Goal: Task Accomplishment & Management: Use online tool/utility

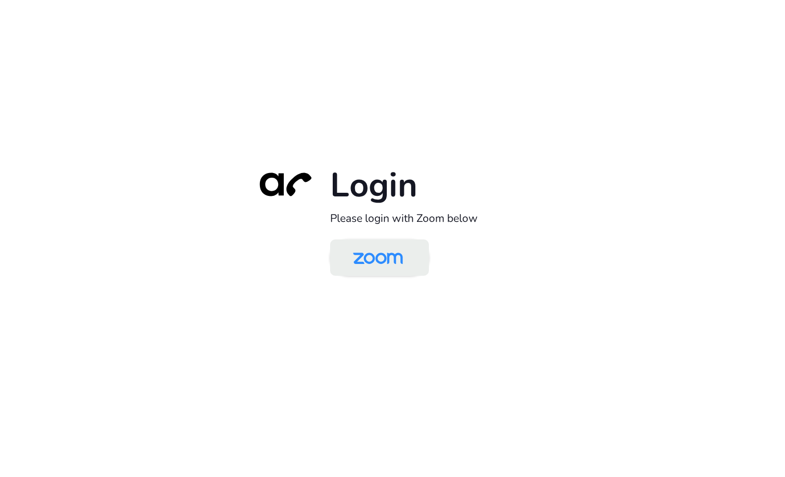
click at [359, 244] on img at bounding box center [378, 259] width 72 height 34
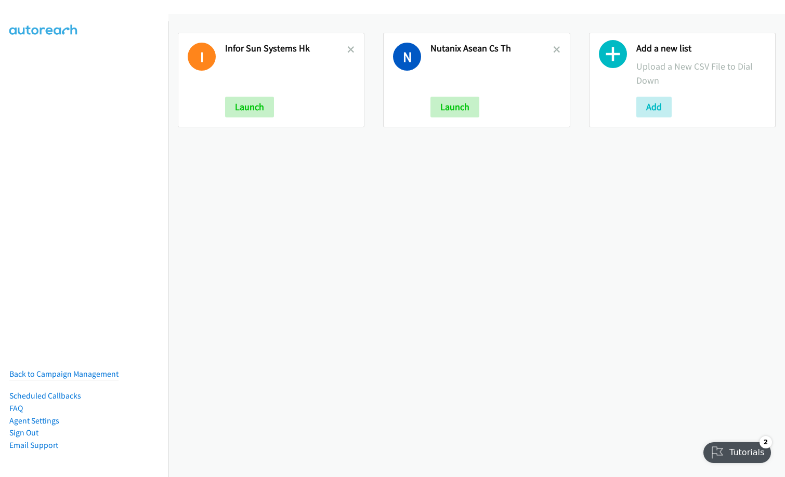
drag, startPoint x: 552, startPoint y: 53, endPoint x: 422, endPoint y: 88, distance: 134.6
click at [553, 53] on icon at bounding box center [556, 50] width 7 height 7
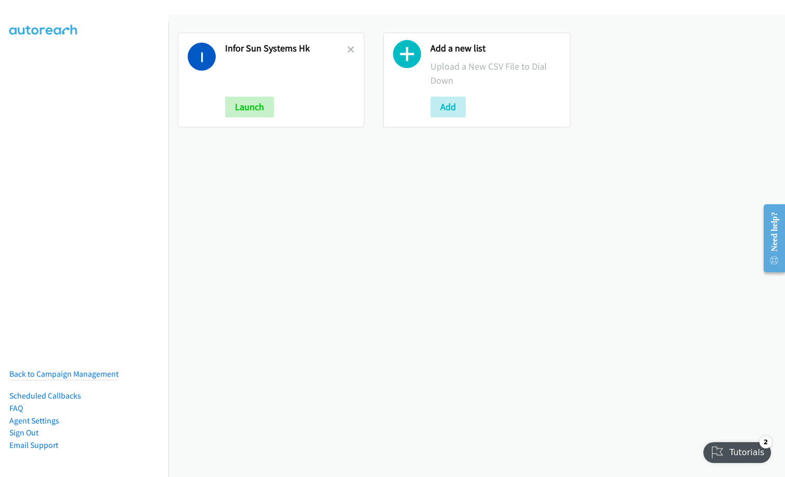
drag, startPoint x: 318, startPoint y: 48, endPoint x: 224, endPoint y: 48, distance: 94.6
click at [224, 48] on div "I Infor Sun Systems Hk Launch" at bounding box center [271, 80] width 187 height 95
copy h2 "Infor Sun Systems Hk"
click at [348, 47] on icon at bounding box center [350, 50] width 7 height 7
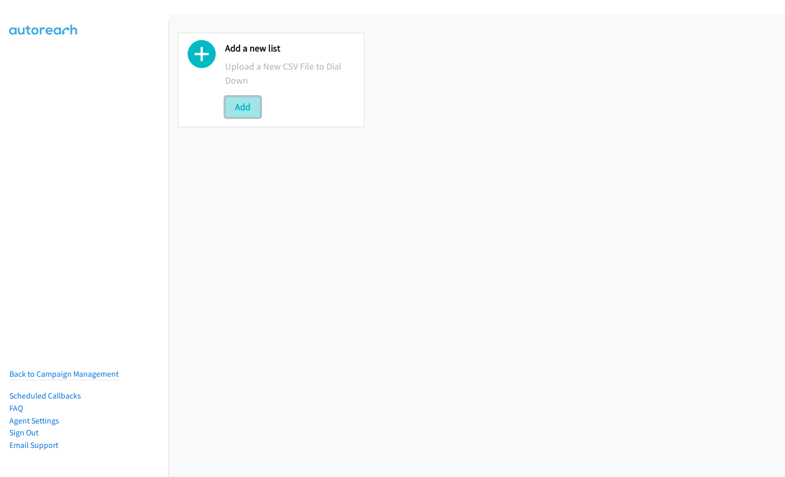
click at [244, 107] on button "Add" at bounding box center [242, 107] width 35 height 21
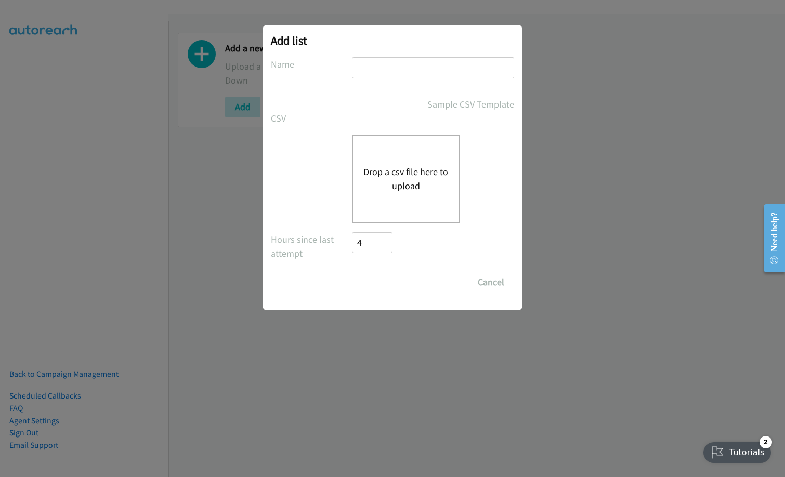
click at [424, 74] on input "text" at bounding box center [433, 67] width 162 height 21
paste input "Infor Sun Systems Hk"
type input "Infor Sun Systems Hk"
click at [391, 170] on button "Drop a csv file here to upload" at bounding box center [406, 179] width 85 height 28
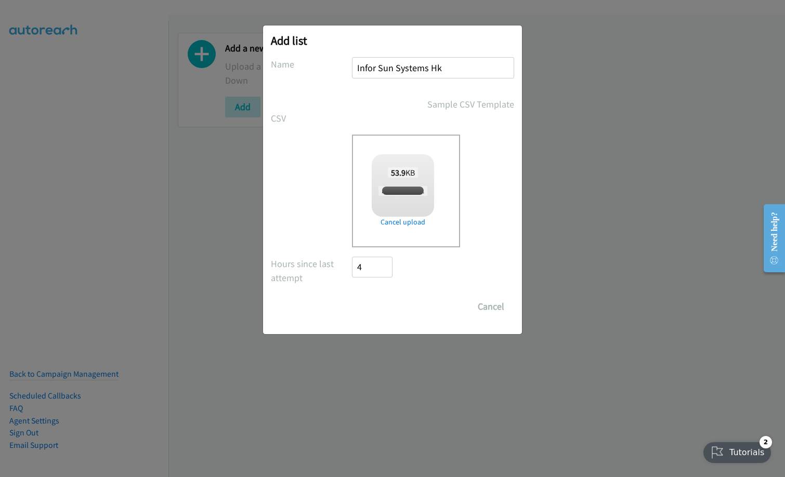
checkbox input "true"
click at [383, 310] on input "Save List" at bounding box center [379, 306] width 55 height 21
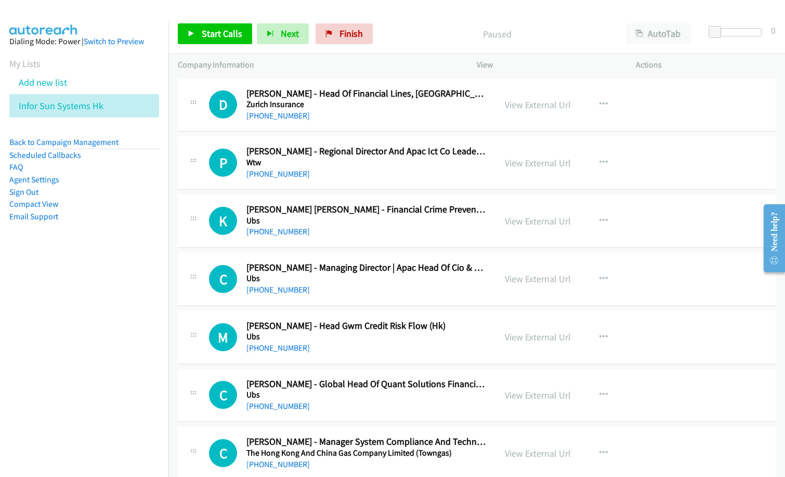
drag, startPoint x: 100, startPoint y: 436, endPoint x: 128, endPoint y: 422, distance: 32.1
click at [100, 436] on nav "Dialing Mode: Power | Switch to Preview My Lists Add new list Infor Sun Systems…" at bounding box center [84, 259] width 169 height 477
click at [533, 165] on link "View External Url" at bounding box center [538, 163] width 66 height 12
click at [600, 161] on icon "button" at bounding box center [604, 163] width 8 height 8
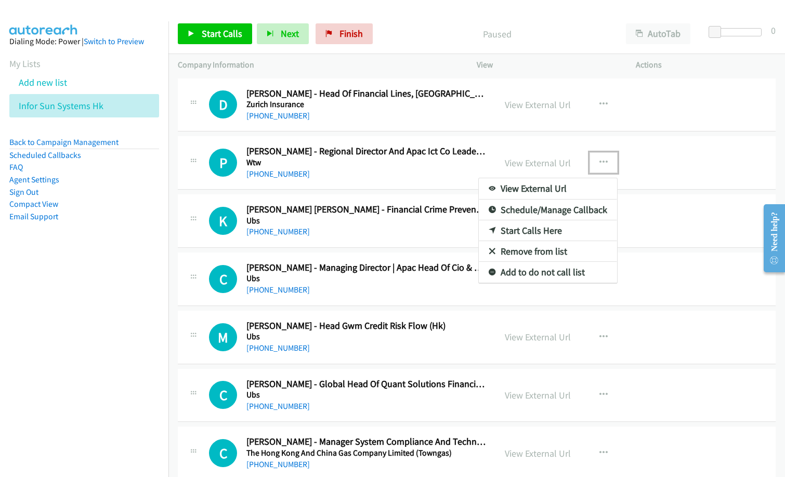
click at [535, 253] on link "Remove from list" at bounding box center [548, 251] width 138 height 21
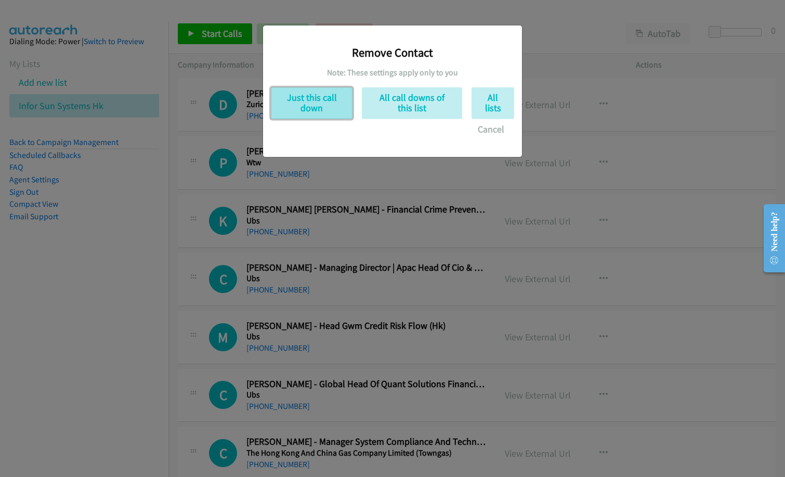
click at [322, 102] on button "Just this call down" at bounding box center [312, 103] width 82 height 32
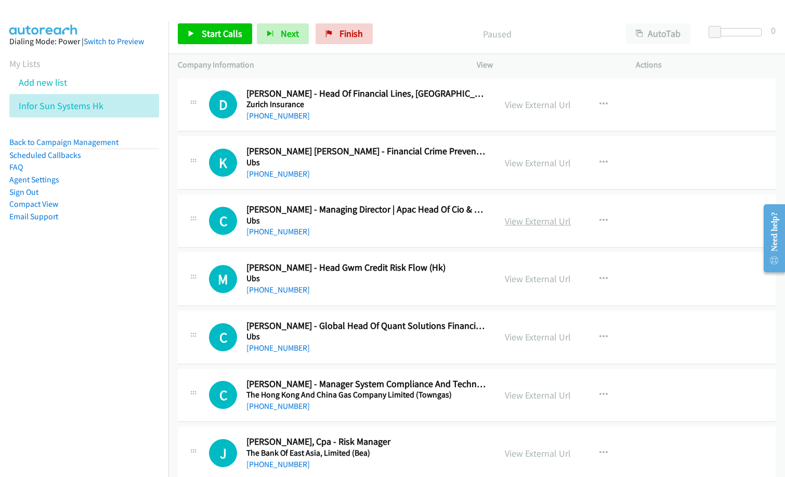
click at [524, 222] on link "View External Url" at bounding box center [538, 221] width 66 height 12
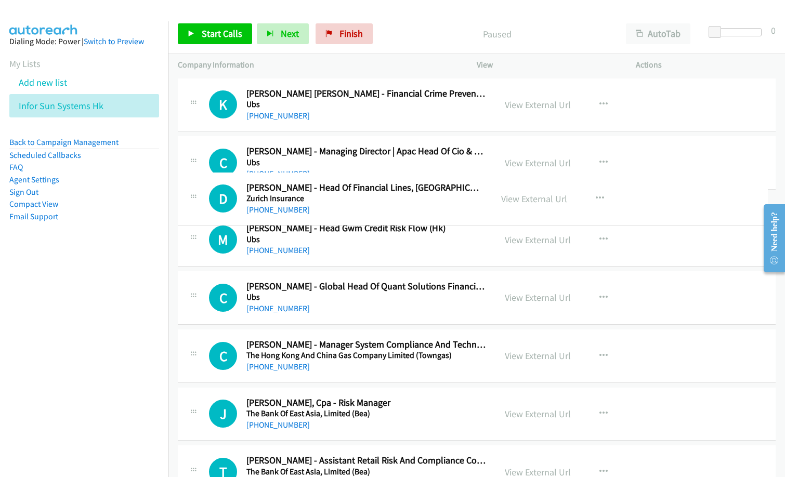
drag, startPoint x: 465, startPoint y: 103, endPoint x: 470, endPoint y: 197, distance: 93.8
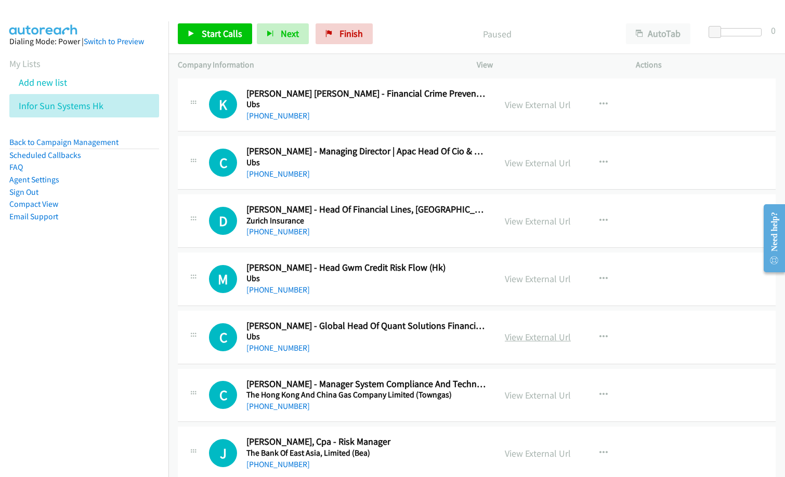
click at [524, 336] on link "View External Url" at bounding box center [538, 337] width 66 height 12
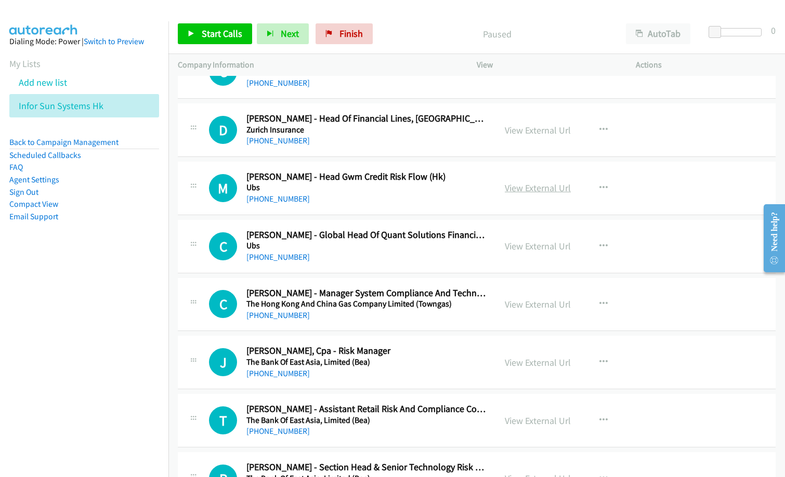
scroll to position [104, 0]
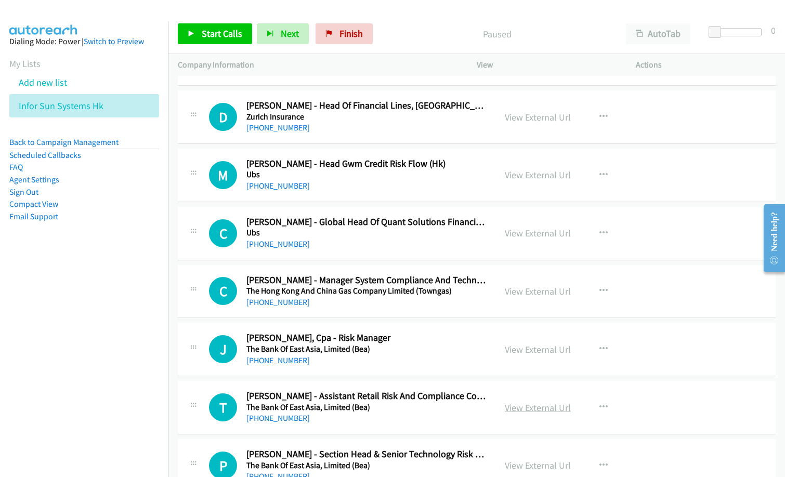
click at [525, 411] on link "View External Url" at bounding box center [538, 408] width 66 height 12
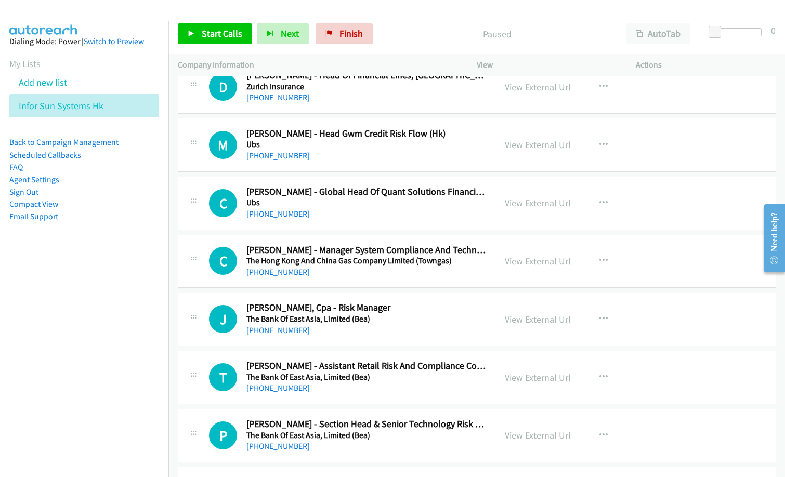
scroll to position [156, 0]
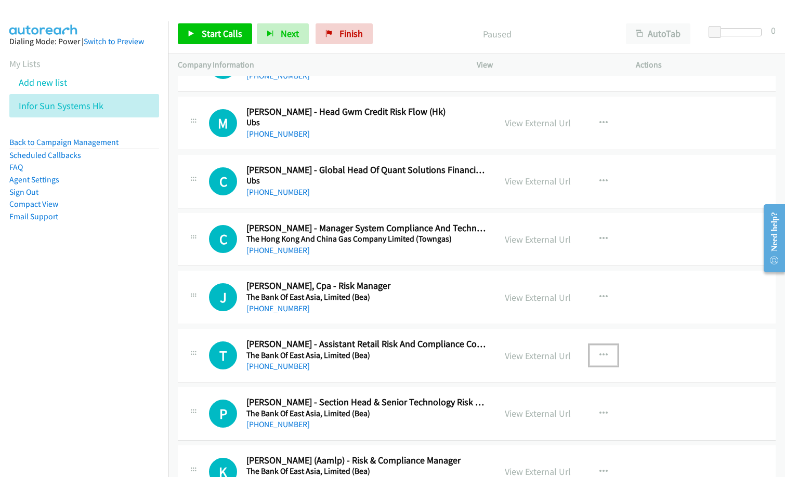
click at [600, 357] on icon "button" at bounding box center [604, 356] width 8 height 8
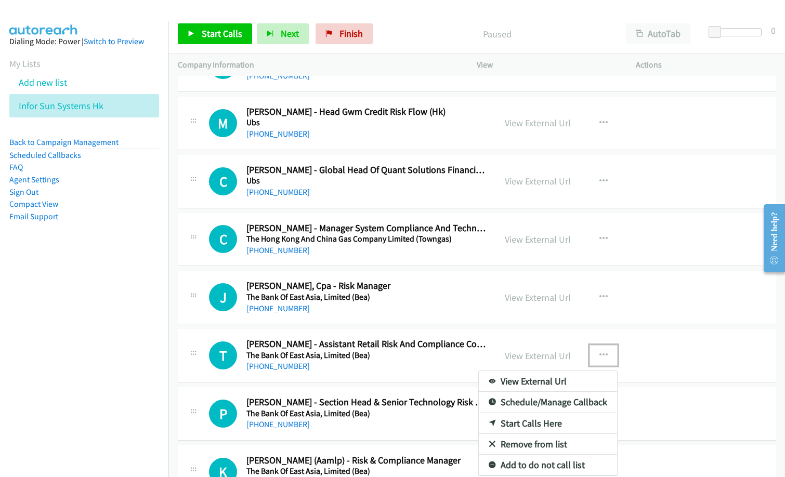
click at [552, 442] on link "Remove from list" at bounding box center [548, 444] width 138 height 21
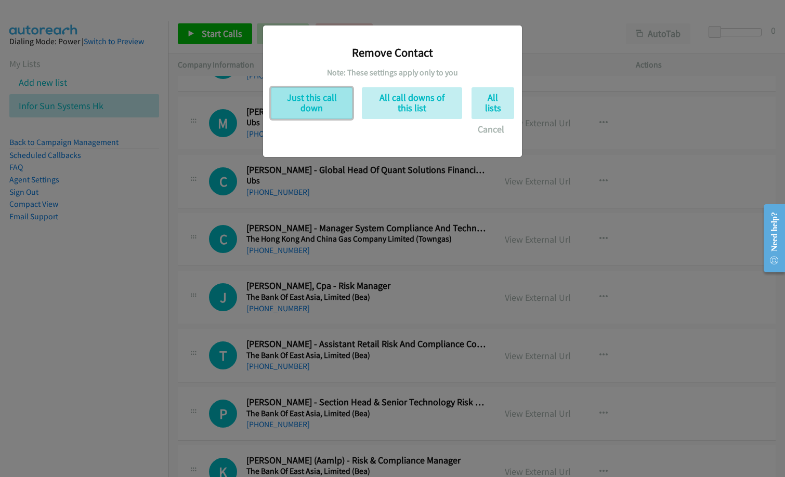
click at [327, 108] on button "Just this call down" at bounding box center [312, 103] width 82 height 32
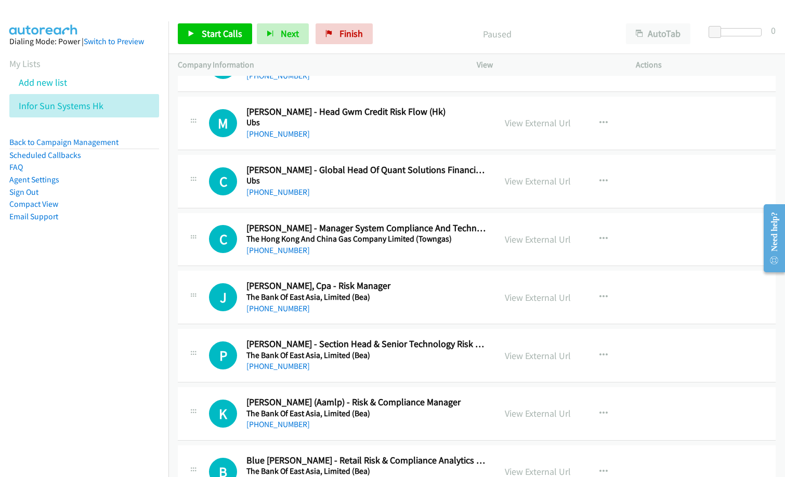
scroll to position [104, 0]
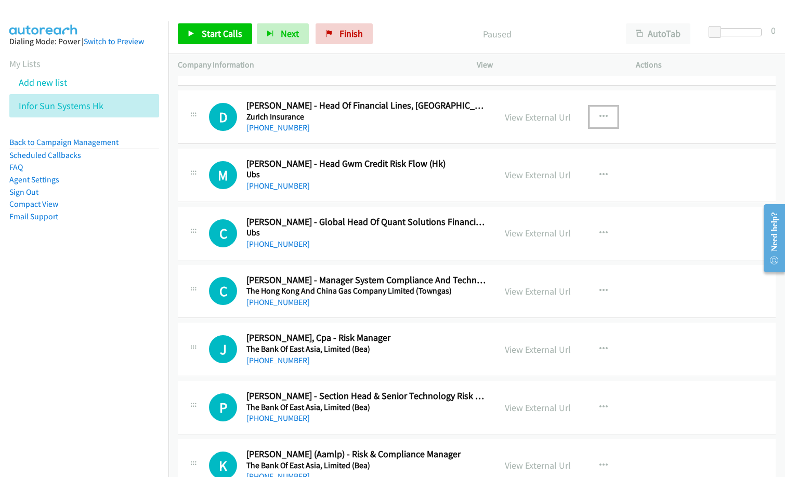
click at [605, 122] on button "button" at bounding box center [604, 117] width 28 height 21
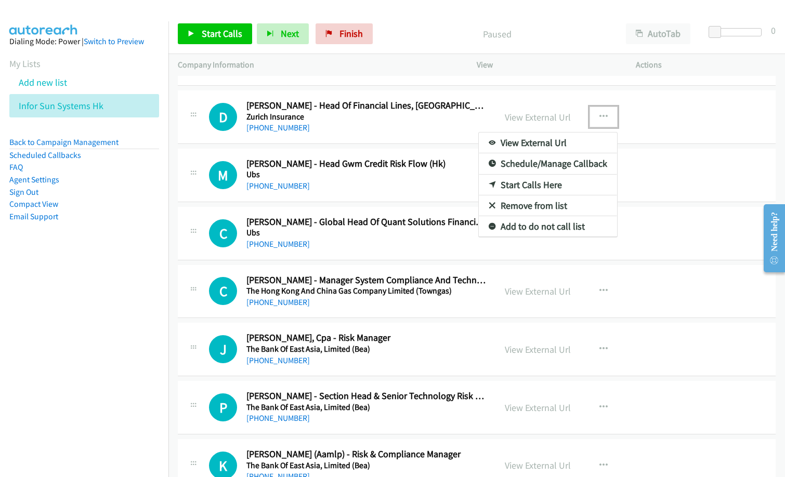
click at [535, 183] on link "Start Calls Here" at bounding box center [548, 185] width 138 height 21
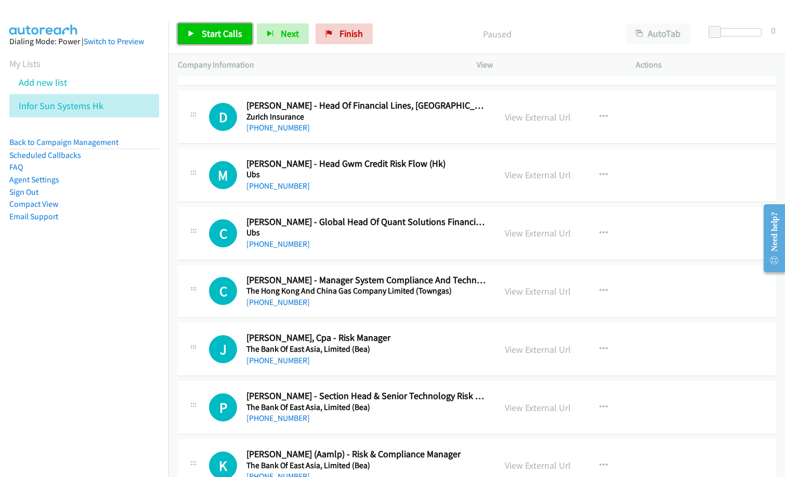
click at [216, 35] on span "Start Calls" at bounding box center [222, 34] width 41 height 12
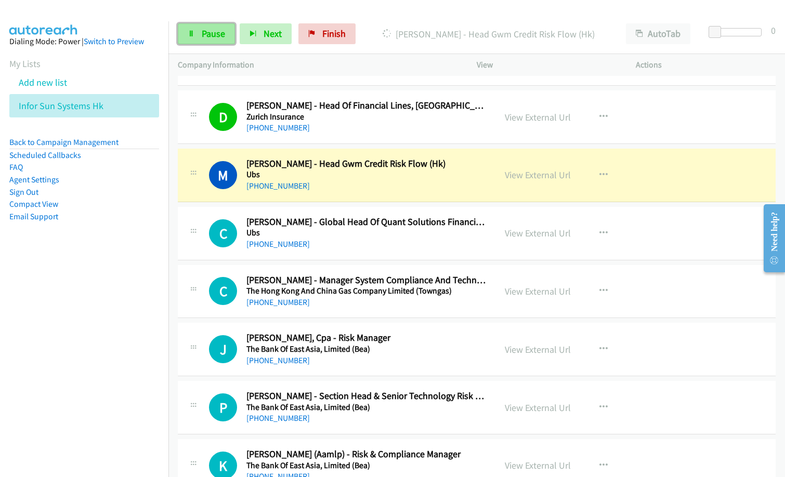
click at [218, 31] on span "Pause" at bounding box center [213, 34] width 23 height 12
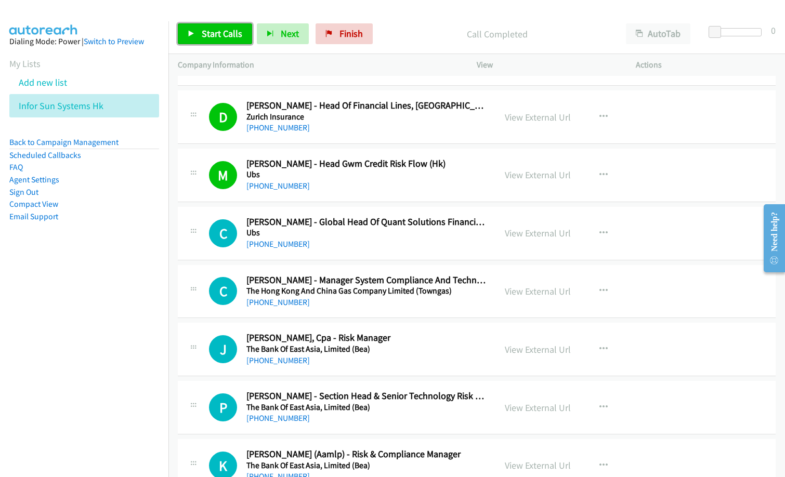
click at [223, 34] on span "Start Calls" at bounding box center [222, 34] width 41 height 12
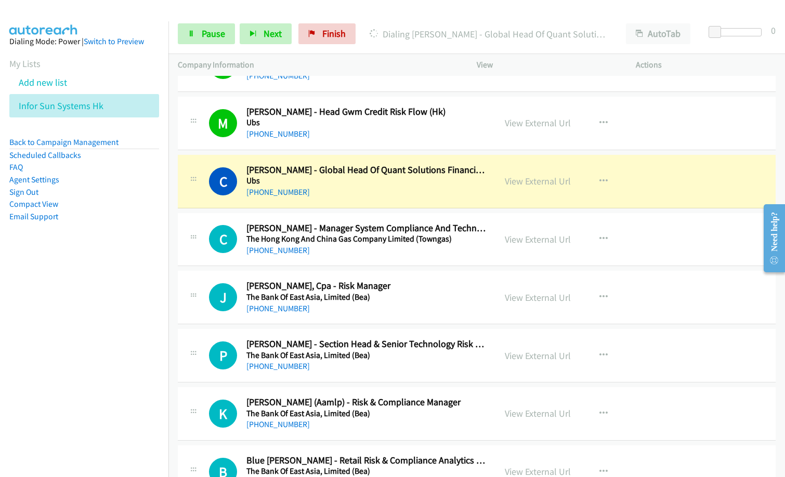
scroll to position [208, 0]
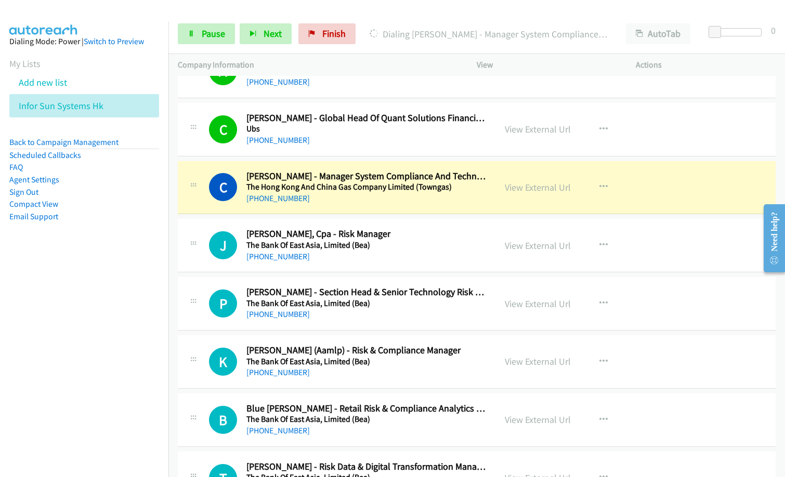
drag, startPoint x: 92, startPoint y: 273, endPoint x: 101, endPoint y: 265, distance: 12.6
click at [92, 273] on nav "Dialing Mode: Power | Switch to Preview My Lists Add new list Infor Sun Systems…" at bounding box center [84, 259] width 169 height 477
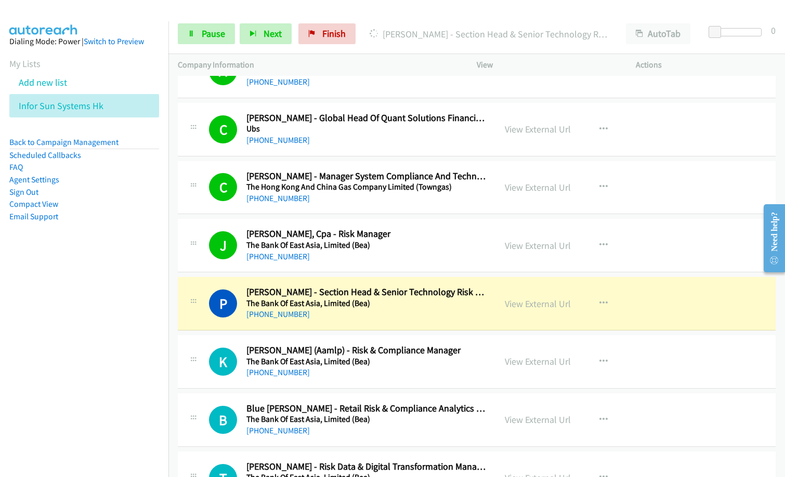
click at [123, 296] on nav "Dialing Mode: Power | Switch to Preview My Lists Add new list Infor Sun Systems…" at bounding box center [84, 259] width 169 height 477
click at [58, 378] on nav "Dialing Mode: Power | Switch to Preview My Lists Add new list Infor Sun Systems…" at bounding box center [84, 259] width 169 height 477
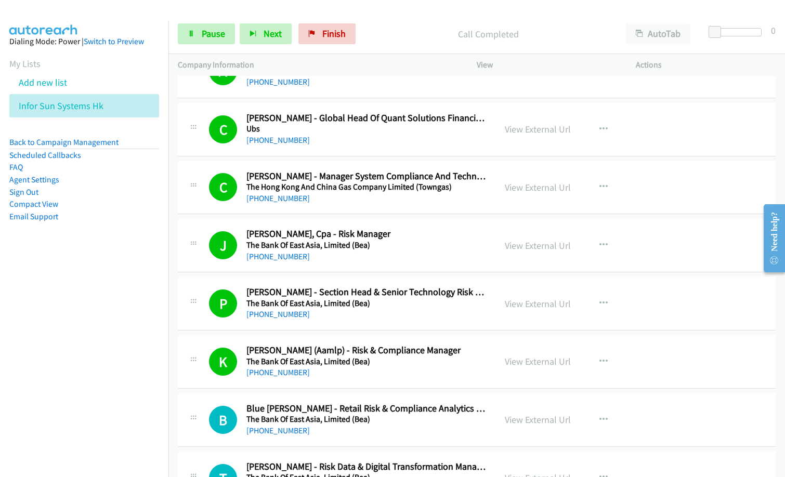
click at [2, 363] on nav "Dialing Mode: Power | Switch to Preview My Lists Add new list Infor Sun Systems…" at bounding box center [84, 259] width 169 height 477
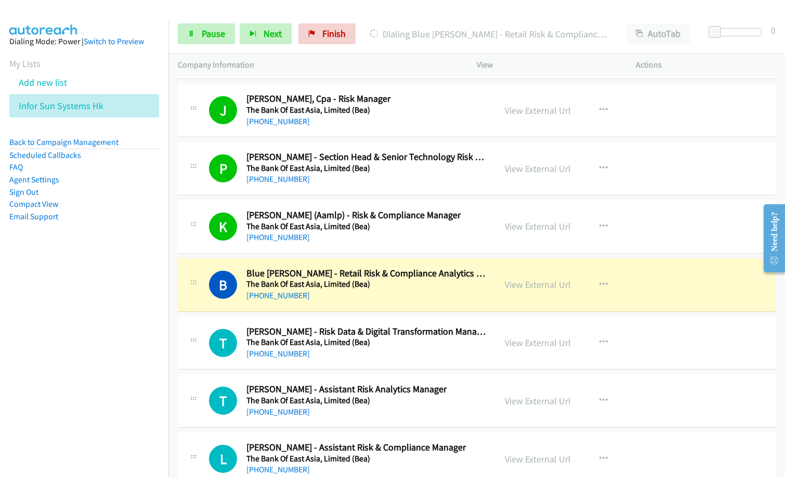
scroll to position [364, 0]
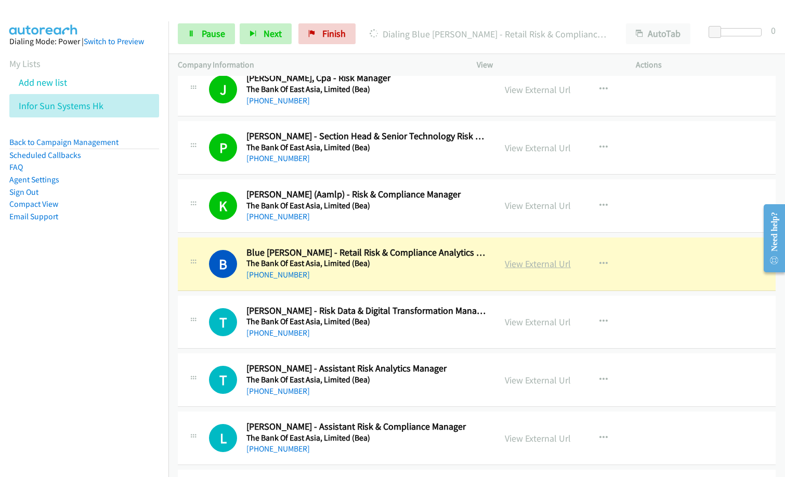
click at [546, 260] on link "View External Url" at bounding box center [538, 264] width 66 height 12
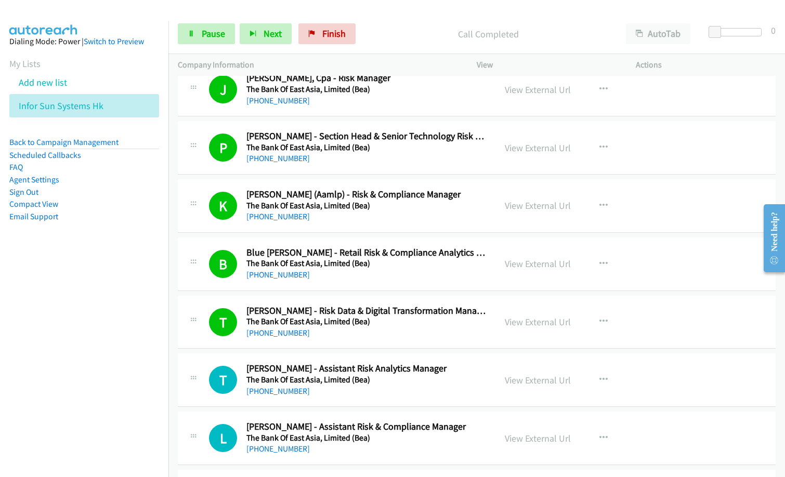
scroll to position [416, 0]
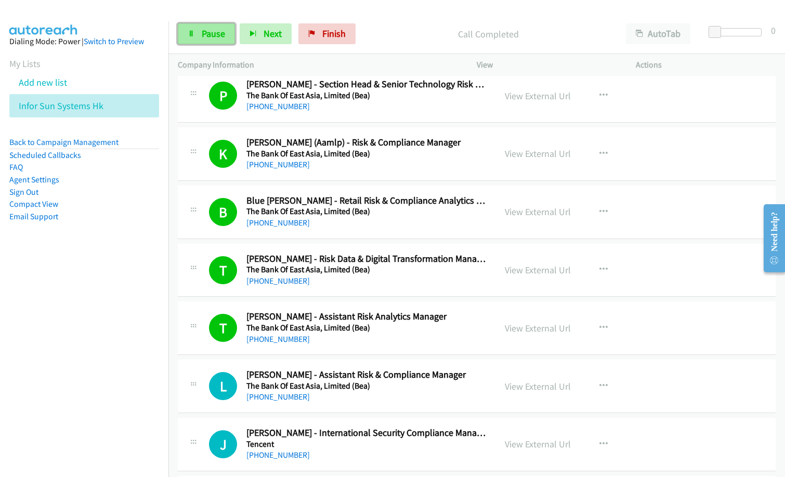
click at [223, 34] on span "Pause" at bounding box center [213, 34] width 23 height 12
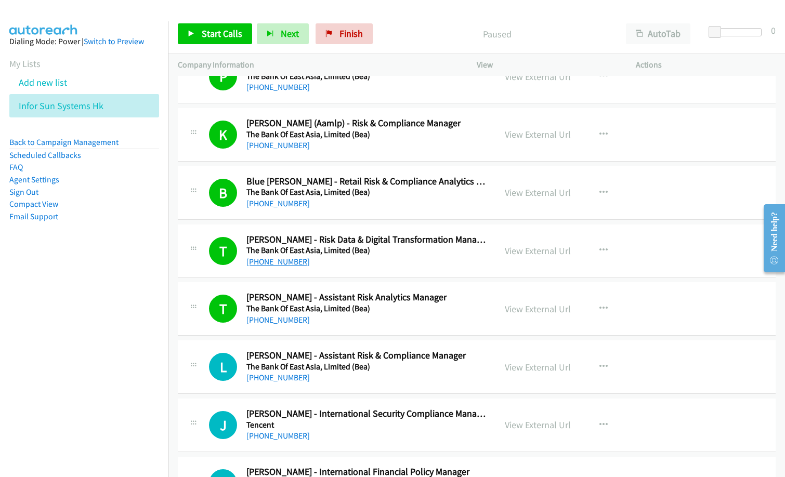
scroll to position [468, 0]
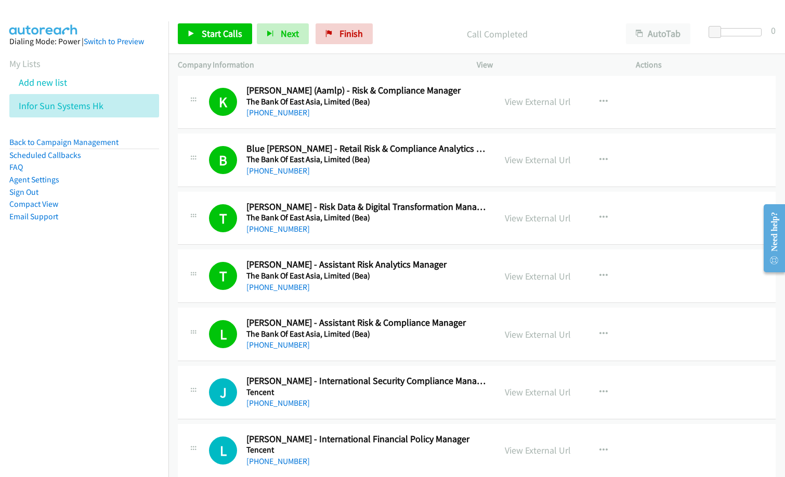
click at [413, 404] on div "[PHONE_NUMBER]" at bounding box center [366, 403] width 240 height 12
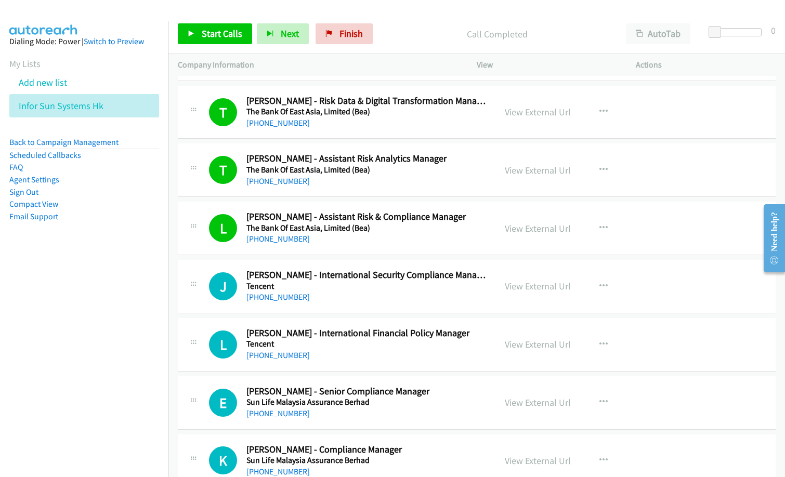
scroll to position [624, 0]
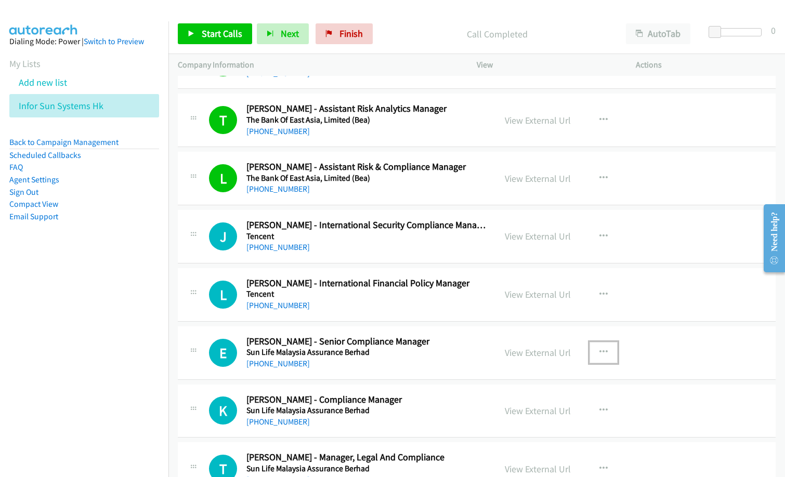
click at [590, 354] on button "button" at bounding box center [604, 352] width 28 height 21
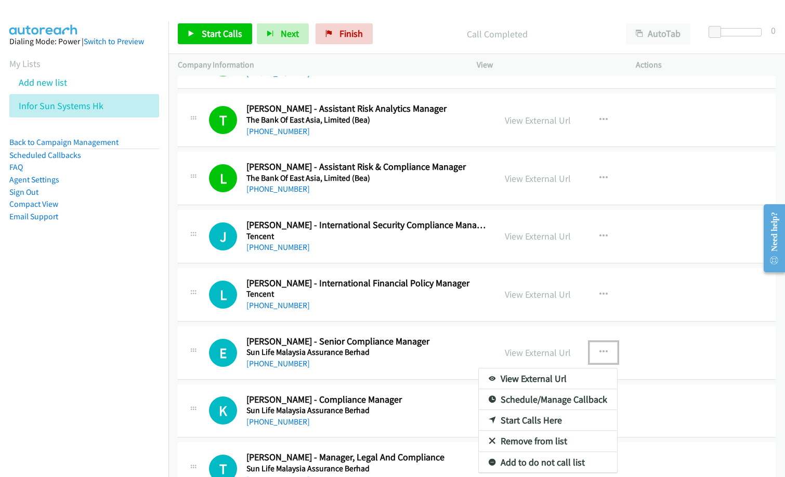
click at [539, 417] on link "Start Calls Here" at bounding box center [548, 420] width 138 height 21
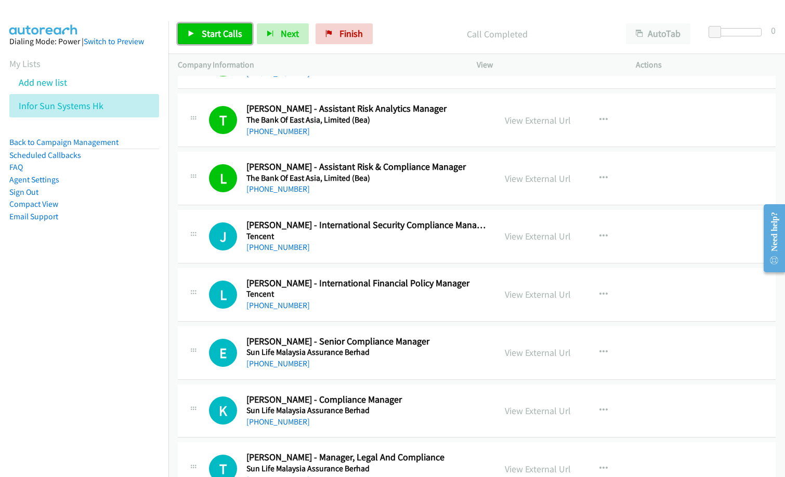
click at [216, 31] on span "Start Calls" at bounding box center [222, 34] width 41 height 12
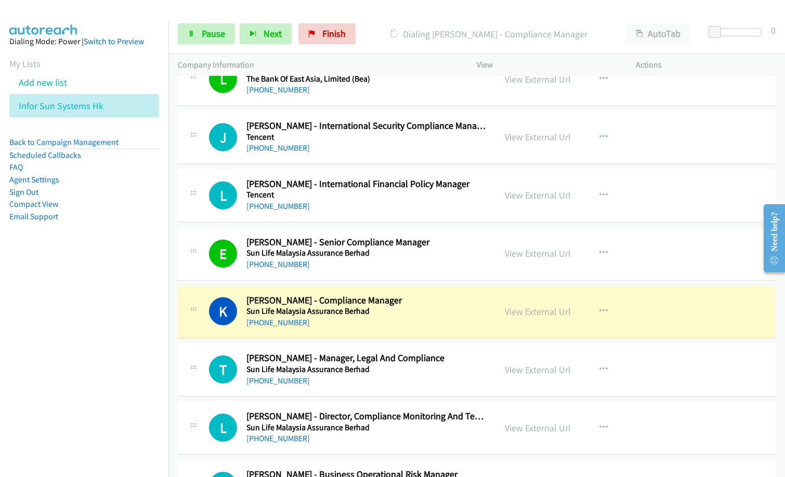
scroll to position [728, 0]
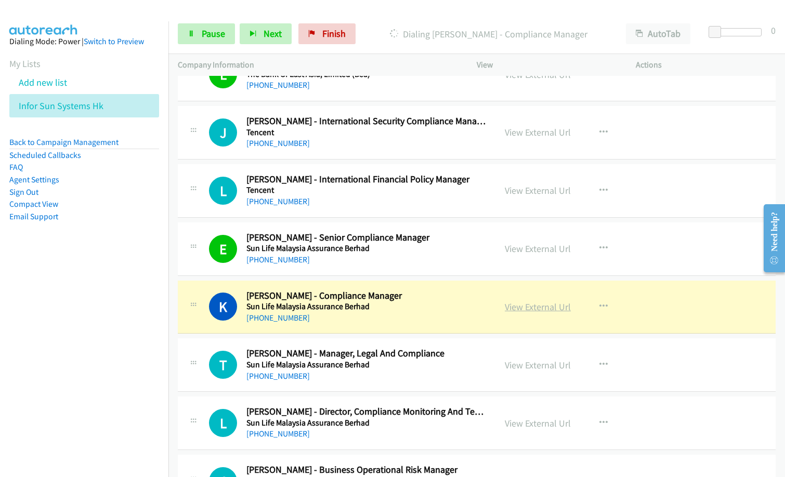
click at [533, 308] on link "View External Url" at bounding box center [538, 307] width 66 height 12
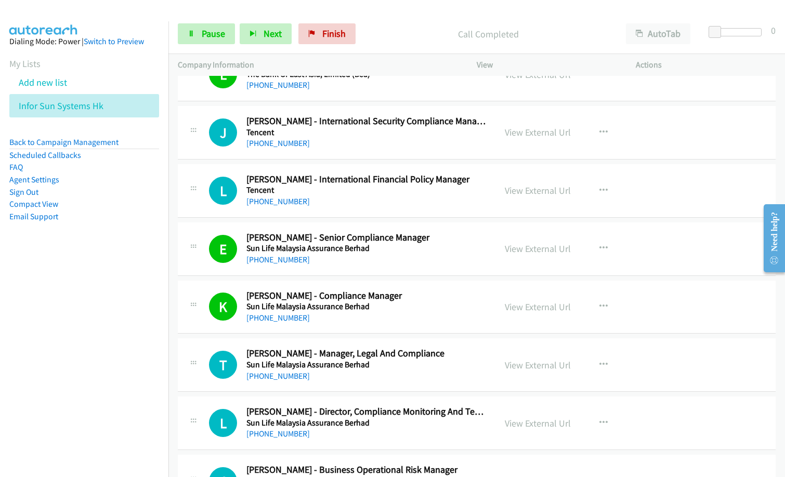
click at [393, 34] on p "Call Completed" at bounding box center [489, 34] width 238 height 14
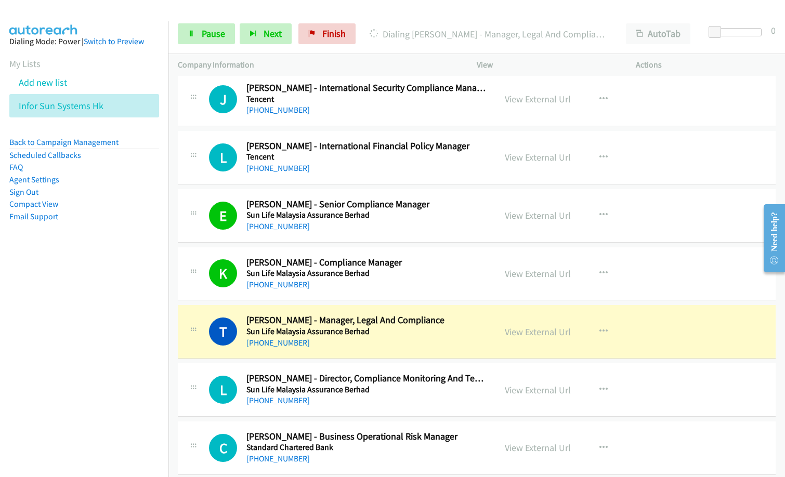
scroll to position [780, 0]
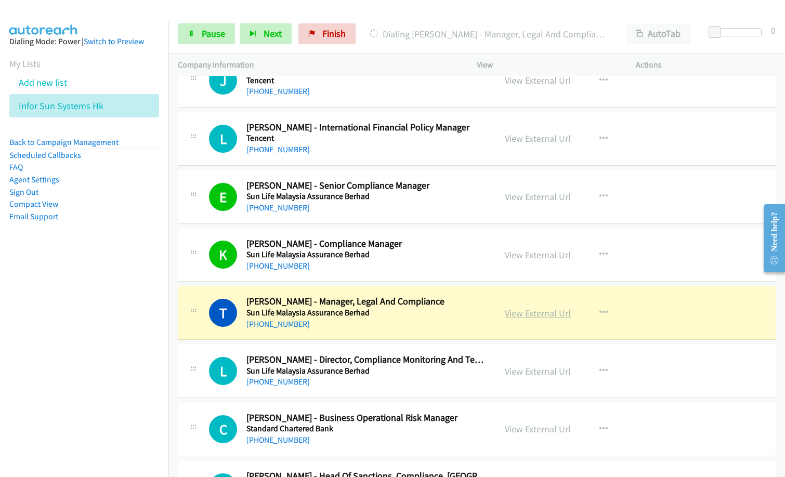
click at [550, 314] on link "View External Url" at bounding box center [538, 313] width 66 height 12
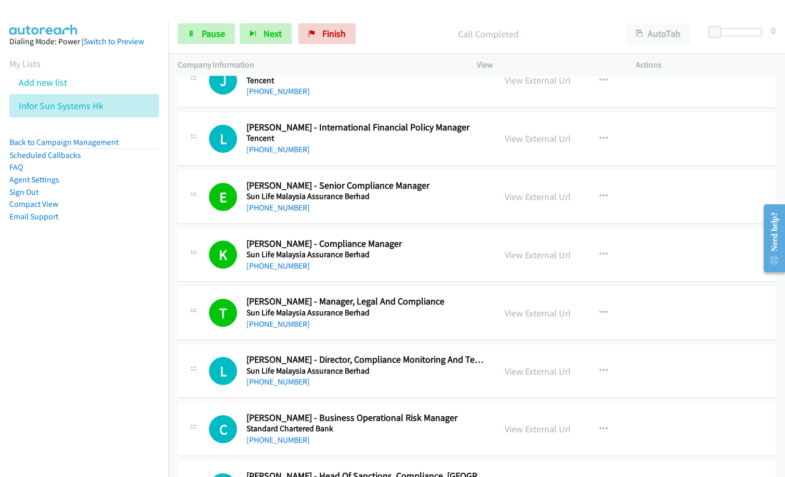
click at [394, 29] on p "Call Completed" at bounding box center [489, 34] width 238 height 14
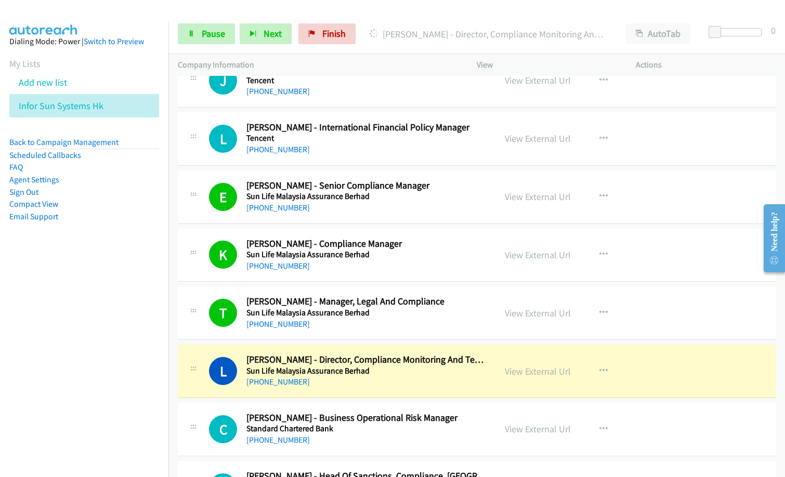
scroll to position [884, 0]
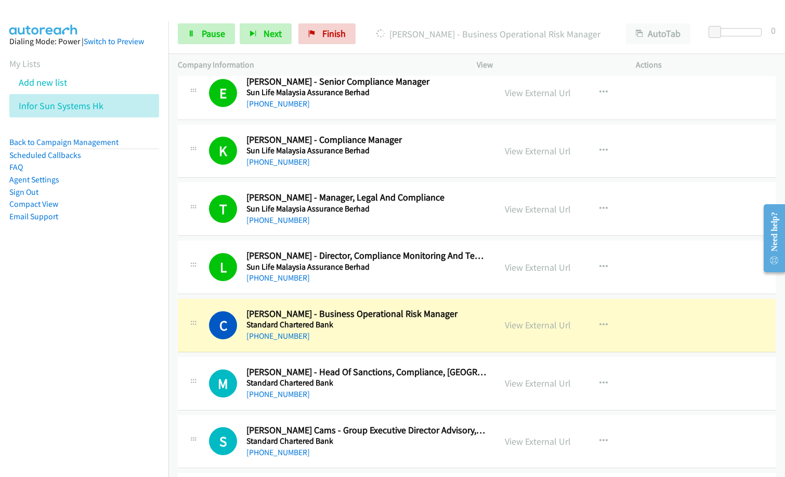
click at [63, 351] on nav "Dialing Mode: Power | Switch to Preview My Lists Add new list Infor Sun Systems…" at bounding box center [84, 259] width 169 height 477
click at [544, 327] on link "View External Url" at bounding box center [538, 325] width 66 height 12
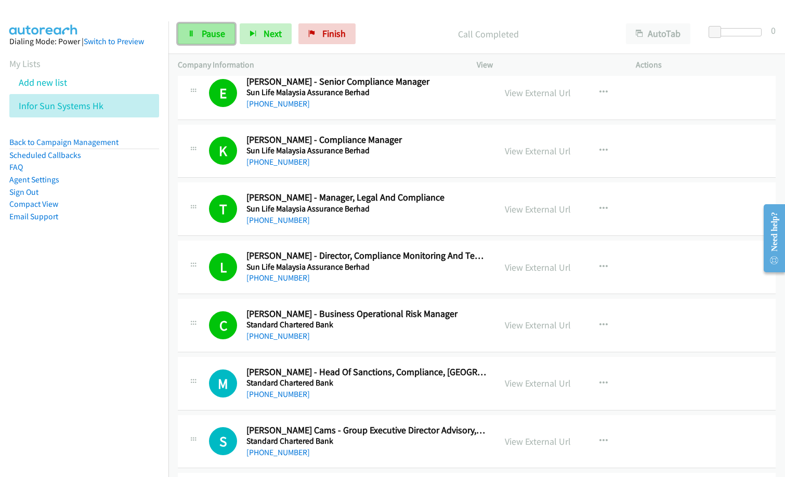
click at [221, 30] on span "Pause" at bounding box center [213, 34] width 23 height 12
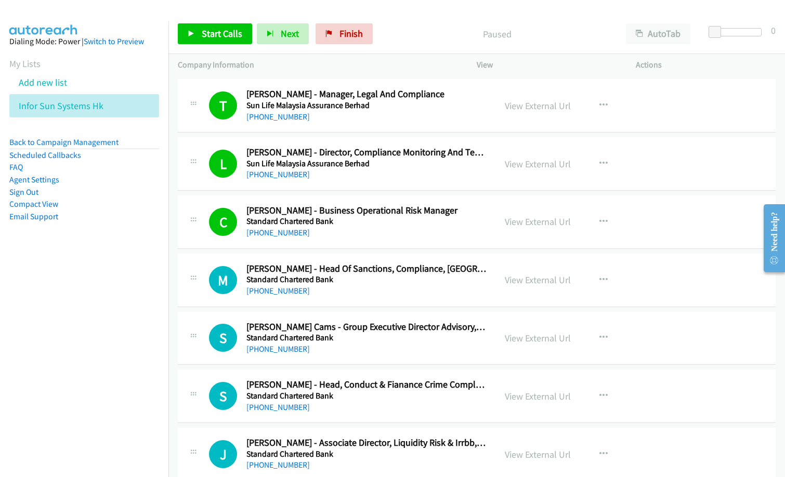
scroll to position [988, 0]
click at [367, 250] on td "C Callback Scheduled [PERSON_NAME] - Business Operational Risk Manager Standard…" at bounding box center [476, 221] width 617 height 58
click at [87, 292] on nav "Dialing Mode: Power | Switch to Preview My Lists Add new list Infor Sun Systems…" at bounding box center [84, 259] width 169 height 477
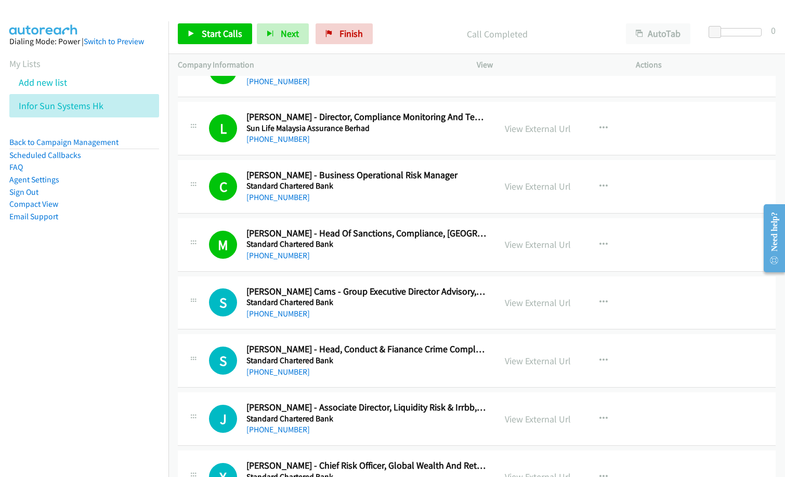
scroll to position [1040, 0]
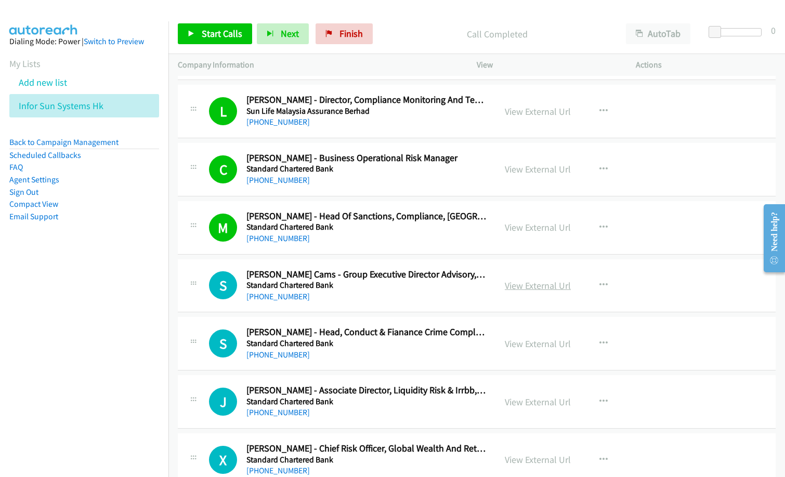
click at [523, 282] on link "View External Url" at bounding box center [538, 286] width 66 height 12
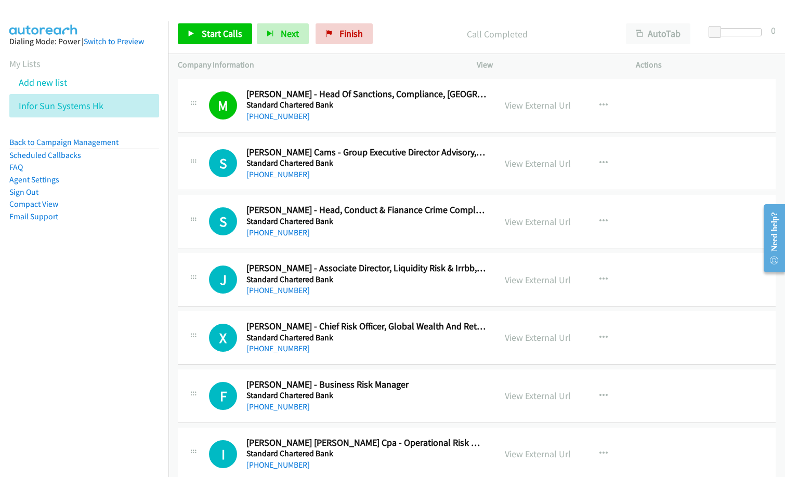
scroll to position [1144, 0]
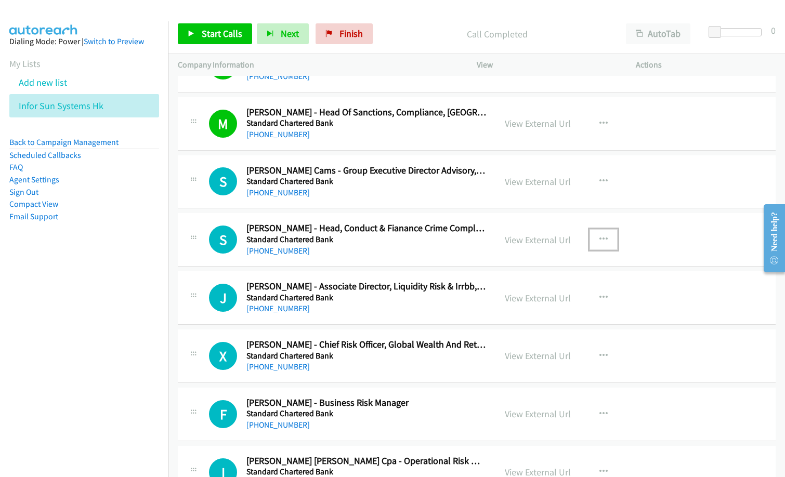
click at [600, 237] on icon "button" at bounding box center [604, 240] width 8 height 8
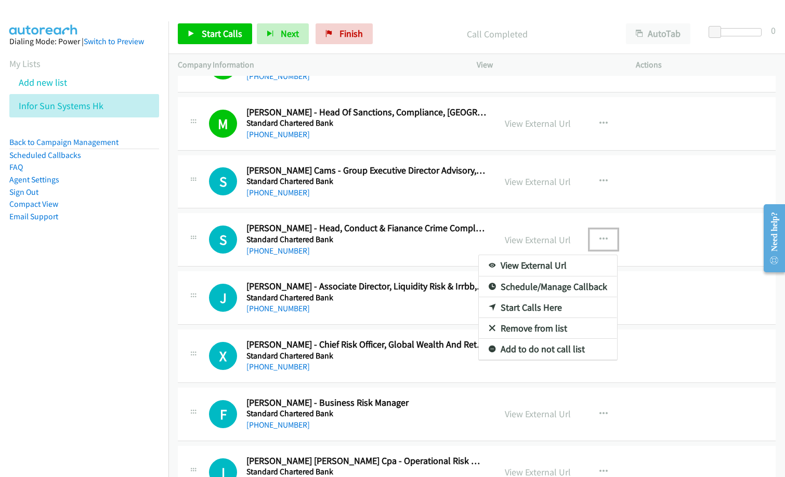
click at [522, 309] on link "Start Calls Here" at bounding box center [548, 307] width 138 height 21
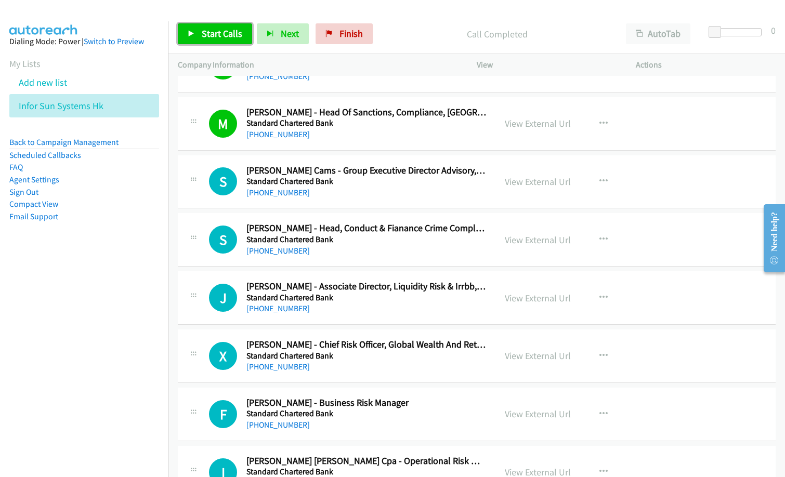
click at [218, 31] on span "Start Calls" at bounding box center [222, 34] width 41 height 12
click at [377, 262] on div "S Callback Scheduled [PERSON_NAME] - Head, Conduct & Fianance Crime Compliance …" at bounding box center [477, 240] width 598 height 54
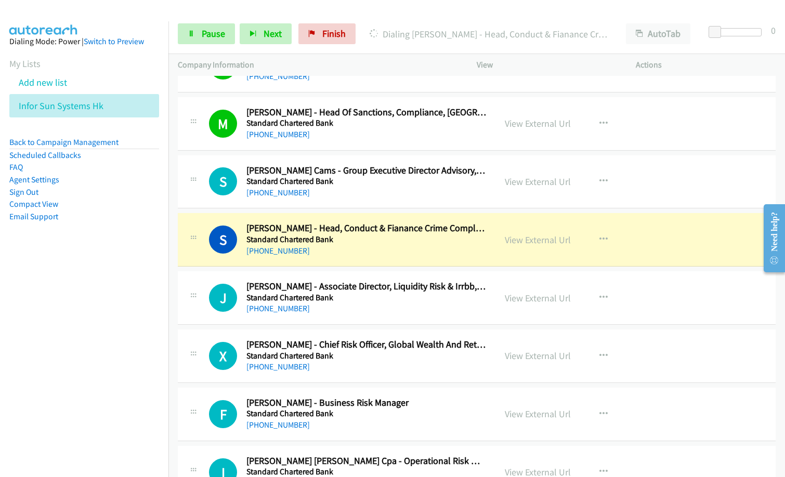
click at [97, 318] on nav "Dialing Mode: Power | Switch to Preview My Lists Add new list Infor Sun Systems…" at bounding box center [84, 259] width 169 height 477
click at [2, 319] on nav "Dialing Mode: Power | Switch to Preview My Lists Add new list Infor Sun Systems…" at bounding box center [84, 259] width 169 height 477
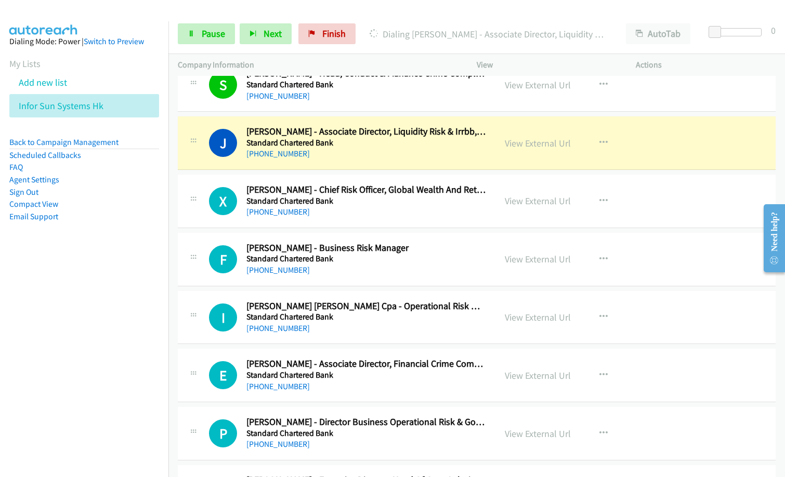
scroll to position [1300, 0]
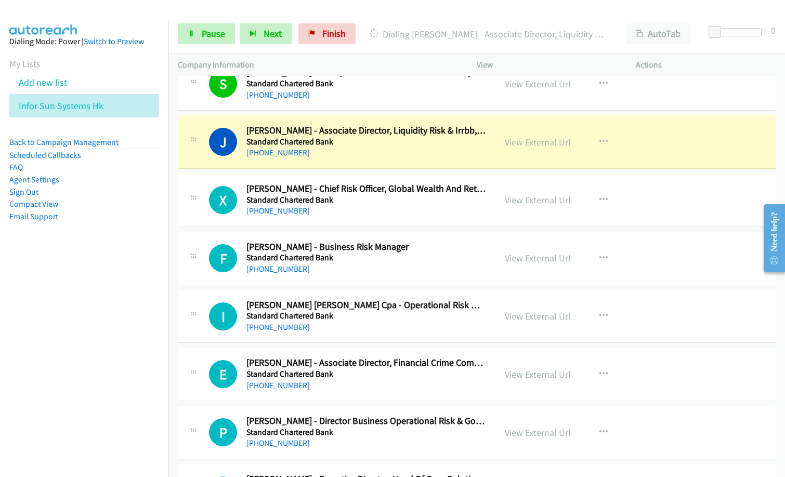
click at [76, 394] on nav "Dialing Mode: Power | Switch to Preview My Lists Add new list Infor Sun Systems…" at bounding box center [84, 259] width 169 height 477
click at [360, 203] on h5 "Standard Chartered Bank" at bounding box center [366, 200] width 240 height 10
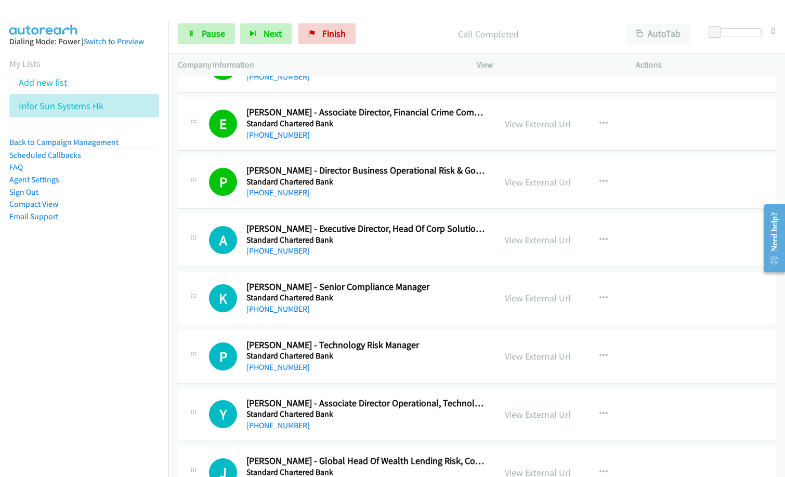
scroll to position [1560, 0]
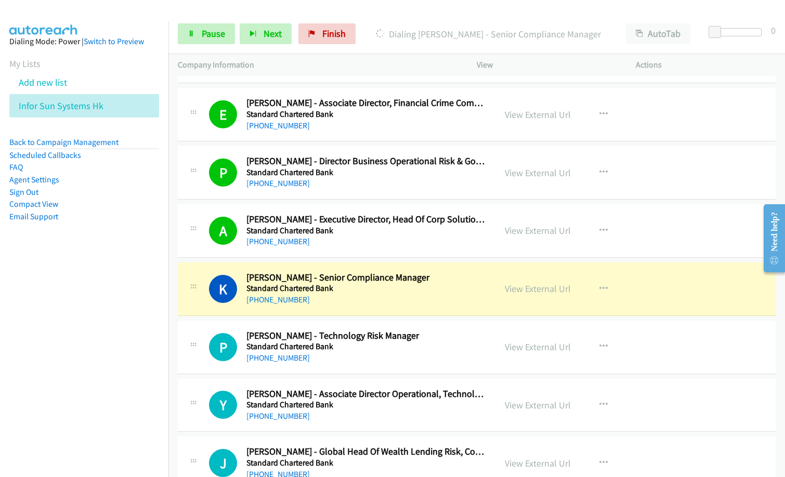
click at [100, 317] on nav "Dialing Mode: Power | Switch to Preview My Lists Add new list Infor Sun Systems…" at bounding box center [84, 259] width 169 height 477
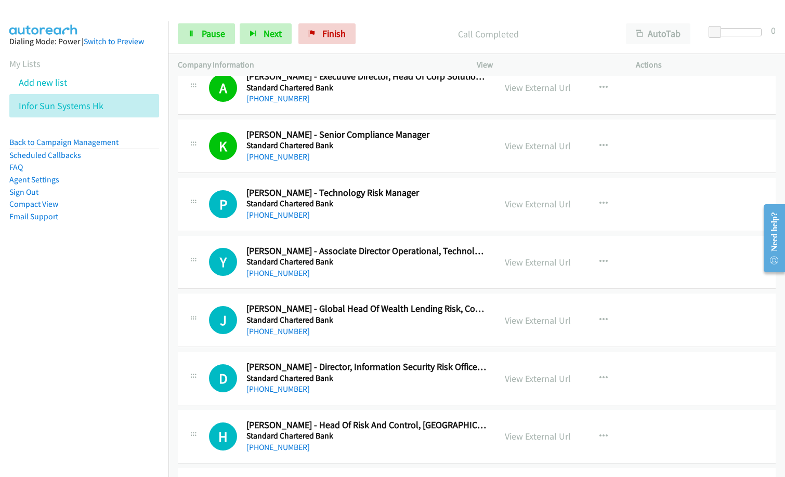
scroll to position [1716, 0]
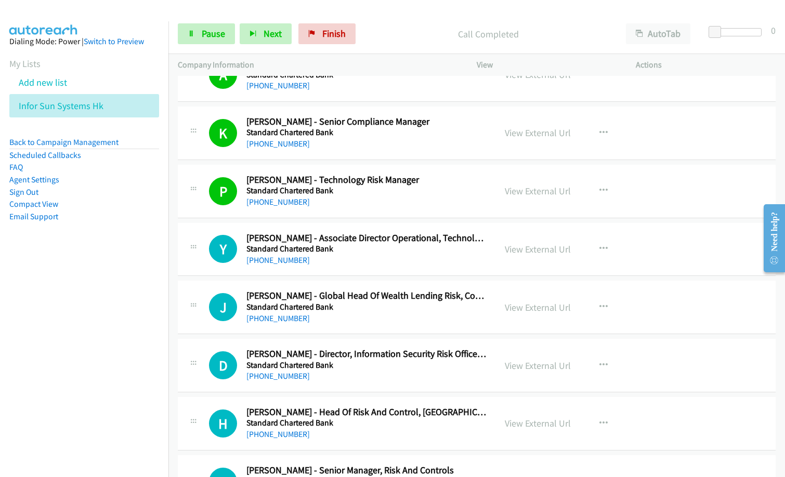
click at [39, 301] on nav "Dialing Mode: Power | Switch to Preview My Lists Add new list Infor Sun Systems…" at bounding box center [84, 259] width 169 height 477
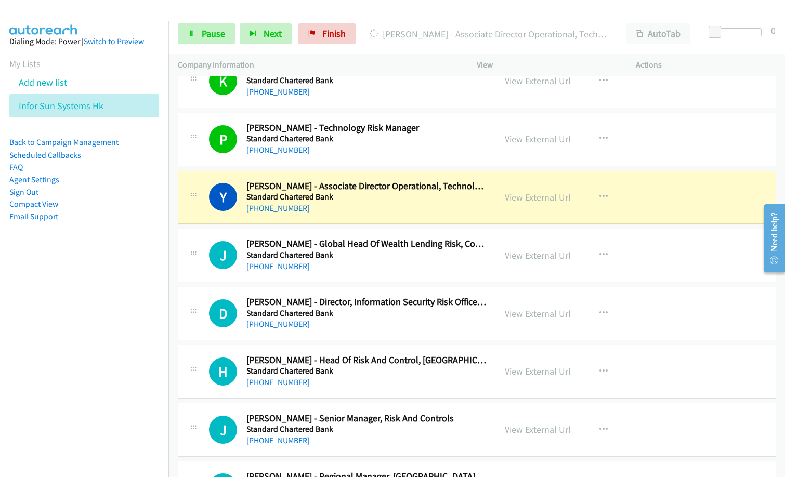
click at [382, 215] on div "Y Callback Scheduled [PERSON_NAME] - Associate Director Operational, Technology…" at bounding box center [477, 198] width 598 height 54
click at [600, 252] on icon "button" at bounding box center [604, 255] width 8 height 8
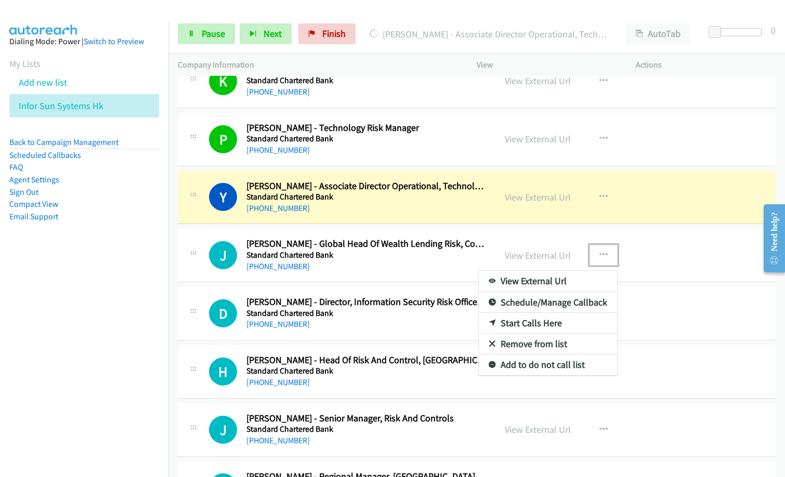
click at [527, 340] on link "Remove from list" at bounding box center [548, 344] width 138 height 21
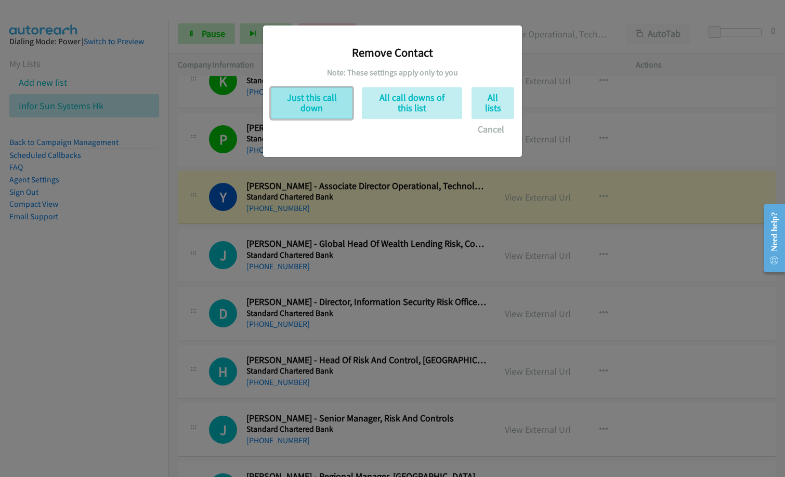
click at [316, 108] on button "Just this call down" at bounding box center [312, 103] width 82 height 32
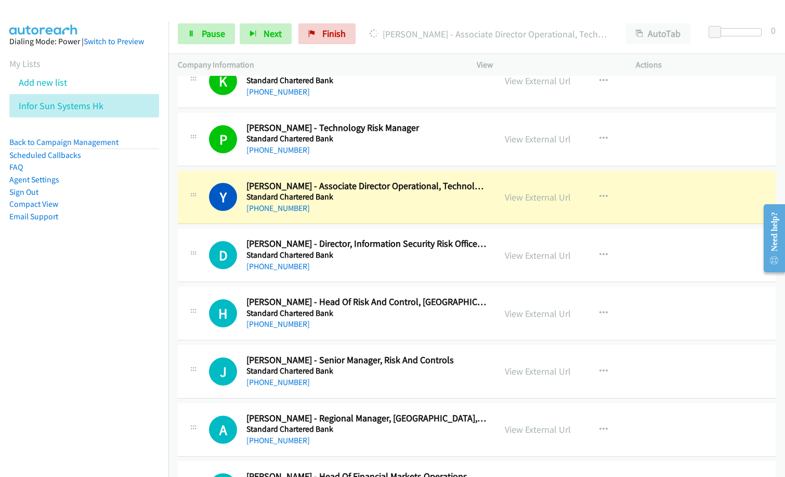
scroll to position [1820, 0]
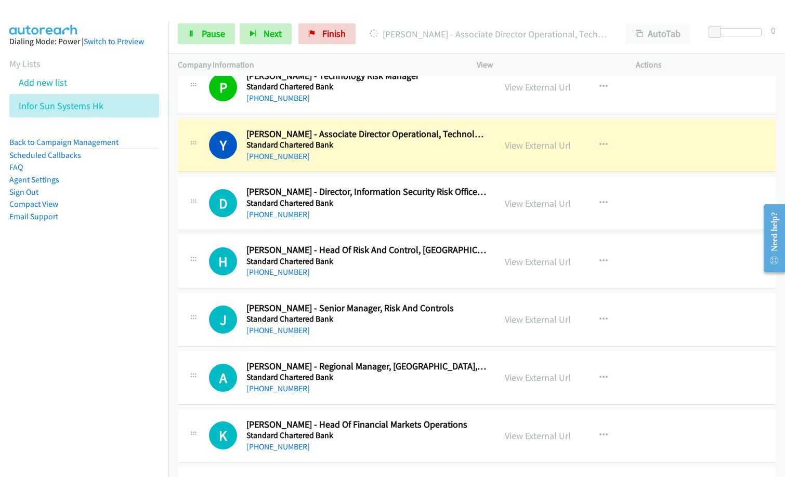
click at [447, 342] on div "J Callback Scheduled [PERSON_NAME] - Senior Manager, Risk And Controls Standard…" at bounding box center [477, 320] width 598 height 54
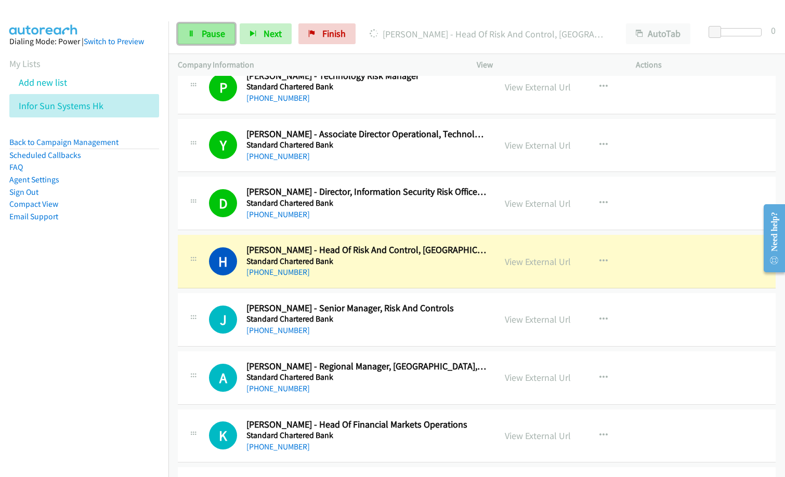
click at [209, 37] on span "Pause" at bounding box center [213, 34] width 23 height 12
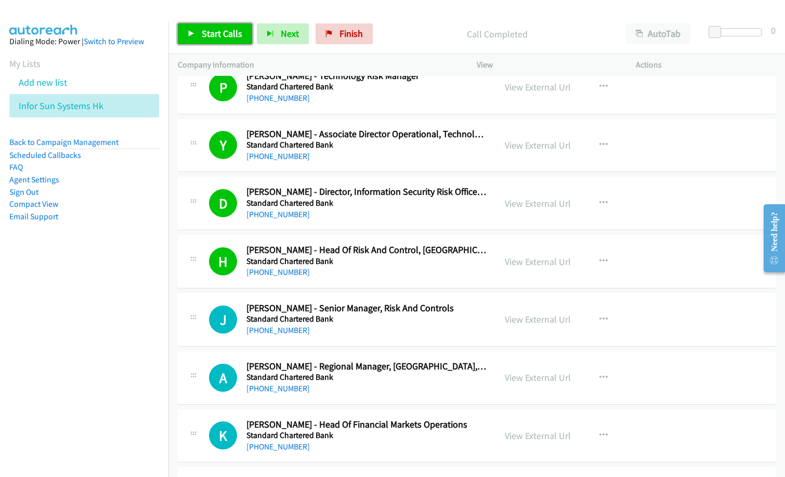
click at [208, 34] on span "Start Calls" at bounding box center [222, 34] width 41 height 12
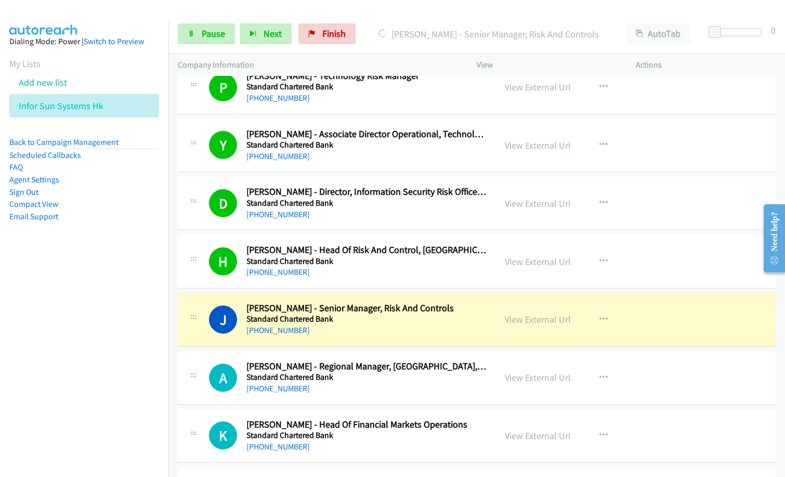
click at [371, 336] on div "[PHONE_NUMBER]" at bounding box center [366, 331] width 240 height 12
click at [545, 319] on link "View External Url" at bounding box center [538, 320] width 66 height 12
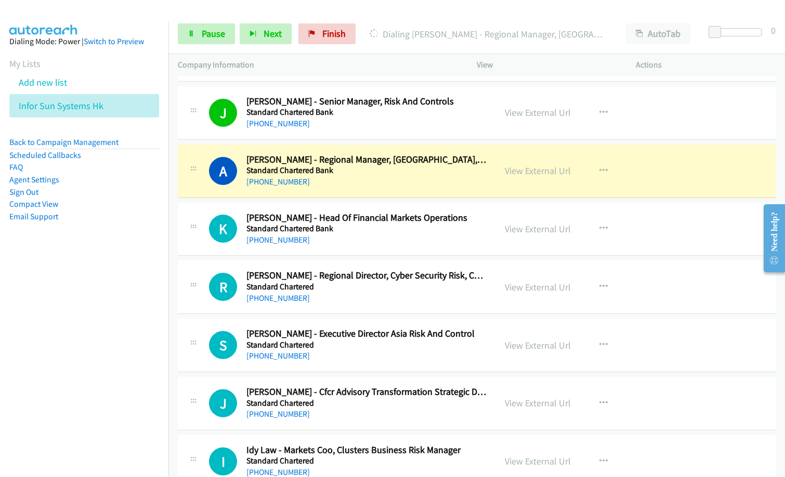
scroll to position [2028, 0]
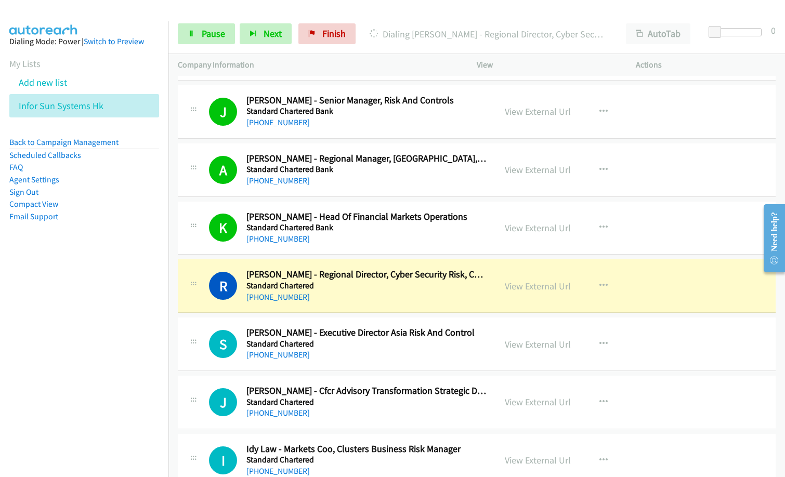
click at [107, 325] on nav "Dialing Mode: Power | Switch to Preview My Lists Add new list Infor Sun Systems…" at bounding box center [84, 259] width 169 height 477
click at [534, 288] on link "View External Url" at bounding box center [538, 286] width 66 height 12
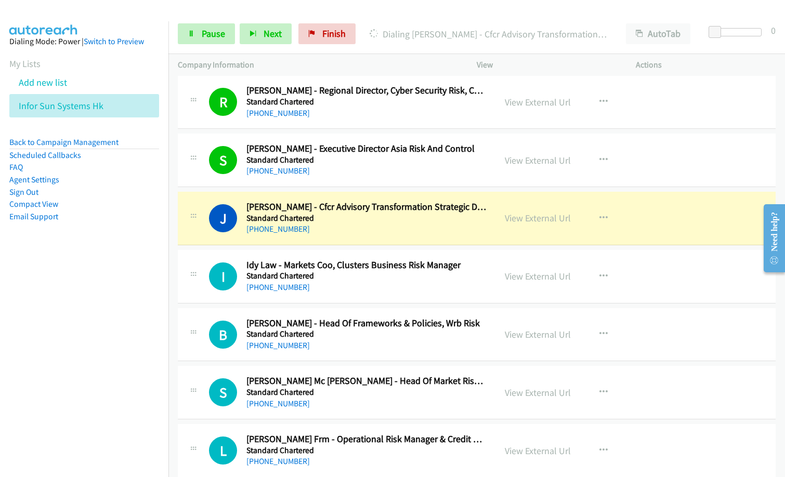
scroll to position [2236, 0]
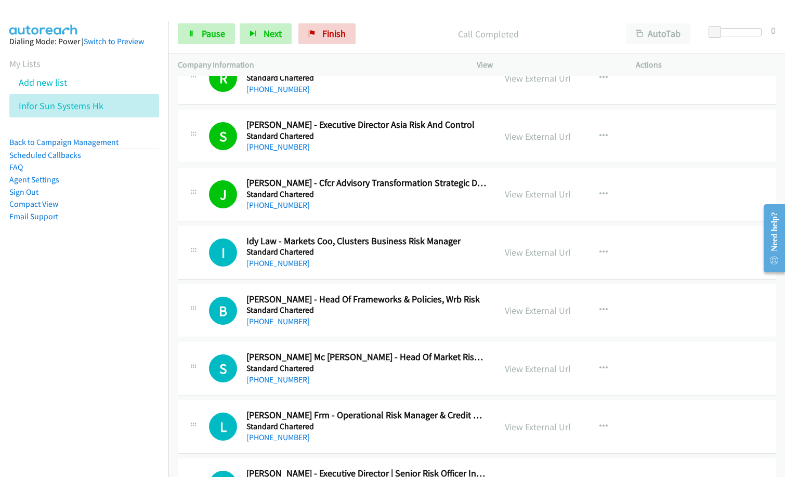
click at [88, 332] on nav "Dialing Mode: Power | Switch to Preview My Lists Add new list Infor Sun Systems…" at bounding box center [84, 259] width 169 height 477
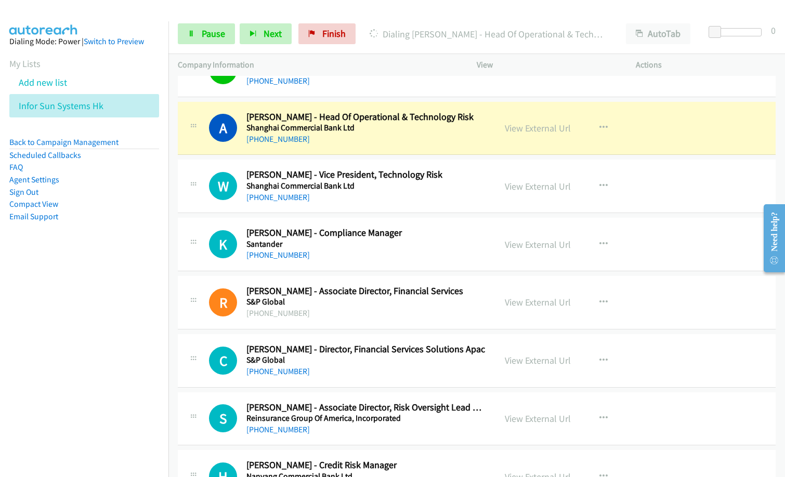
scroll to position [2704, 0]
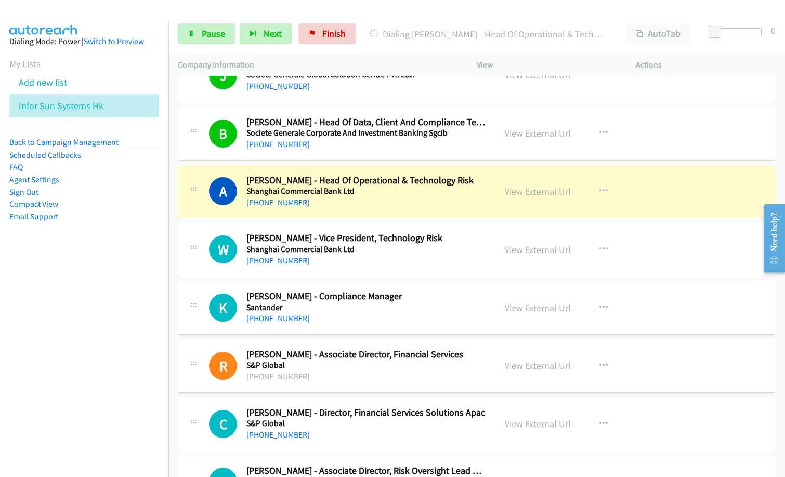
click at [69, 271] on nav "Dialing Mode: Power | Switch to Preview My Lists Add new list Infor Sun Systems…" at bounding box center [84, 259] width 169 height 477
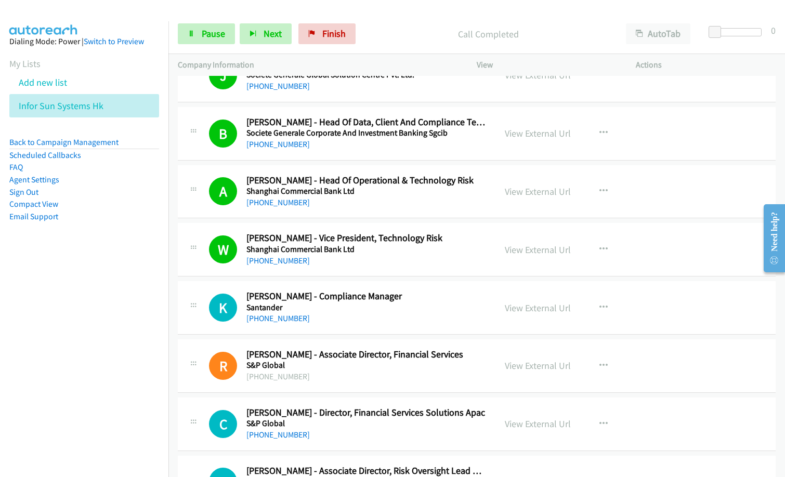
click at [385, 295] on h2 "[PERSON_NAME] - Compliance Manager" at bounding box center [366, 297] width 240 height 12
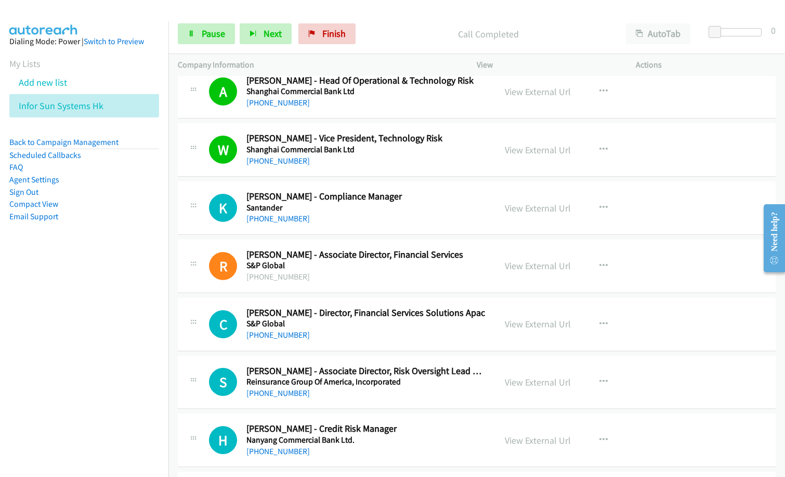
scroll to position [2808, 0]
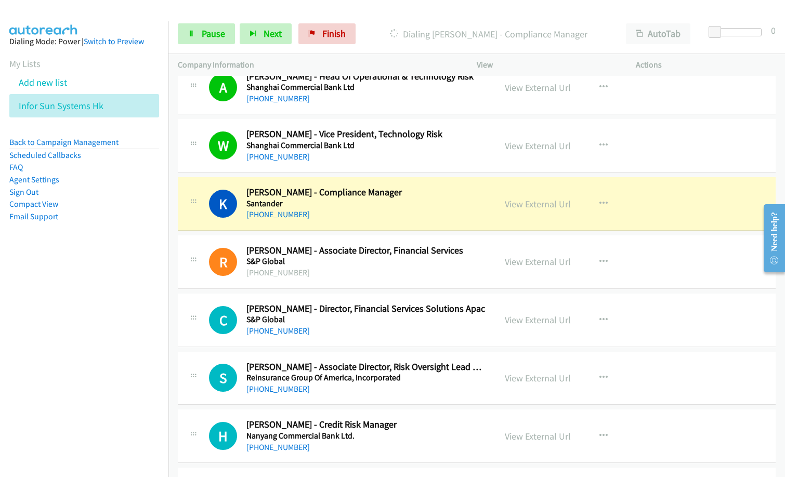
click at [25, 307] on nav "Dialing Mode: Power | Switch to Preview My Lists Add new list Infor Sun Systems…" at bounding box center [84, 259] width 169 height 477
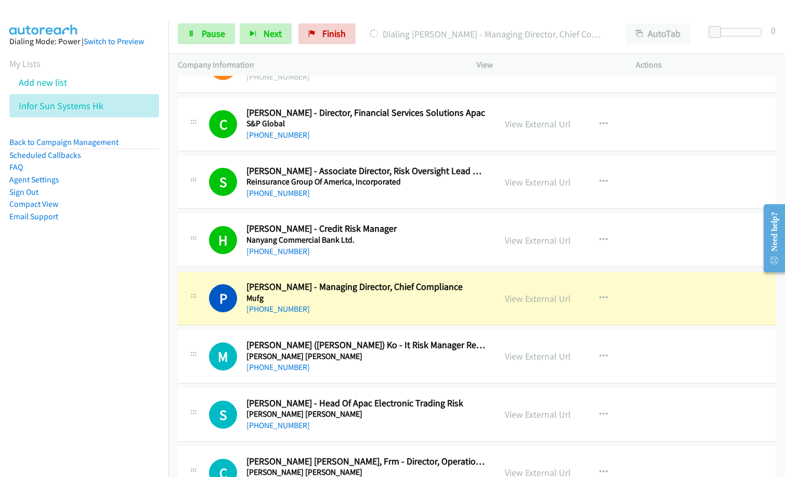
scroll to position [3016, 0]
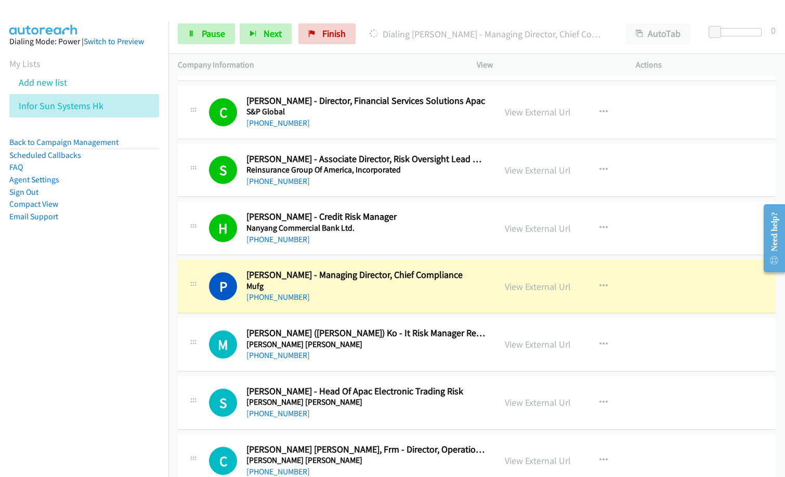
click at [341, 294] on div "[PHONE_NUMBER]" at bounding box center [366, 297] width 240 height 12
click at [327, 302] on div "[PHONE_NUMBER]" at bounding box center [366, 297] width 240 height 12
click at [557, 289] on link "View External Url" at bounding box center [538, 287] width 66 height 12
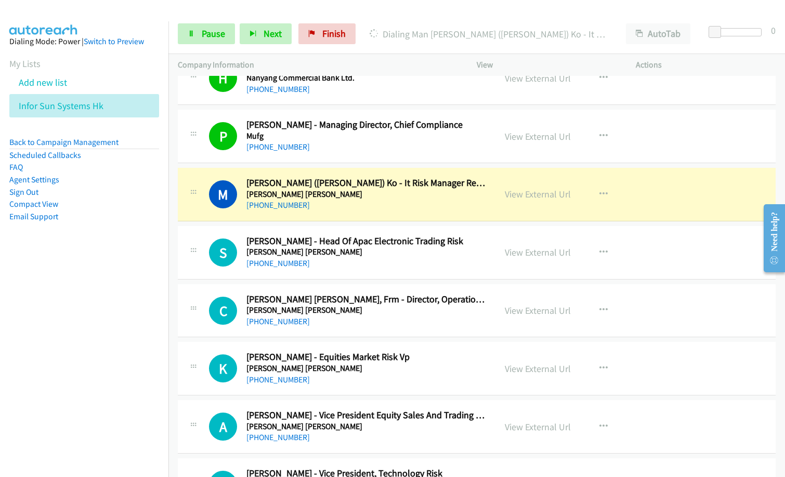
scroll to position [3172, 0]
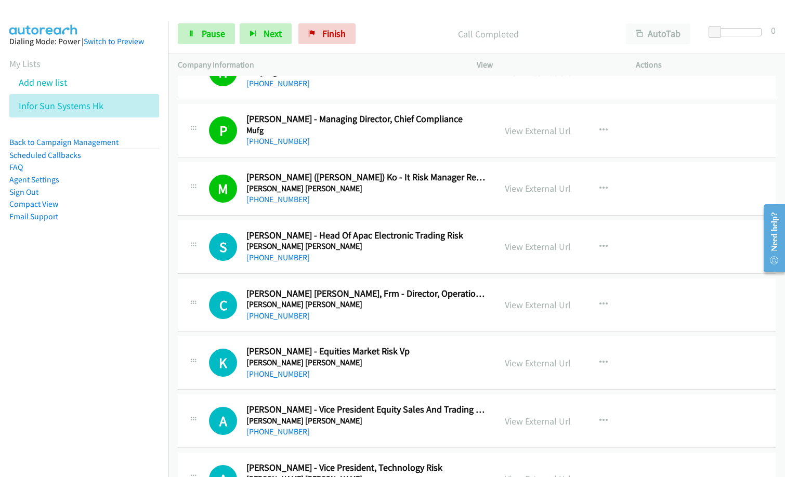
click at [97, 320] on nav "Dialing Mode: Power | Switch to Preview My Lists Add new list Infor Sun Systems…" at bounding box center [84, 259] width 169 height 477
click at [374, 277] on td "C Callback Scheduled [PERSON_NAME] [PERSON_NAME], Frm - Director, Operations Ri…" at bounding box center [476, 305] width 617 height 58
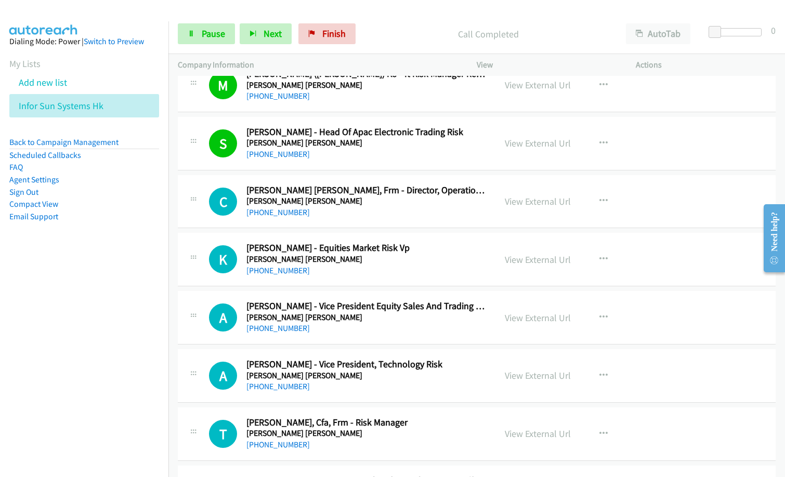
scroll to position [3276, 0]
click at [87, 344] on nav "Dialing Mode: Power | Switch to Preview My Lists Add new list Infor Sun Systems…" at bounding box center [84, 259] width 169 height 477
click at [110, 294] on nav "Dialing Mode: Power | Switch to Preview My Lists Add new list Infor Sun Systems…" at bounding box center [84, 259] width 169 height 477
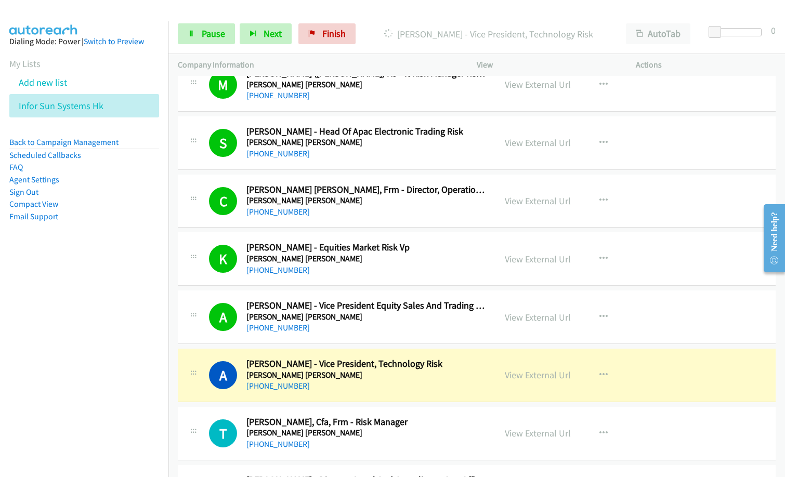
click at [139, 201] on li "Compact View" at bounding box center [84, 204] width 150 height 12
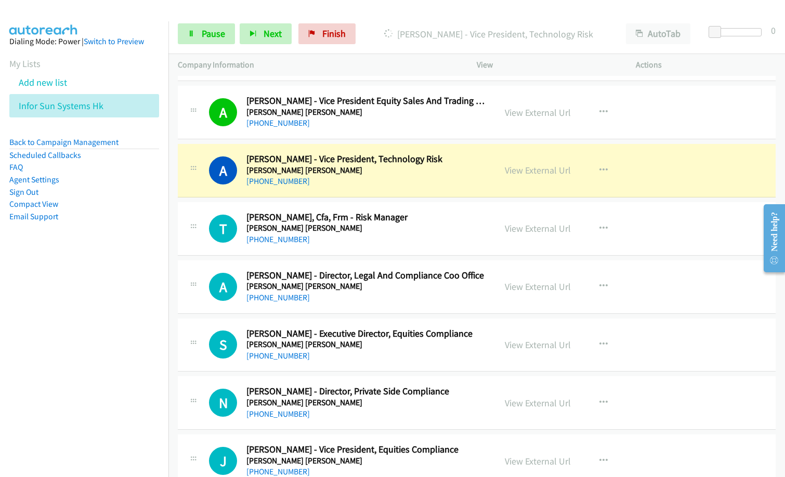
scroll to position [3484, 0]
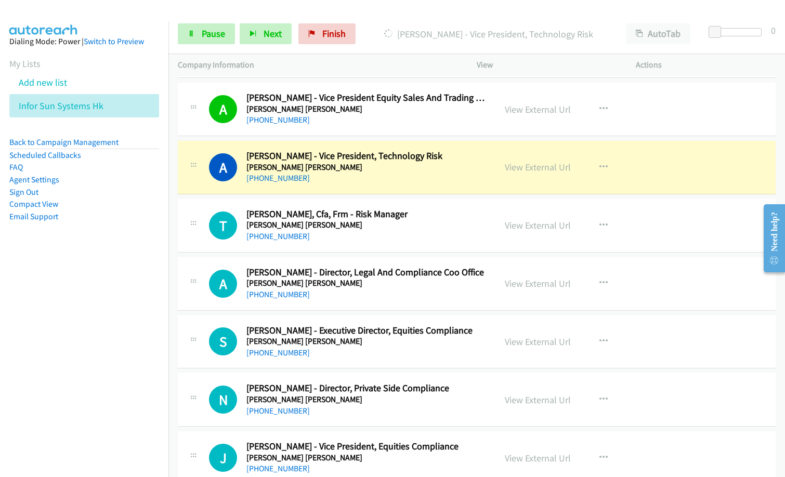
click at [46, 340] on nav "Dialing Mode: Power | Switch to Preview My Lists Add new list Infor Sun Systems…" at bounding box center [84, 259] width 169 height 477
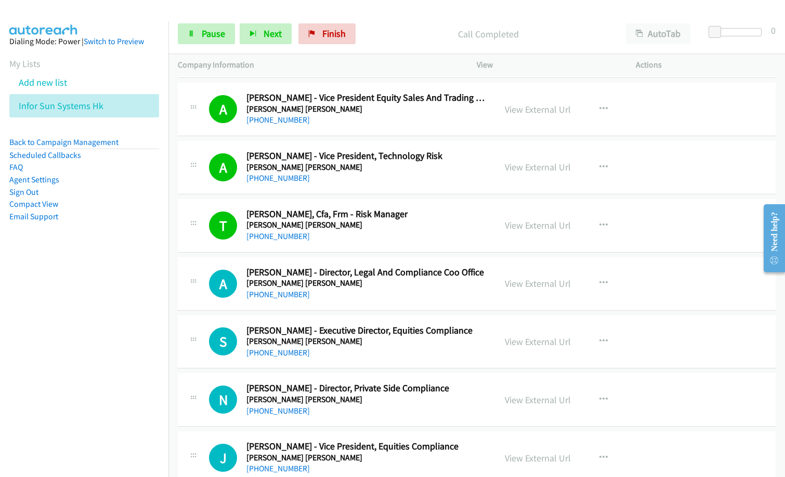
scroll to position [3588, 0]
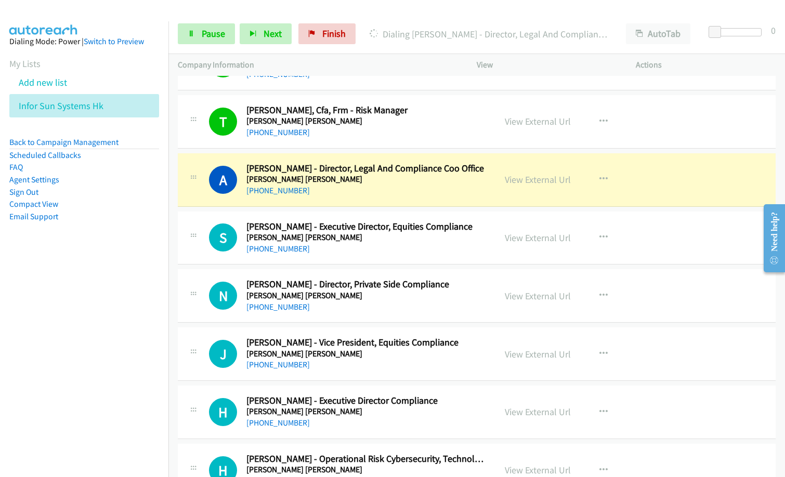
click at [345, 198] on div "A Callback Scheduled [PERSON_NAME] - Director, Legal And Compliance Coo Office …" at bounding box center [477, 180] width 598 height 54
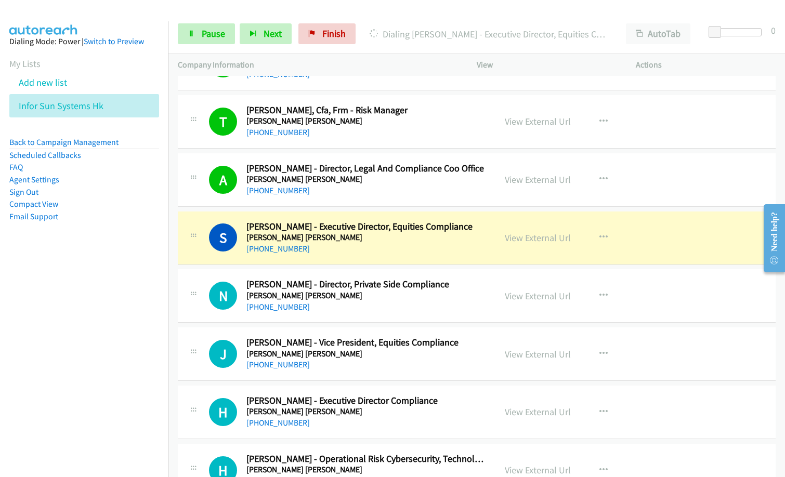
click at [103, 358] on nav "Dialing Mode: Power | Switch to Preview My Lists Add new list Infor Sun Systems…" at bounding box center [84, 259] width 169 height 477
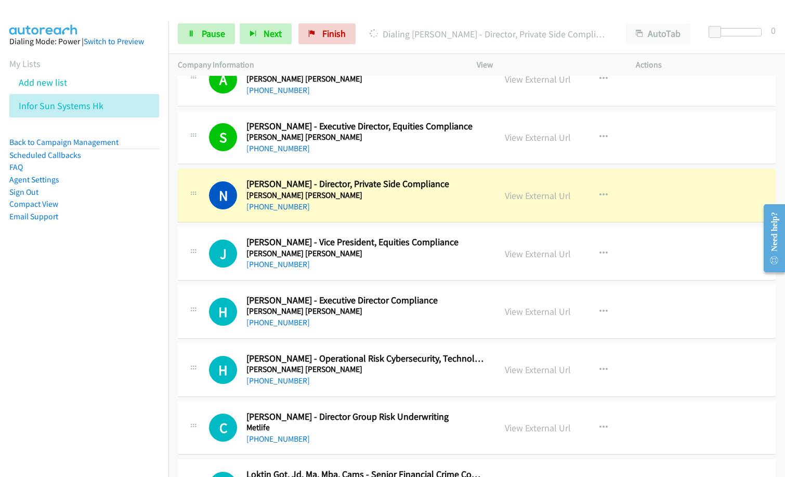
scroll to position [3692, 0]
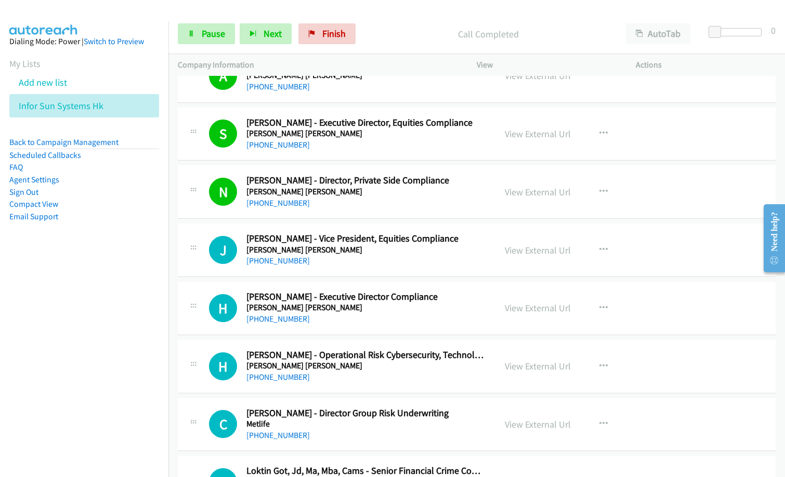
click at [95, 362] on nav "Dialing Mode: Power | Switch to Preview My Lists Add new list Infor Sun Systems…" at bounding box center [84, 259] width 169 height 477
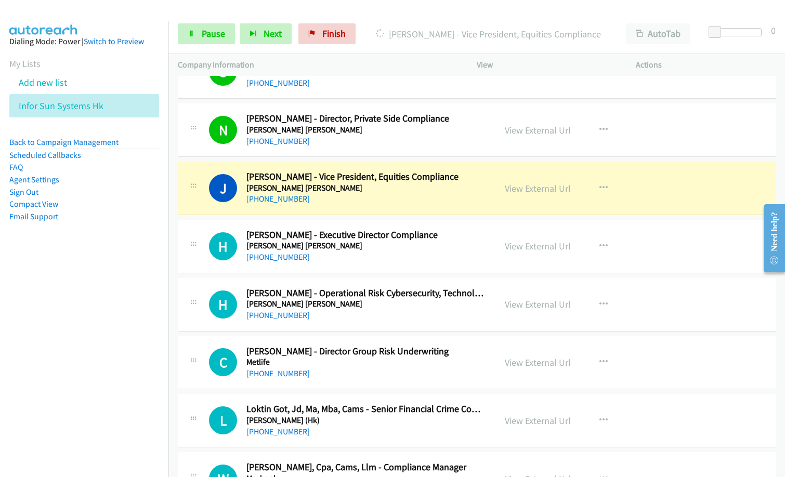
scroll to position [3848, 0]
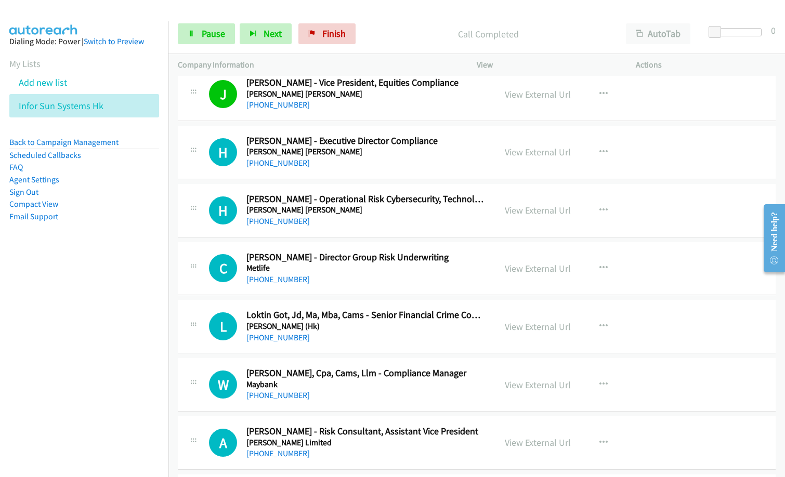
click at [92, 355] on nav "Dialing Mode: Power | Switch to Preview My Lists Add new list Infor Sun Systems…" at bounding box center [84, 259] width 169 height 477
click at [71, 333] on nav "Dialing Mode: Power | Switch to Preview My Lists Add new list Infor Sun Systems…" at bounding box center [84, 259] width 169 height 477
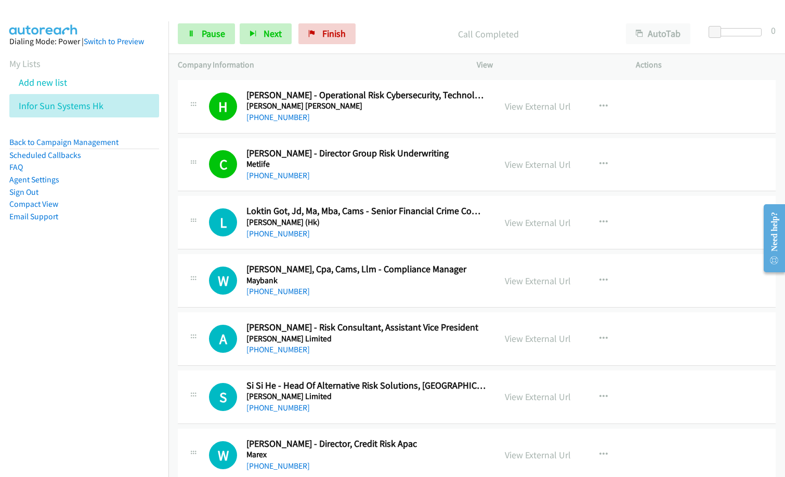
scroll to position [4004, 0]
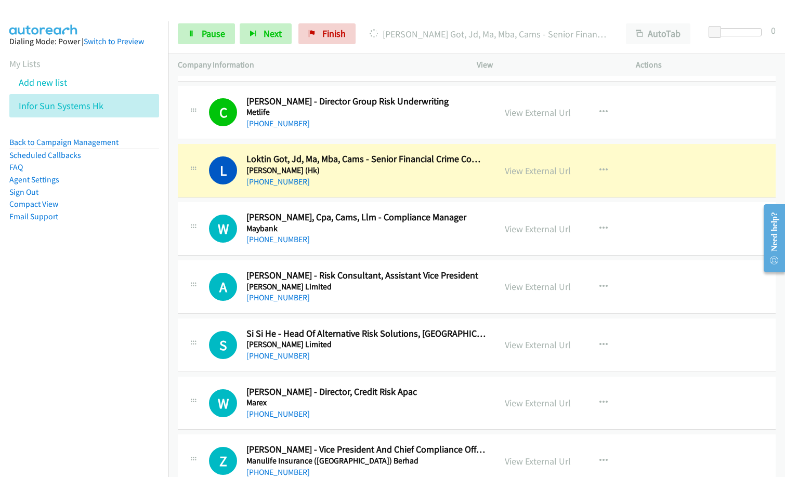
click at [120, 264] on aside "Dialing Mode: Power | Switch to Preview My Lists Add new list Infor Sun Systems…" at bounding box center [84, 145] width 168 height 249
click at [354, 183] on div "[PHONE_NUMBER]" at bounding box center [366, 182] width 240 height 12
click at [388, 185] on div "[PHONE_NUMBER]" at bounding box center [366, 182] width 240 height 12
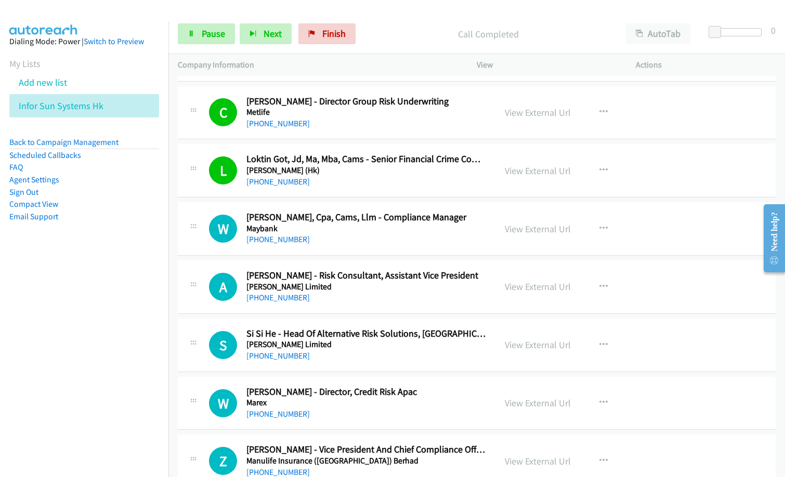
drag, startPoint x: 131, startPoint y: 280, endPoint x: 143, endPoint y: 279, distance: 12.6
click at [131, 280] on nav "Dialing Mode: Power | Switch to Preview My Lists Add new list Infor Sun Systems…" at bounding box center [84, 259] width 169 height 477
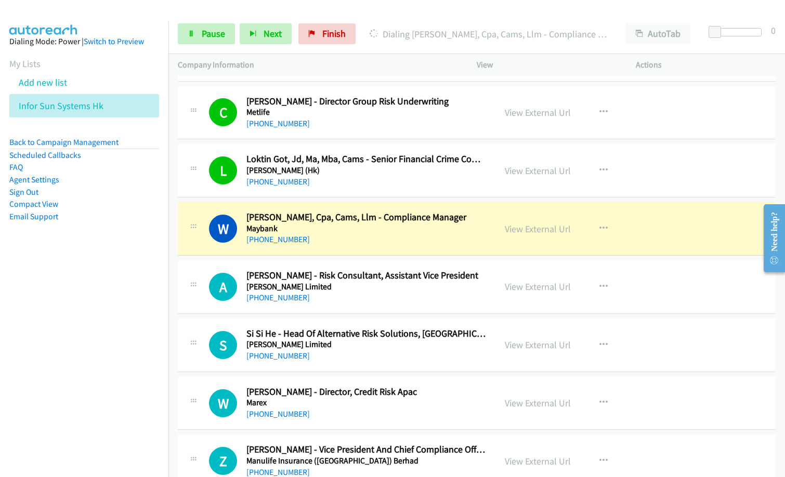
click at [107, 332] on nav "Dialing Mode: Power | Switch to Preview My Lists Add new list Infor Sun Systems…" at bounding box center [84, 259] width 169 height 477
click at [546, 229] on link "View External Url" at bounding box center [538, 229] width 66 height 12
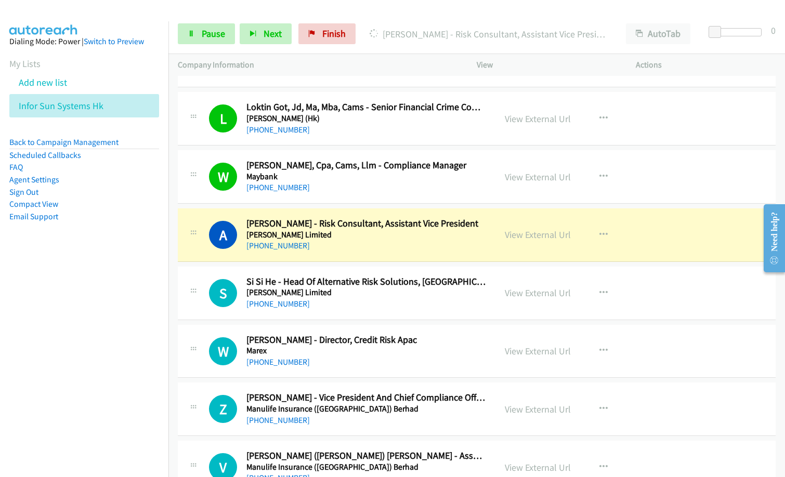
click at [85, 345] on nav "Dialing Mode: Power | Switch to Preview My Lists Add new list Infor Sun Systems…" at bounding box center [84, 259] width 169 height 477
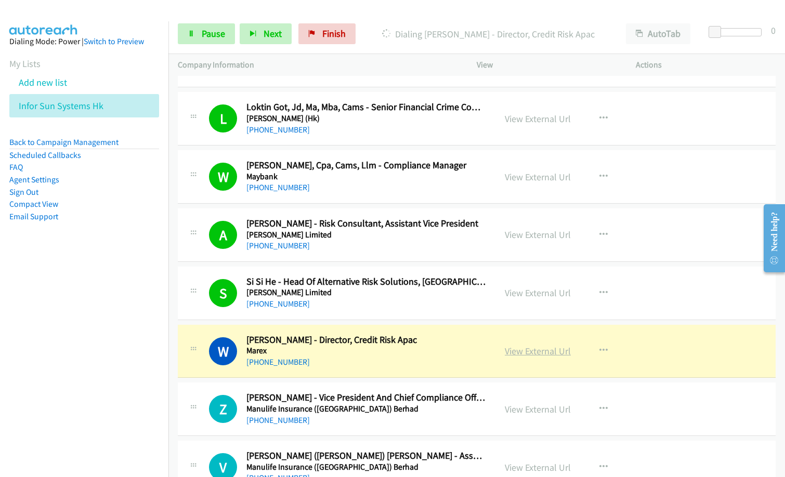
click at [525, 352] on link "View External Url" at bounding box center [538, 351] width 66 height 12
click at [345, 359] on div "[PHONE_NUMBER]" at bounding box center [366, 362] width 240 height 12
click at [518, 354] on link "View External Url" at bounding box center [538, 351] width 66 height 12
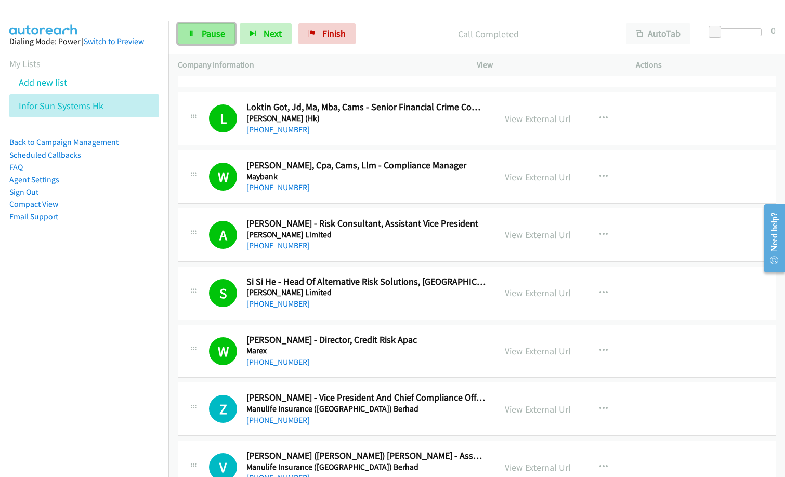
click at [200, 29] on link "Pause" at bounding box center [206, 33] width 57 height 21
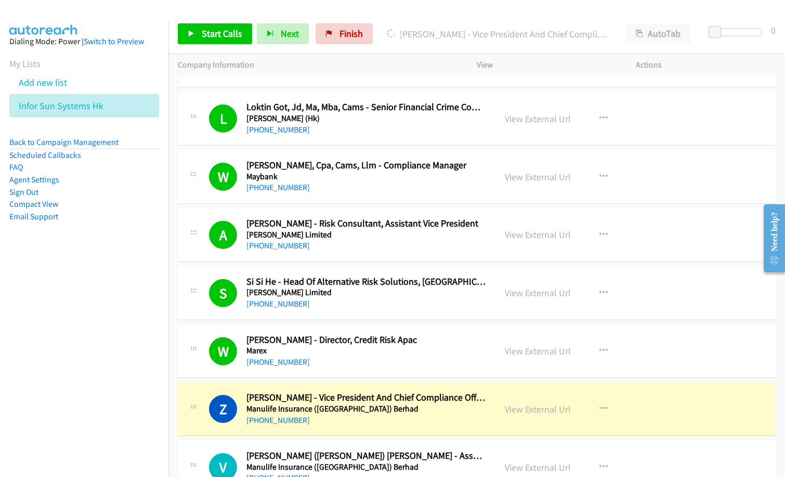
click at [72, 348] on nav "Dialing Mode: Power | Switch to Preview My Lists Add new list Infor Sun Systems…" at bounding box center [84, 259] width 169 height 477
click at [226, 33] on span "Start Calls" at bounding box center [222, 34] width 41 height 12
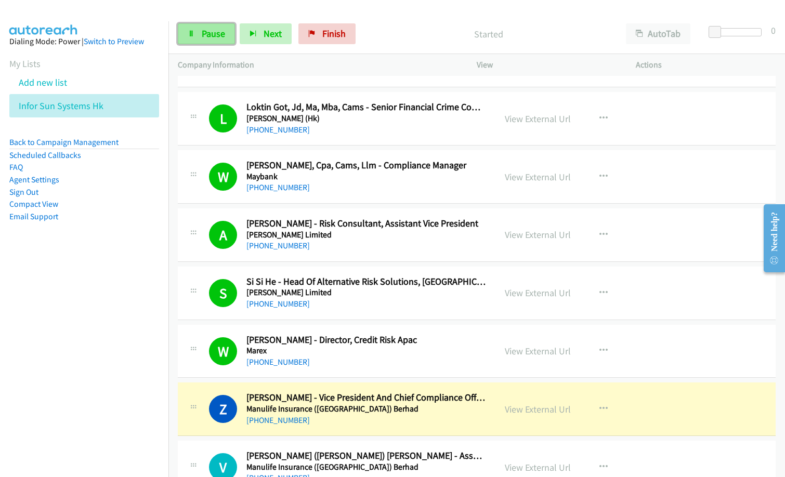
click at [212, 40] on link "Pause" at bounding box center [206, 33] width 57 height 21
click at [395, 32] on p "Paused" at bounding box center [497, 34] width 220 height 14
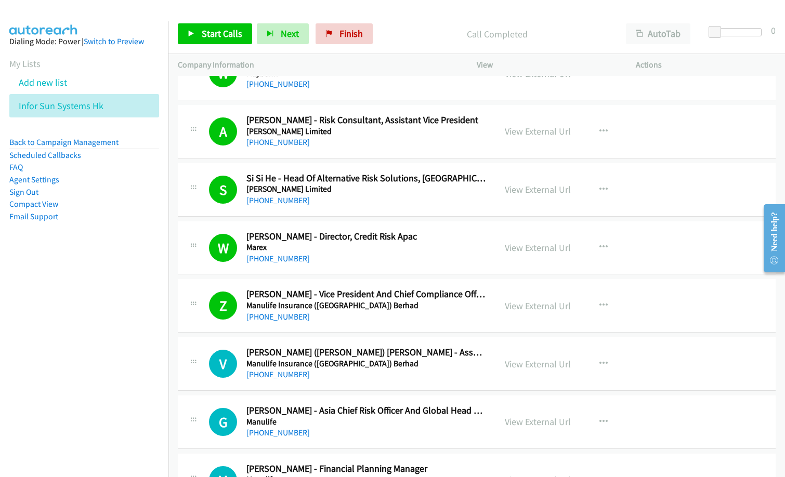
scroll to position [4160, 0]
click at [534, 364] on link "View External Url" at bounding box center [538, 364] width 66 height 12
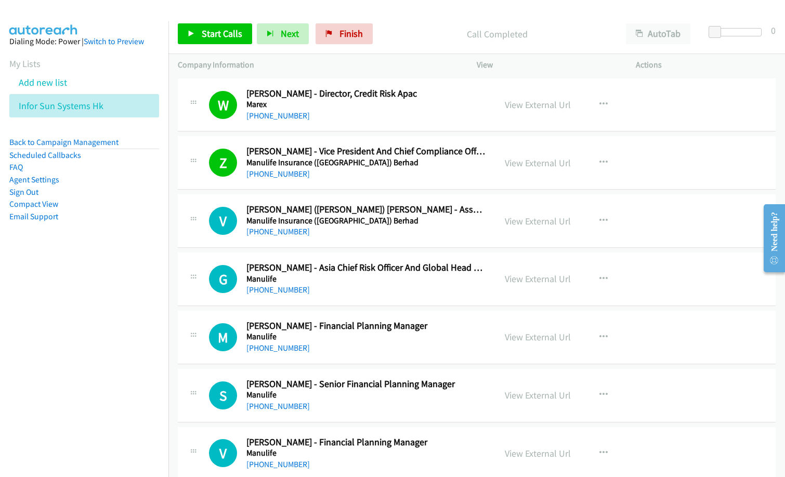
scroll to position [4316, 0]
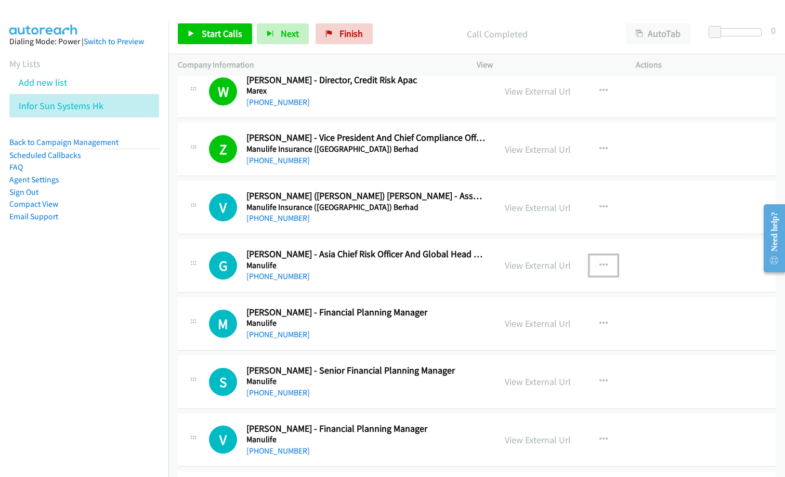
click at [600, 264] on icon "button" at bounding box center [604, 266] width 8 height 8
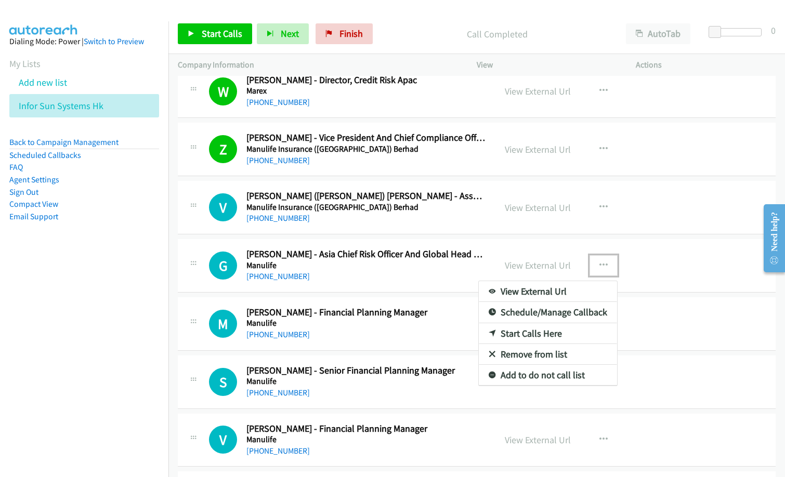
click at [527, 337] on link "Start Calls Here" at bounding box center [548, 333] width 138 height 21
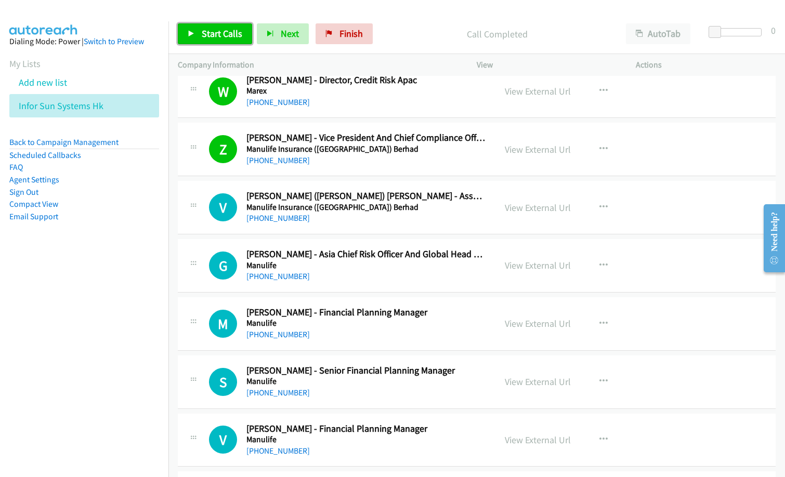
click at [238, 38] on span "Start Calls" at bounding box center [222, 34] width 41 height 12
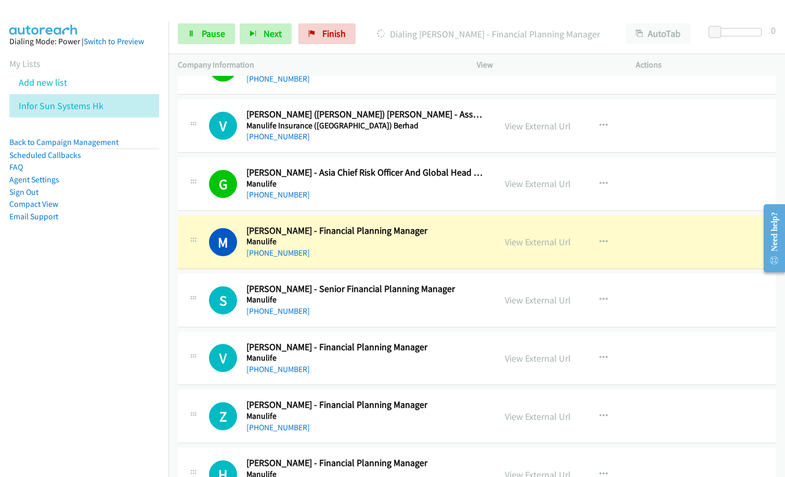
scroll to position [4524, 0]
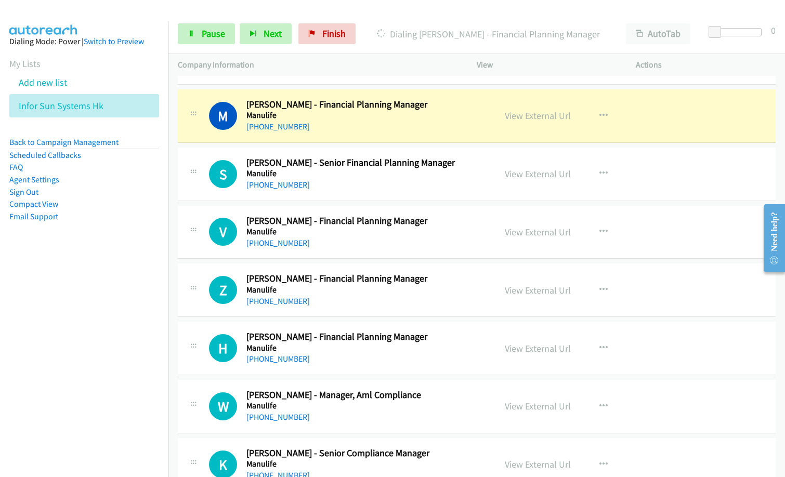
click at [133, 329] on nav "Dialing Mode: Power | Switch to Preview My Lists Add new list Infor Sun Systems…" at bounding box center [84, 259] width 169 height 477
drag, startPoint x: 222, startPoint y: 34, endPoint x: 231, endPoint y: 34, distance: 9.4
click at [222, 34] on span "Pause" at bounding box center [213, 34] width 23 height 12
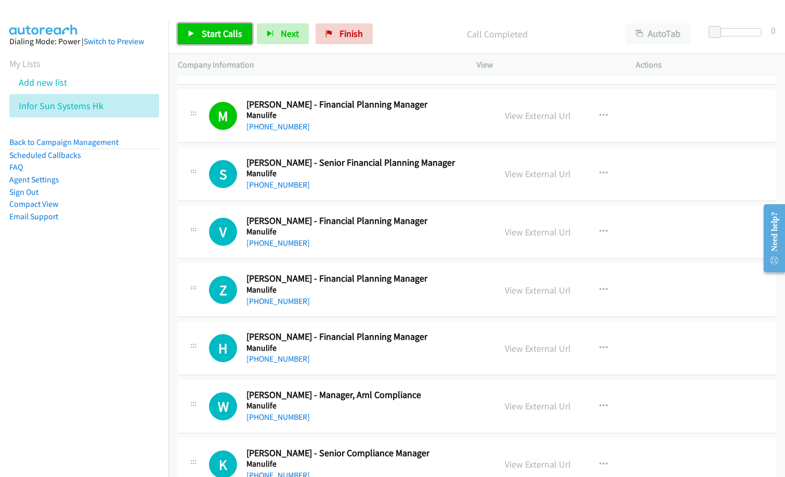
click at [227, 28] on span "Start Calls" at bounding box center [222, 34] width 41 height 12
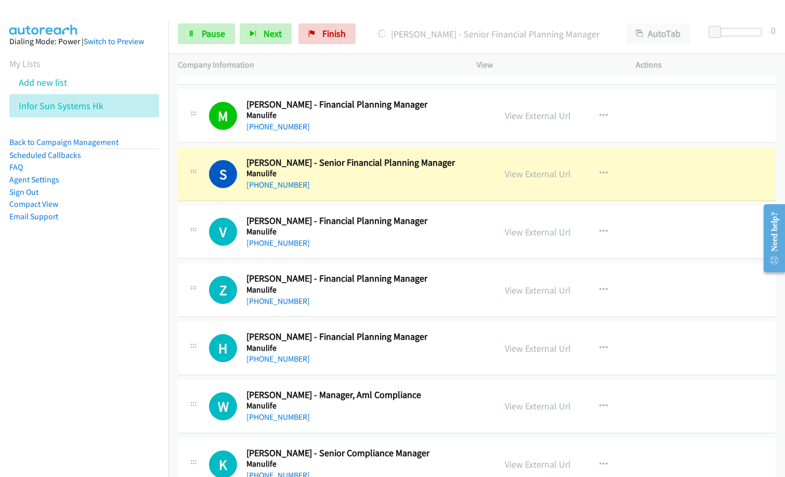
click at [358, 196] on div "S Callback Scheduled [PERSON_NAME] - Senior Financial Planning Manager Manulife…" at bounding box center [477, 175] width 598 height 54
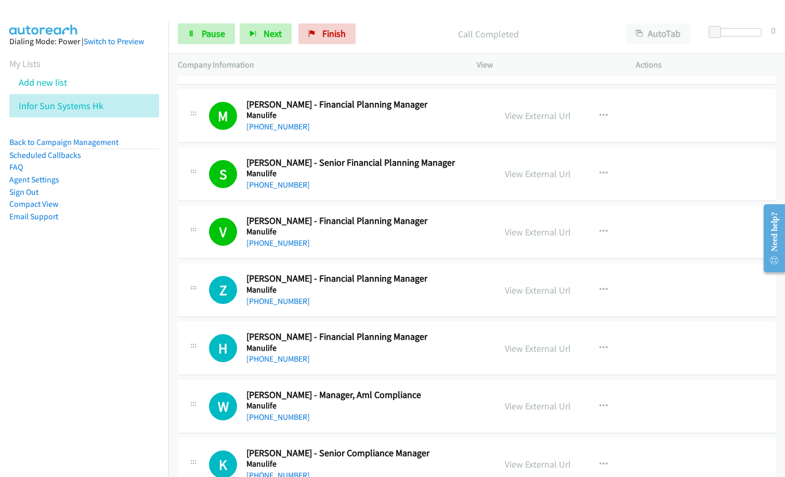
click at [82, 294] on nav "Dialing Mode: Power | Switch to Preview My Lists Add new list Infor Sun Systems…" at bounding box center [84, 259] width 169 height 477
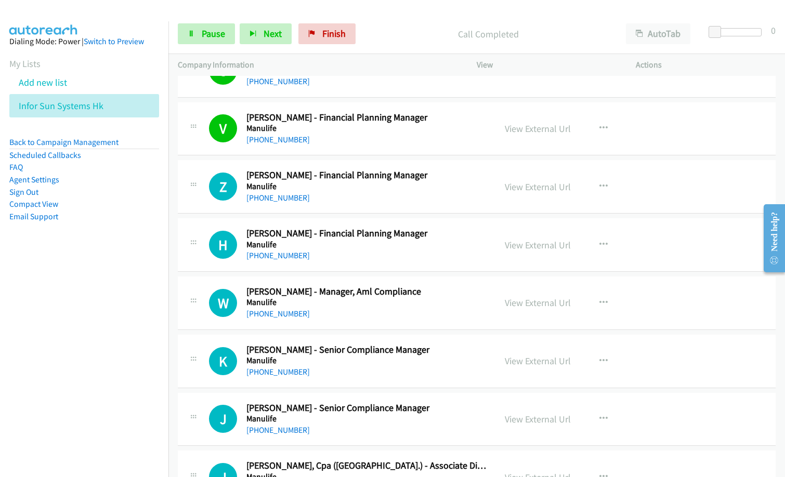
scroll to position [4628, 0]
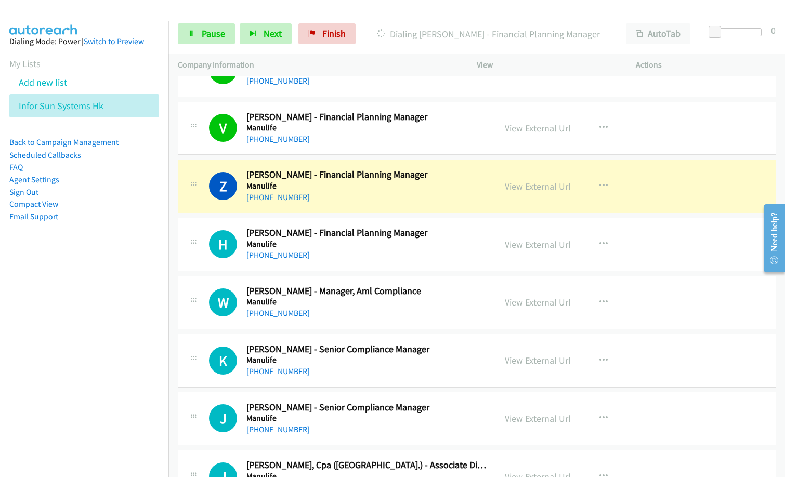
click at [85, 366] on nav "Dialing Mode: Power | Switch to Preview My Lists Add new list Infor Sun Systems…" at bounding box center [84, 259] width 169 height 477
click at [397, 196] on div "[PHONE_NUMBER]" at bounding box center [366, 197] width 240 height 12
click at [524, 186] on link "View External Url" at bounding box center [538, 186] width 66 height 12
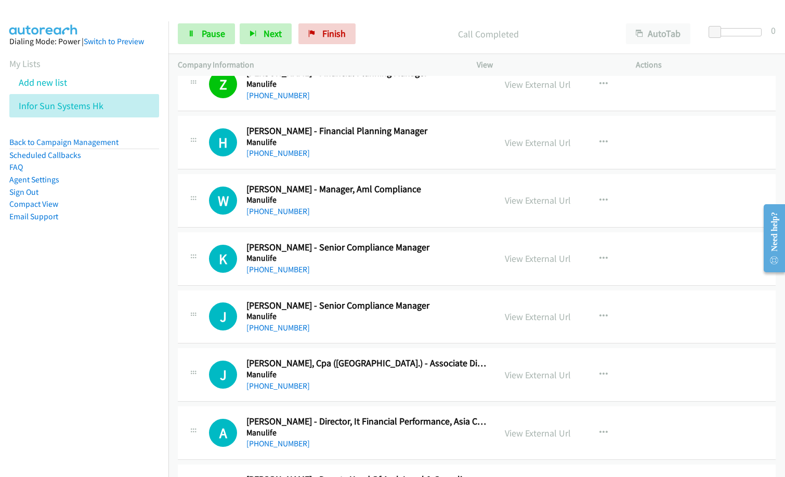
scroll to position [4732, 0]
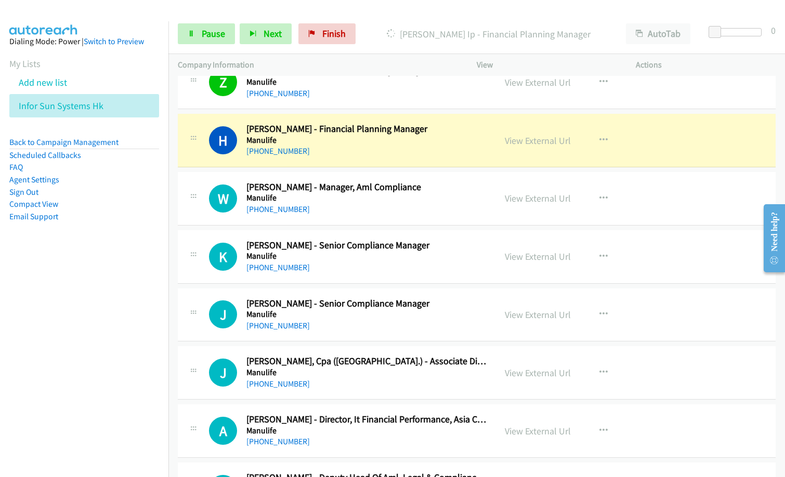
drag, startPoint x: 43, startPoint y: 317, endPoint x: 81, endPoint y: 320, distance: 38.7
click at [43, 317] on nav "Dialing Mode: Power | Switch to Preview My Lists Add new list Infor Sun Systems…" at bounding box center [84, 259] width 169 height 477
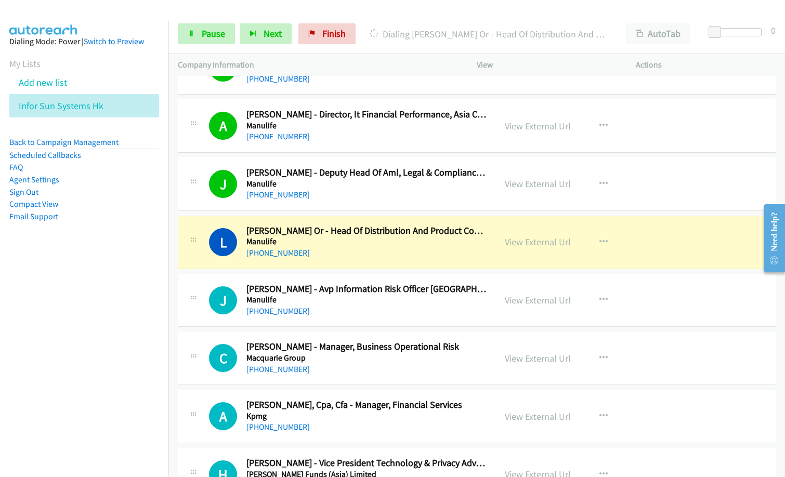
scroll to position [5044, 0]
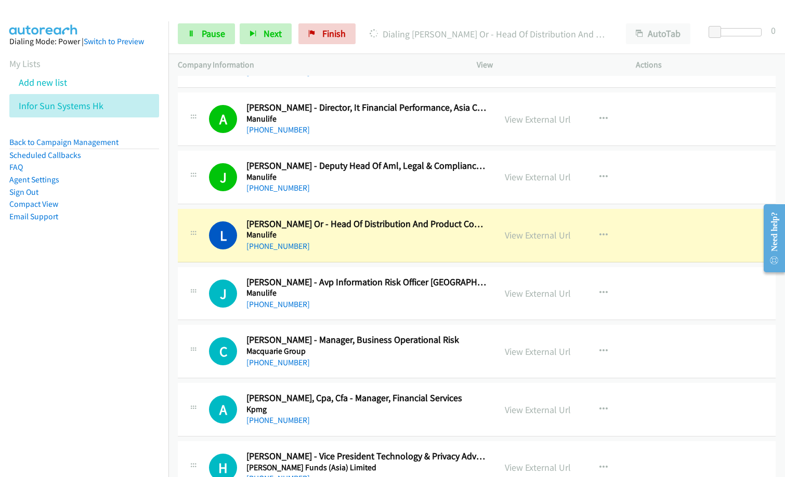
drag, startPoint x: 356, startPoint y: 264, endPoint x: 385, endPoint y: 263, distance: 29.1
click at [356, 264] on td "L Callback Scheduled [PERSON_NAME] Or - Head Of Distribution And Product Compli…" at bounding box center [476, 235] width 617 height 58
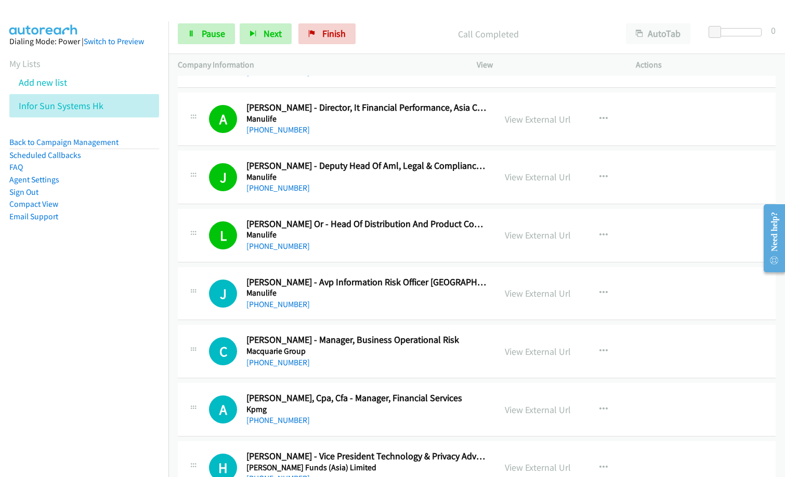
click at [32, 363] on nav "Dialing Mode: Power | Switch to Preview My Lists Add new list Infor Sun Systems…" at bounding box center [84, 259] width 169 height 477
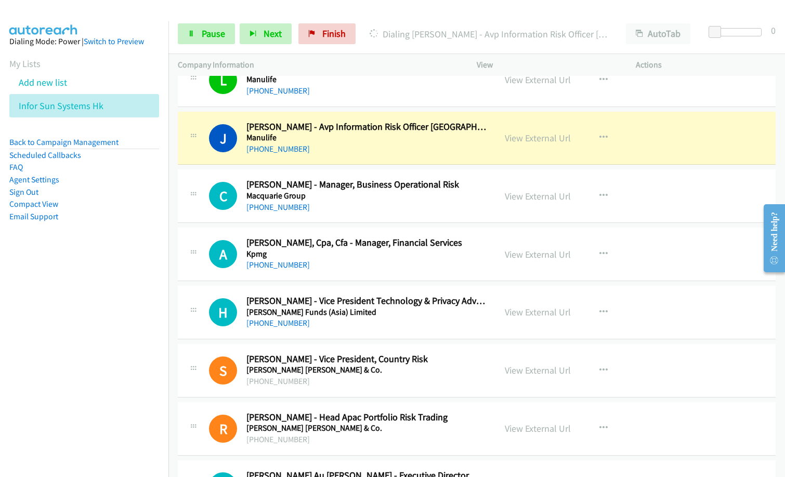
scroll to position [5200, 0]
click at [600, 309] on icon "button" at bounding box center [604, 312] width 8 height 8
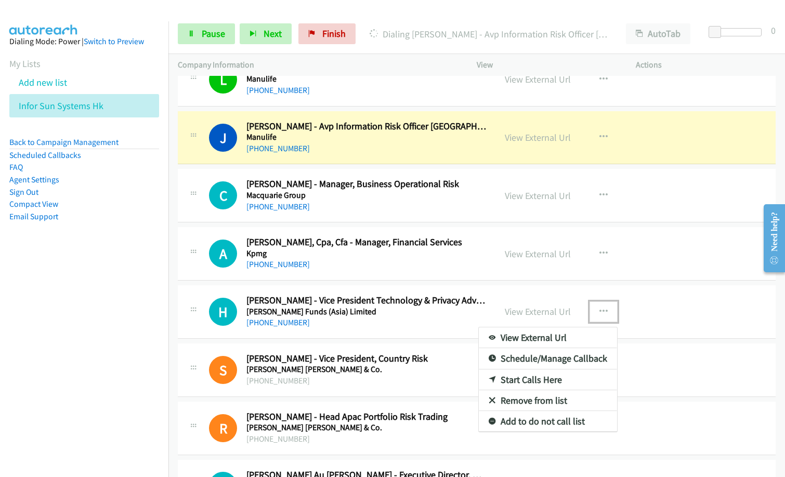
click at [533, 399] on link "Remove from list" at bounding box center [548, 401] width 138 height 21
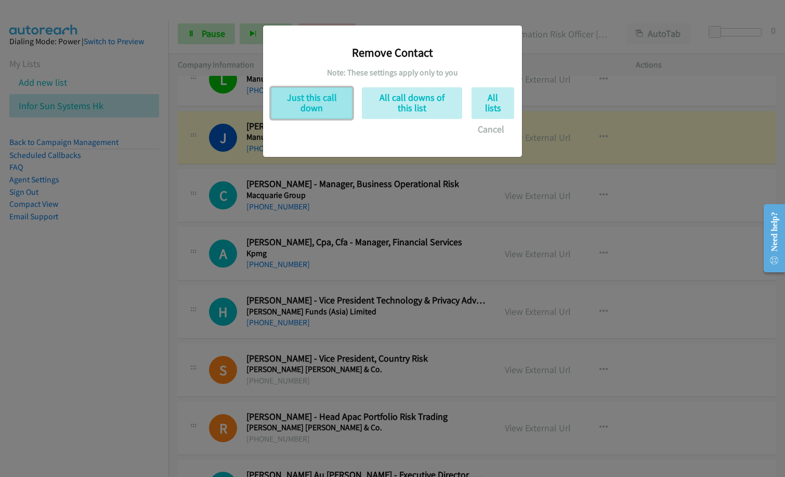
click at [323, 108] on button "Just this call down" at bounding box center [312, 103] width 82 height 32
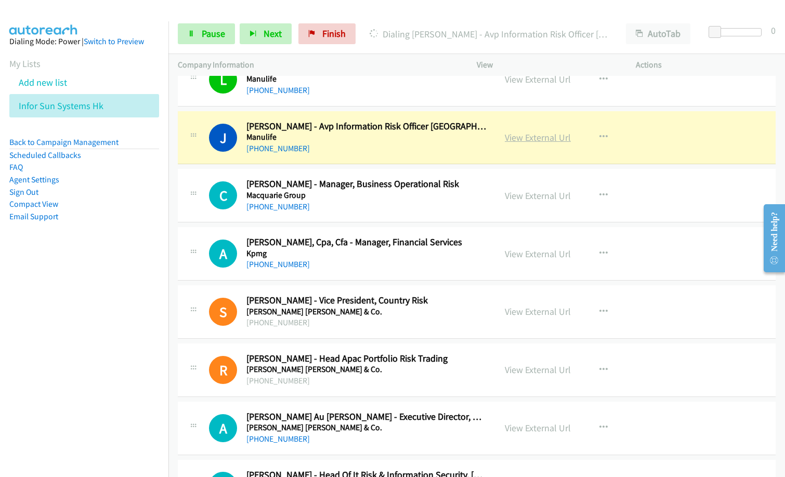
click at [541, 138] on link "View External Url" at bounding box center [538, 138] width 66 height 12
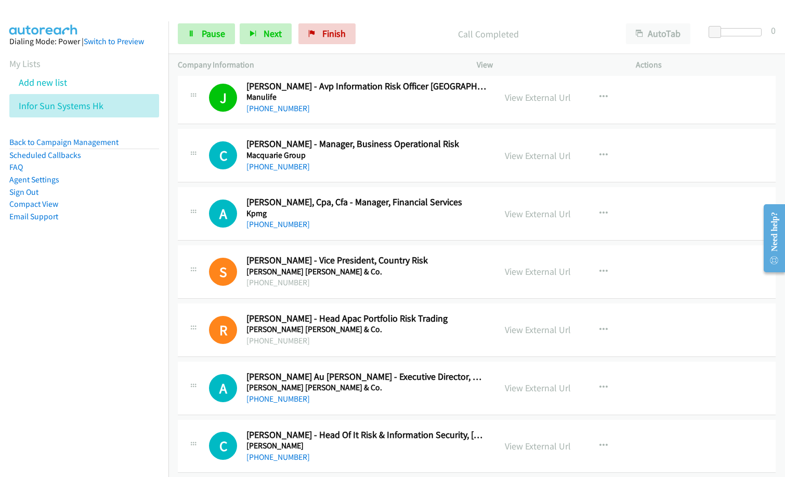
scroll to position [5252, 0]
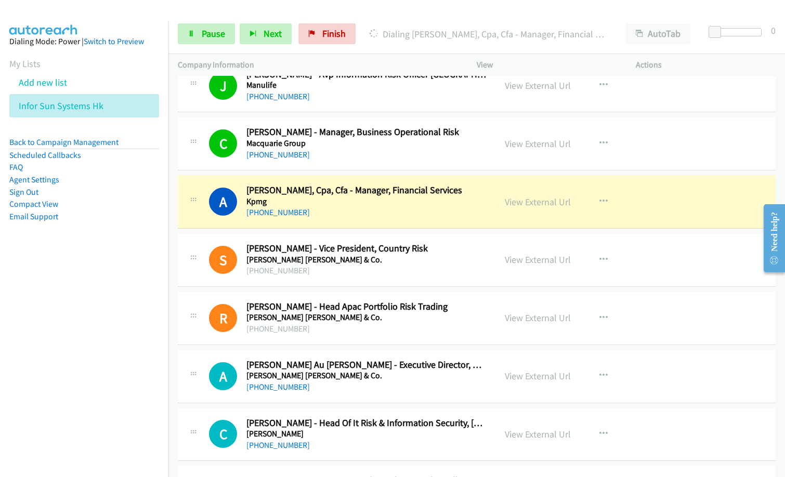
click at [43, 382] on nav "Dialing Mode: Power | Switch to Preview My Lists Add new list Infor Sun Systems…" at bounding box center [84, 259] width 169 height 477
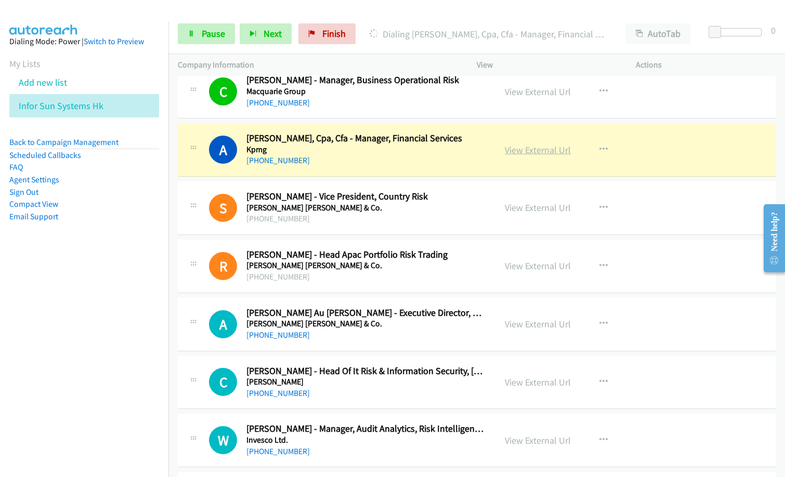
click at [537, 149] on link "View External Url" at bounding box center [538, 150] width 66 height 12
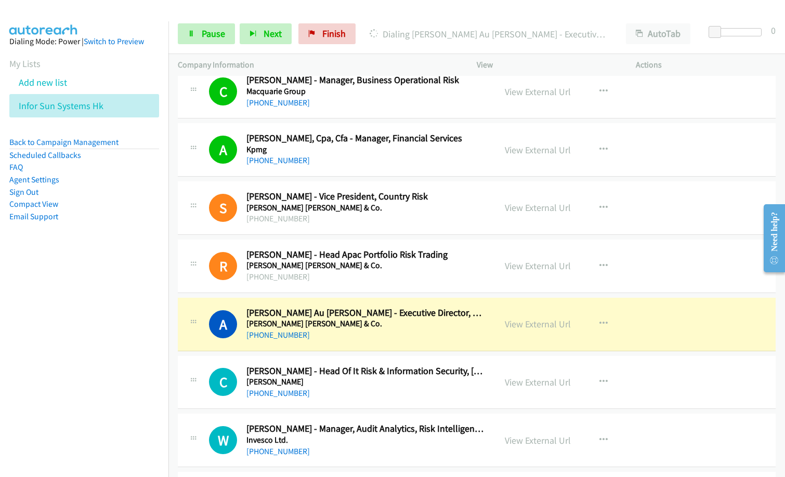
click at [75, 278] on nav "Dialing Mode: Power | Switch to Preview My Lists Add new list Infor Sun Systems…" at bounding box center [84, 259] width 169 height 477
click at [214, 37] on span "Pause" at bounding box center [213, 34] width 23 height 12
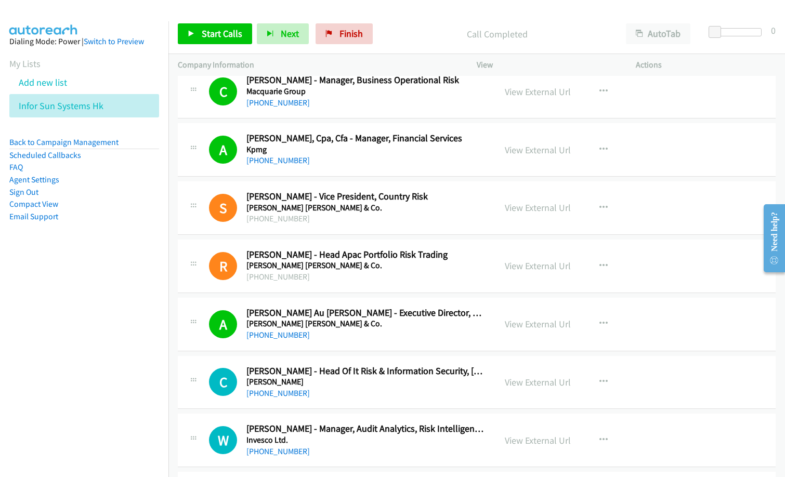
click at [416, 23] on div "Start Calls Pause Next Finish Call Completed AutoTab AutoTab 0" at bounding box center [476, 34] width 617 height 40
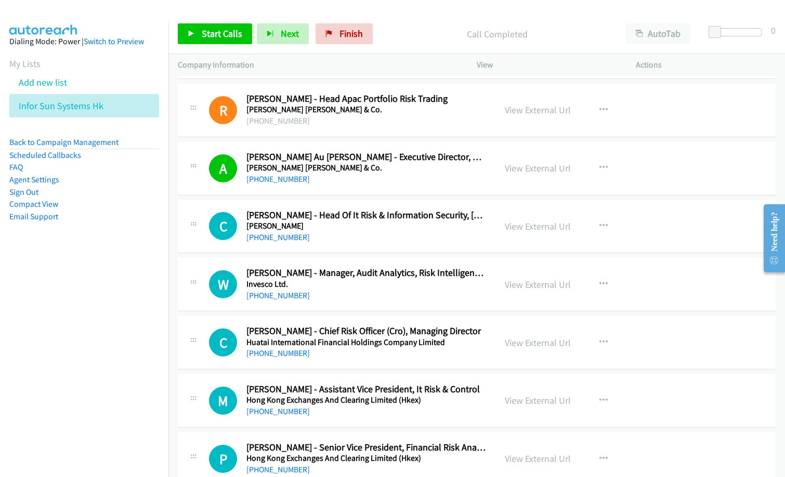
scroll to position [5512, 0]
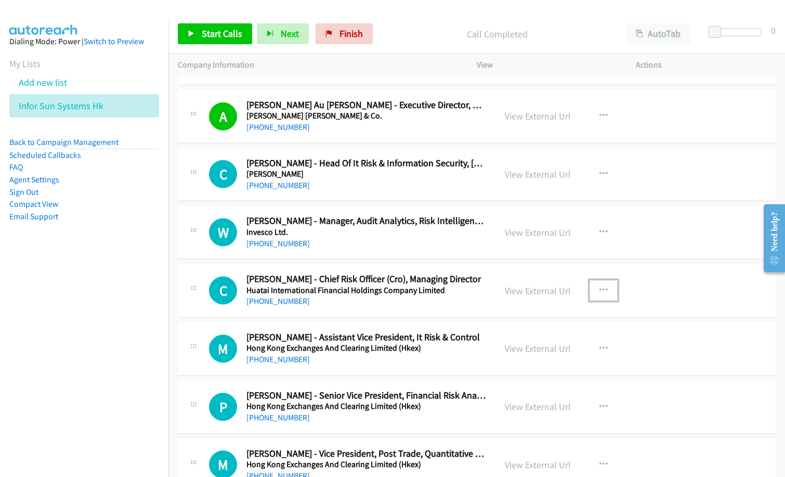
click at [603, 289] on icon "button" at bounding box center [604, 291] width 8 height 8
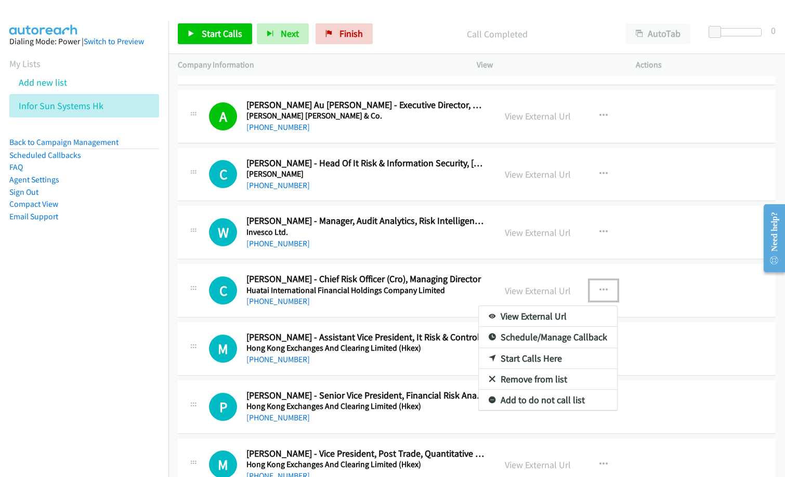
click at [530, 353] on link "Start Calls Here" at bounding box center [548, 358] width 138 height 21
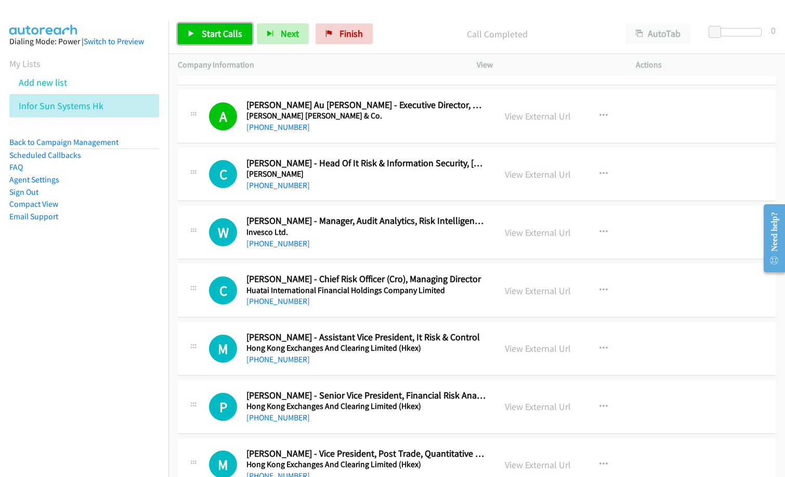
click at [205, 32] on span "Start Calls" at bounding box center [222, 34] width 41 height 12
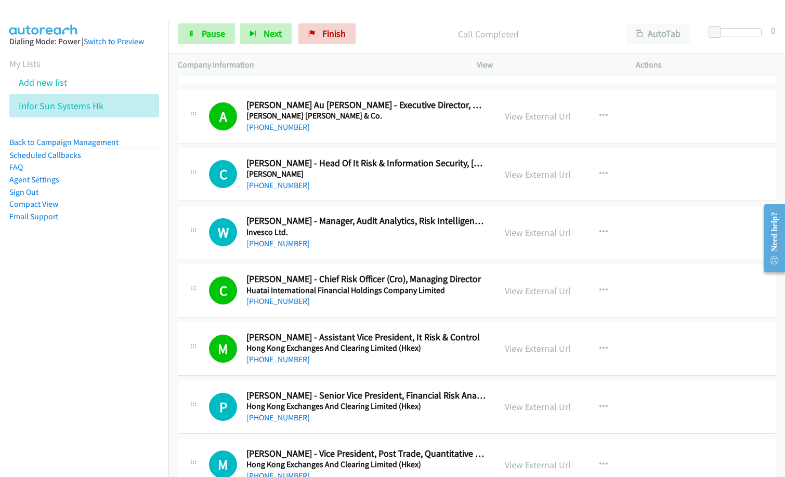
scroll to position [5668, 0]
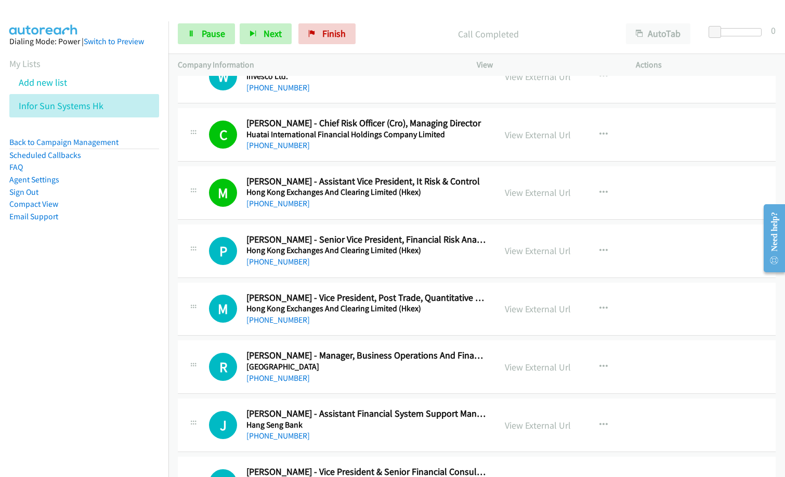
click at [96, 332] on nav "Dialing Mode: Power | Switch to Preview My Lists Add new list Infor Sun Systems…" at bounding box center [84, 259] width 169 height 477
click at [211, 31] on span "Pause" at bounding box center [213, 34] width 23 height 12
click at [309, 266] on div "[PHONE_NUMBER]" at bounding box center [366, 262] width 240 height 12
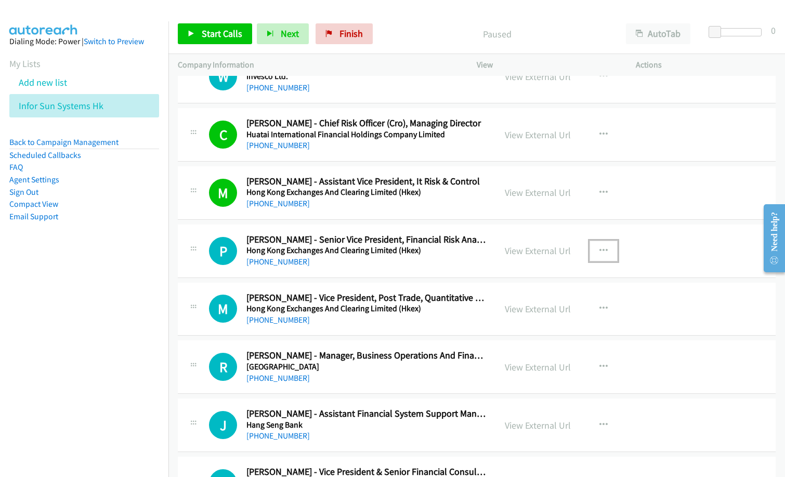
click at [590, 247] on button "button" at bounding box center [604, 251] width 28 height 21
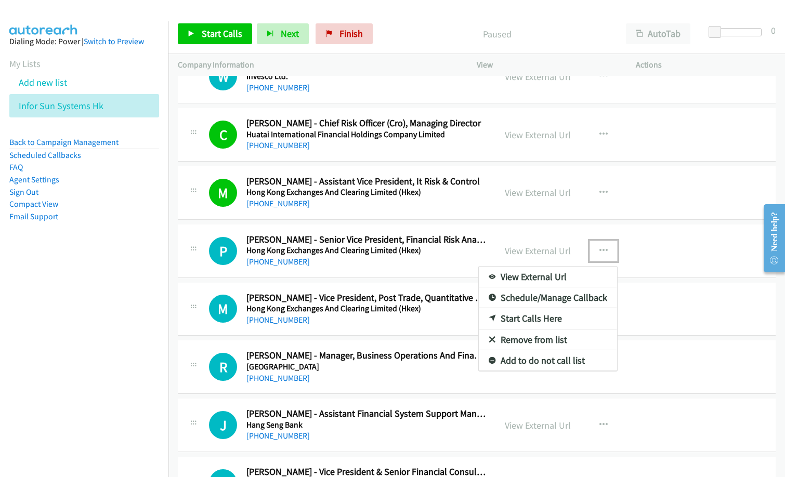
click at [539, 317] on link "Start Calls Here" at bounding box center [548, 318] width 138 height 21
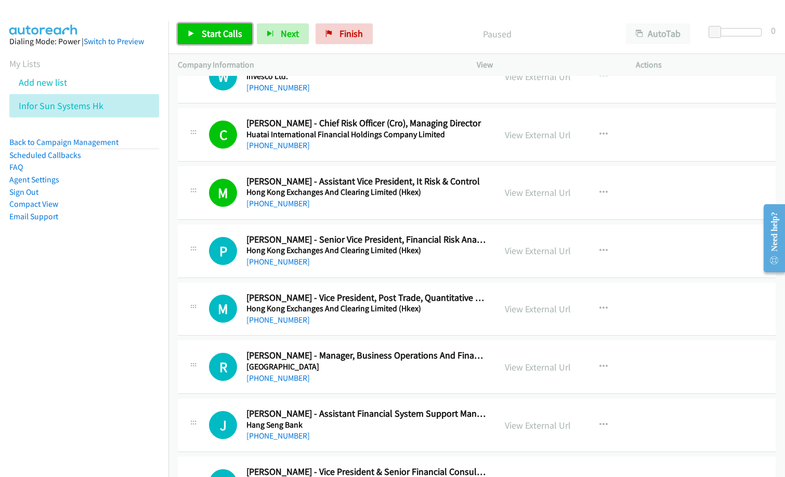
click at [223, 29] on span "Start Calls" at bounding box center [222, 34] width 41 height 12
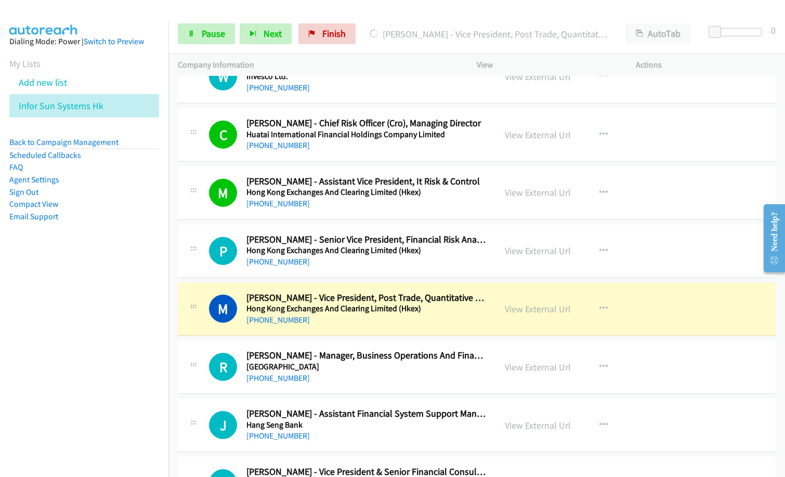
click at [136, 328] on nav "Dialing Mode: Power | Switch to Preview My Lists Add new list Infor Sun Systems…" at bounding box center [84, 259] width 169 height 477
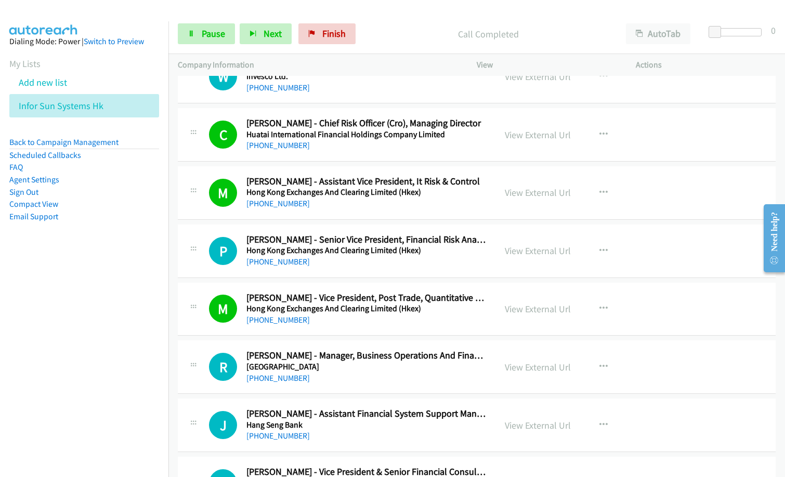
scroll to position [5720, 0]
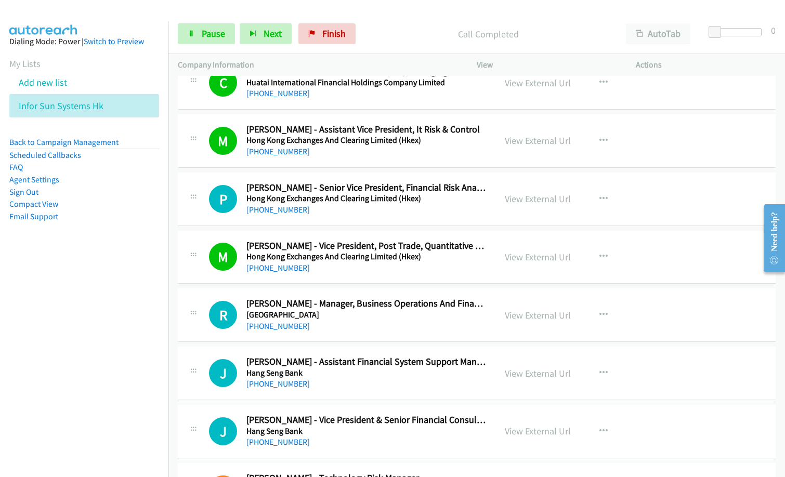
click at [72, 379] on nav "Dialing Mode: Power | Switch to Preview My Lists Add new list Infor Sun Systems…" at bounding box center [84, 259] width 169 height 477
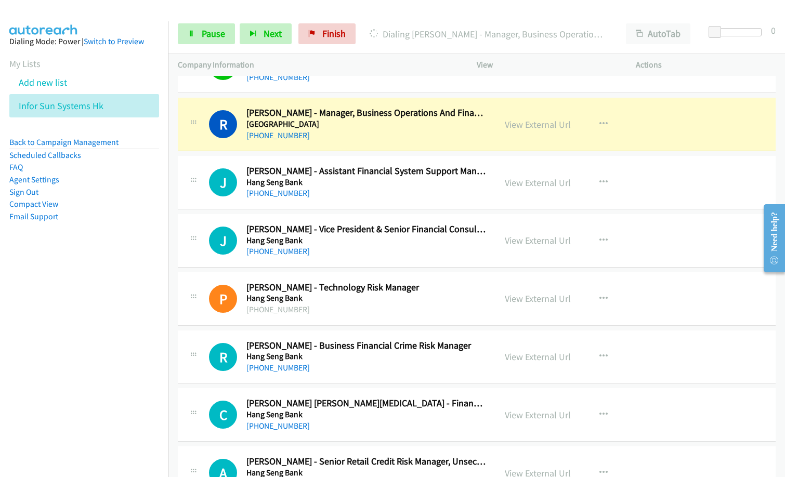
scroll to position [5928, 0]
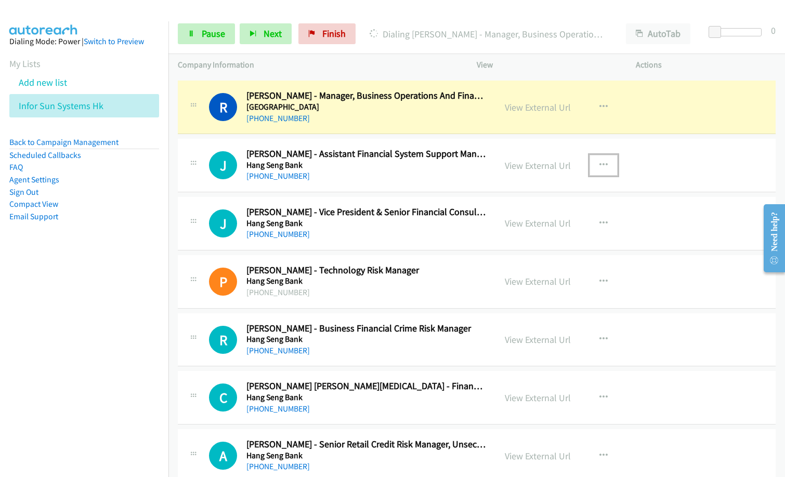
click at [600, 163] on icon "button" at bounding box center [604, 165] width 8 height 8
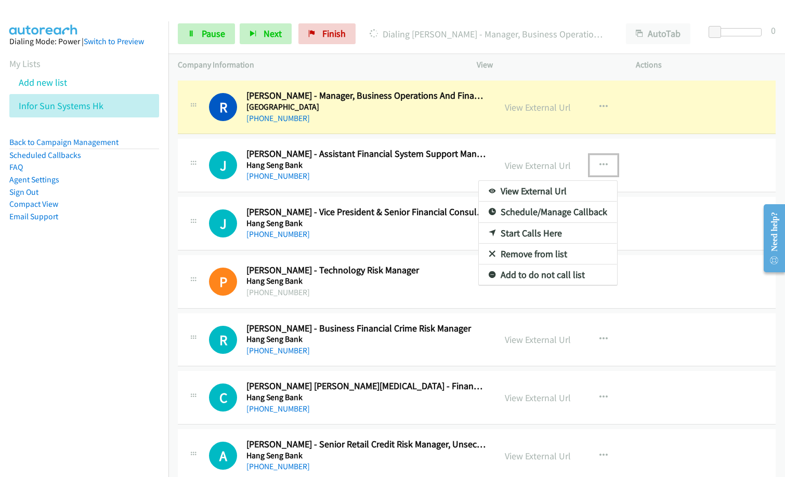
click at [544, 254] on link "Remove from list" at bounding box center [548, 254] width 138 height 21
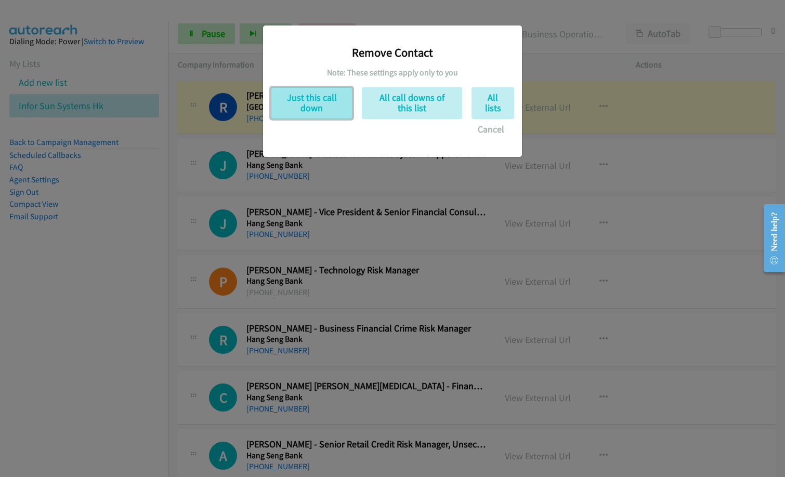
click at [333, 101] on button "Just this call down" at bounding box center [312, 103] width 82 height 32
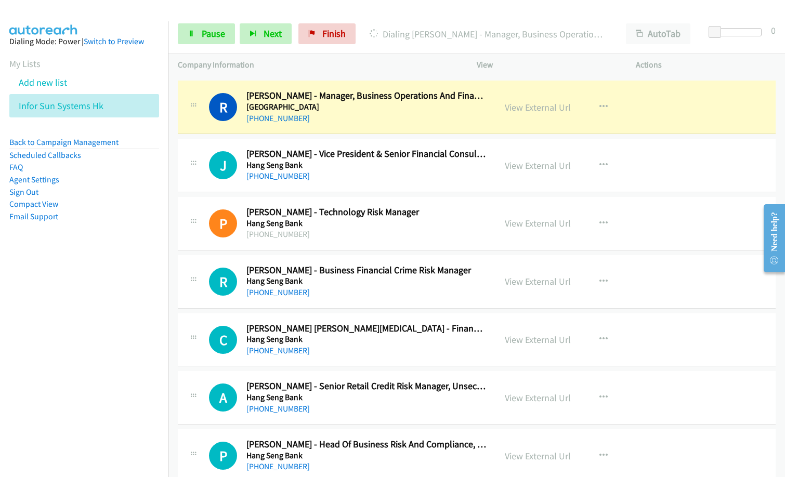
click at [95, 327] on nav "Dialing Mode: Power | Switch to Preview My Lists Add new list Infor Sun Systems…" at bounding box center [84, 259] width 169 height 477
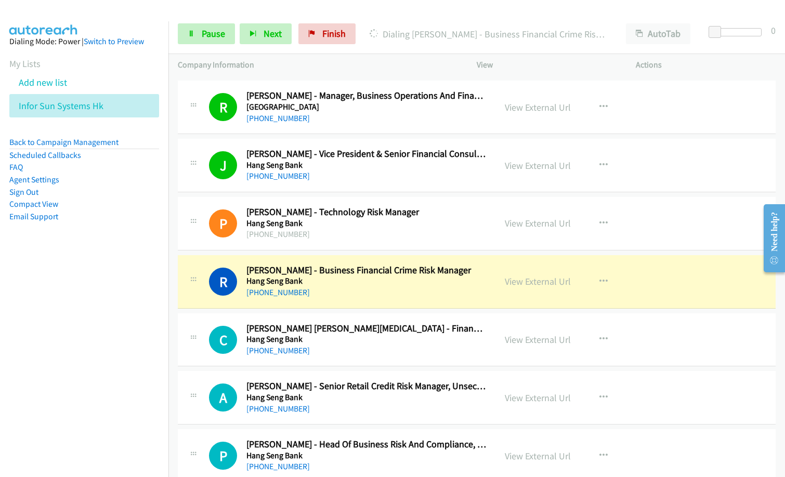
click at [38, 356] on nav "Dialing Mode: Power | Switch to Preview My Lists Add new list Infor Sun Systems…" at bounding box center [84, 259] width 169 height 477
click at [546, 281] on link "View External Url" at bounding box center [538, 282] width 66 height 12
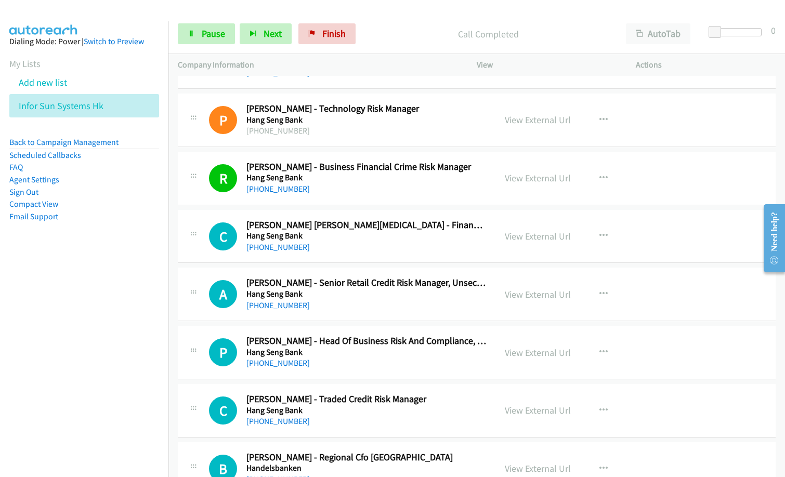
scroll to position [6032, 0]
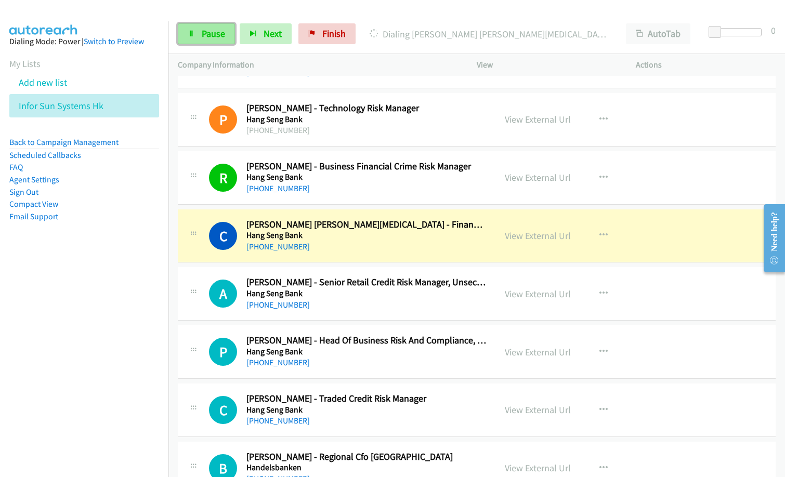
click at [214, 35] on span "Pause" at bounding box center [213, 34] width 23 height 12
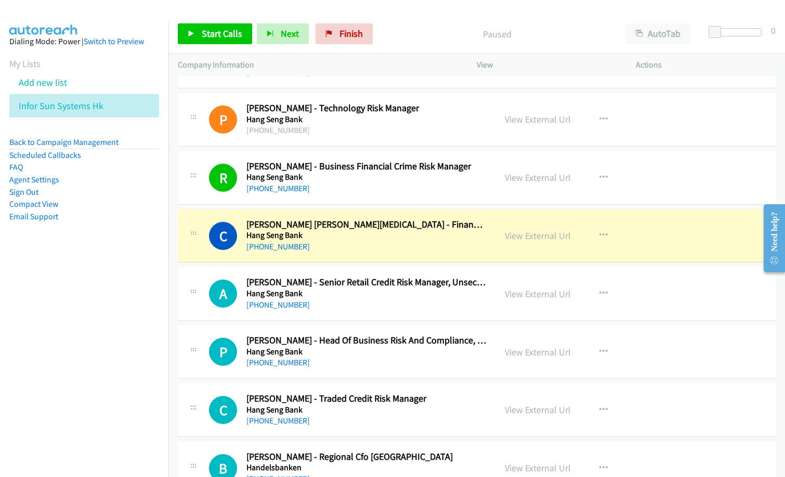
click at [358, 253] on div "[PHONE_NUMBER]" at bounding box center [366, 247] width 240 height 12
click at [544, 236] on link "View External Url" at bounding box center [538, 236] width 66 height 12
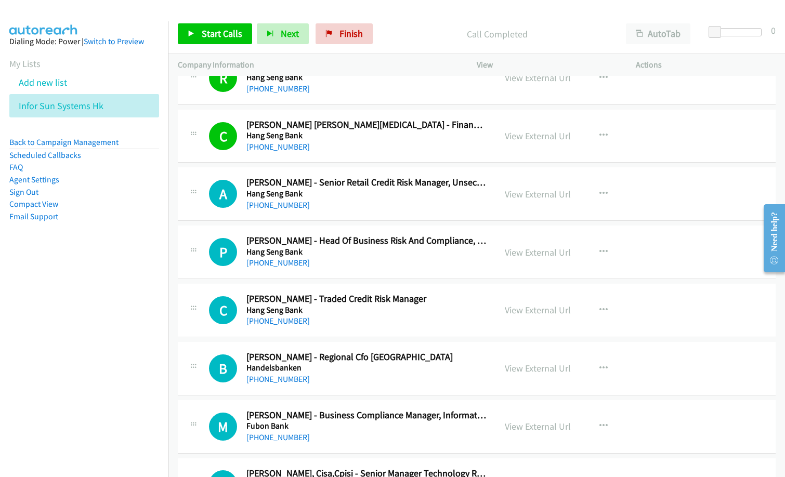
scroll to position [6136, 0]
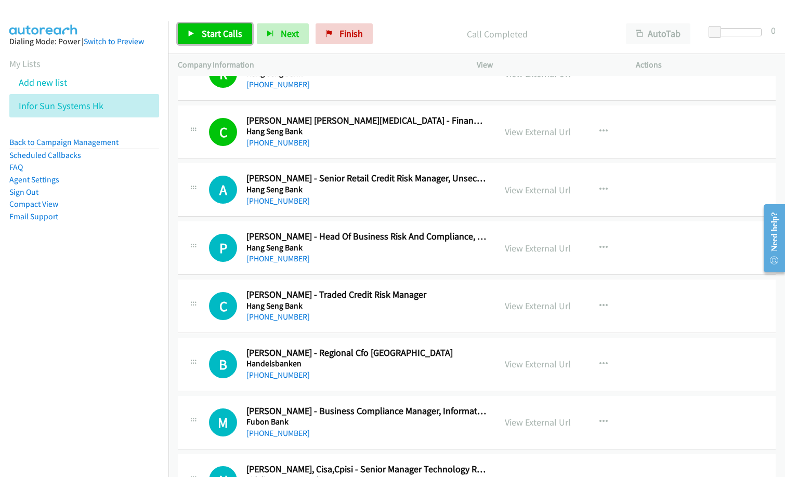
click at [227, 36] on span "Start Calls" at bounding box center [222, 34] width 41 height 12
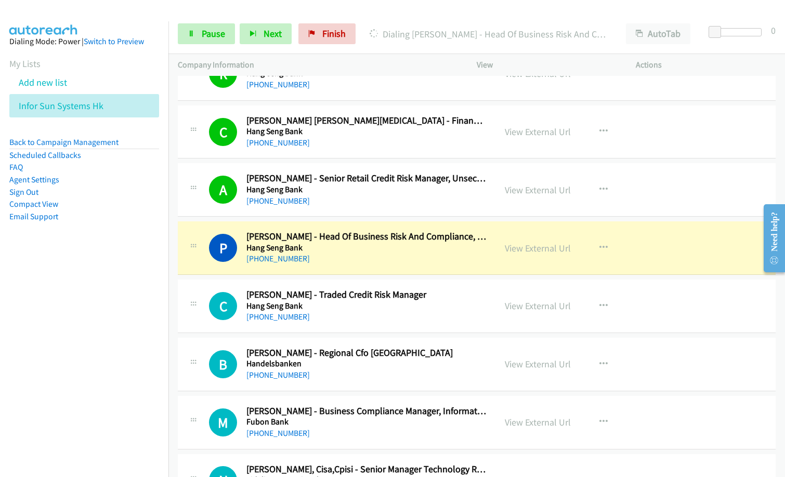
click at [24, 327] on nav "Dialing Mode: Power | Switch to Preview My Lists Add new list Infor Sun Systems…" at bounding box center [84, 259] width 169 height 477
click at [544, 250] on link "View External Url" at bounding box center [538, 248] width 66 height 12
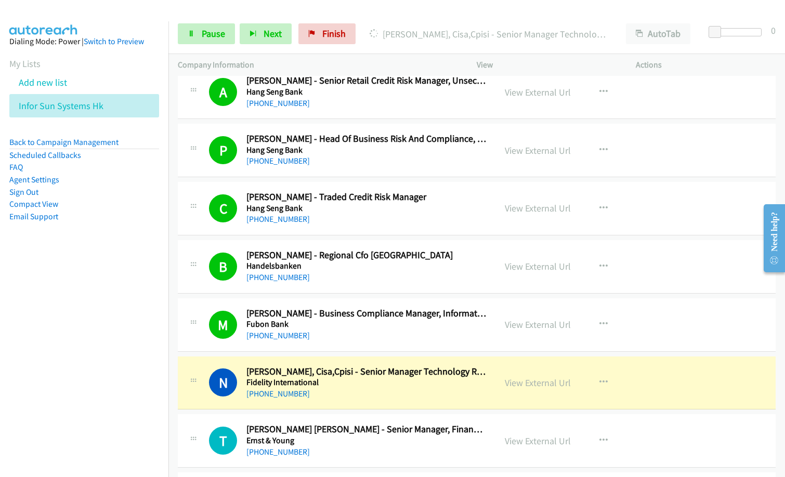
scroll to position [6292, 0]
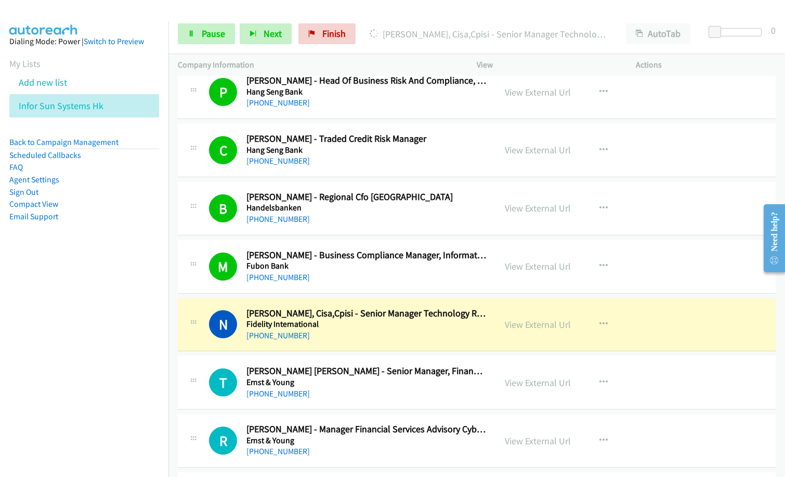
click at [43, 366] on nav "Dialing Mode: Power | Switch to Preview My Lists Add new list Infor Sun Systems…" at bounding box center [84, 259] width 169 height 477
click at [543, 323] on link "View External Url" at bounding box center [538, 325] width 66 height 12
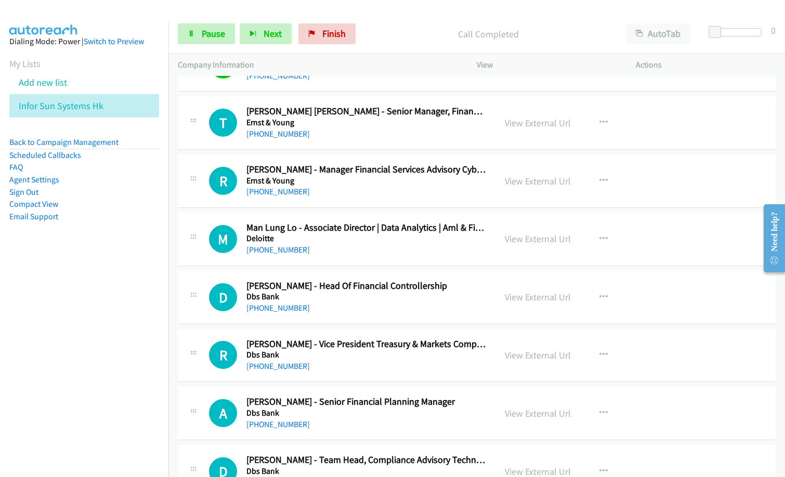
scroll to position [6448, 0]
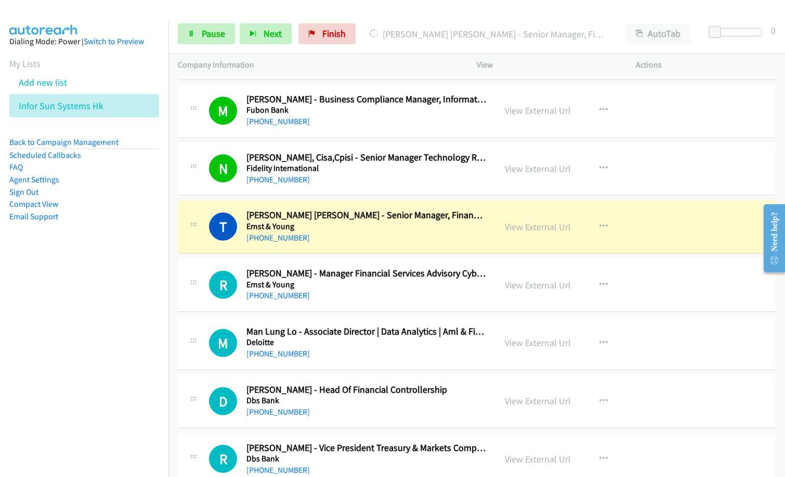
click at [352, 174] on div "[PHONE_NUMBER]" at bounding box center [366, 180] width 240 height 12
click at [87, 250] on aside "Dialing Mode: Power | Switch to Preview My Lists Add new list Infor Sun Systems…" at bounding box center [84, 145] width 168 height 249
click at [531, 227] on link "View External Url" at bounding box center [538, 227] width 66 height 12
click at [202, 38] on span "Pause" at bounding box center [213, 34] width 23 height 12
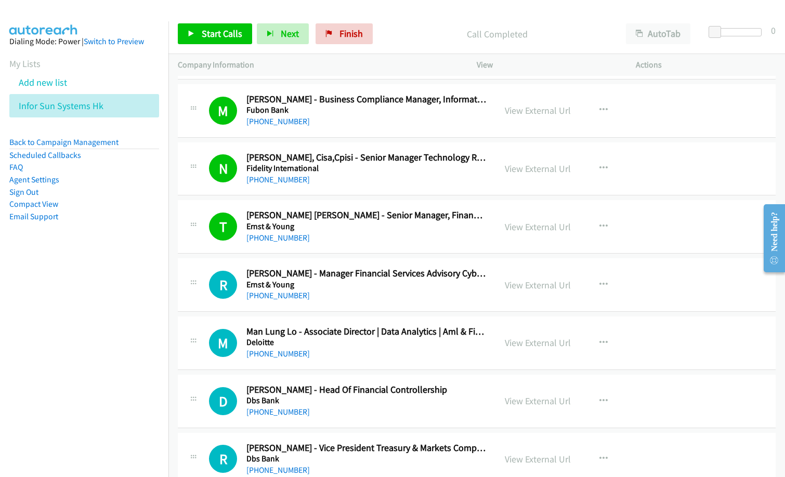
scroll to position [6500, 0]
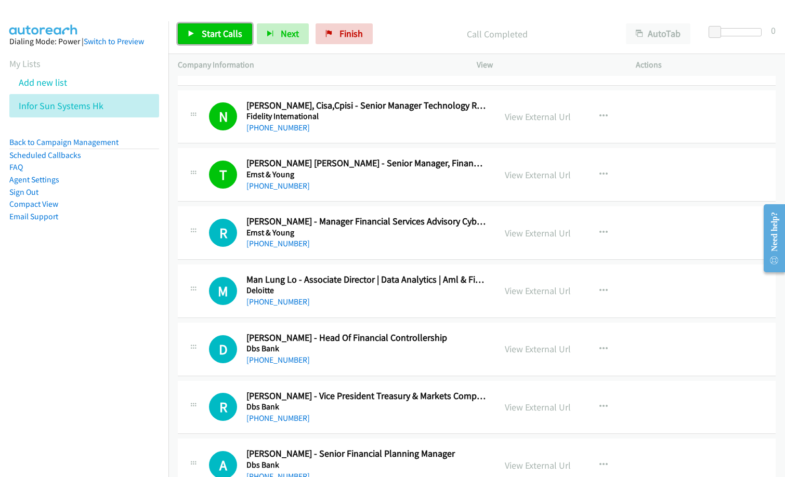
click at [215, 42] on link "Start Calls" at bounding box center [215, 33] width 74 height 21
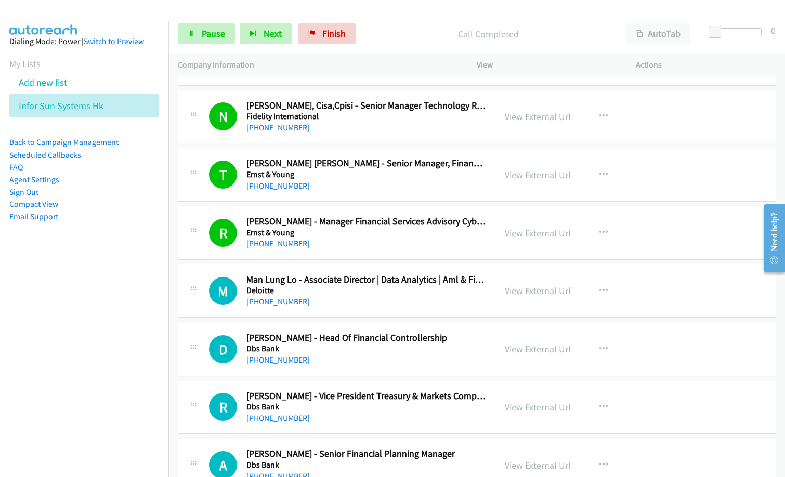
drag, startPoint x: 217, startPoint y: 38, endPoint x: 314, endPoint y: 74, distance: 103.7
click at [217, 38] on span "Pause" at bounding box center [213, 34] width 23 height 12
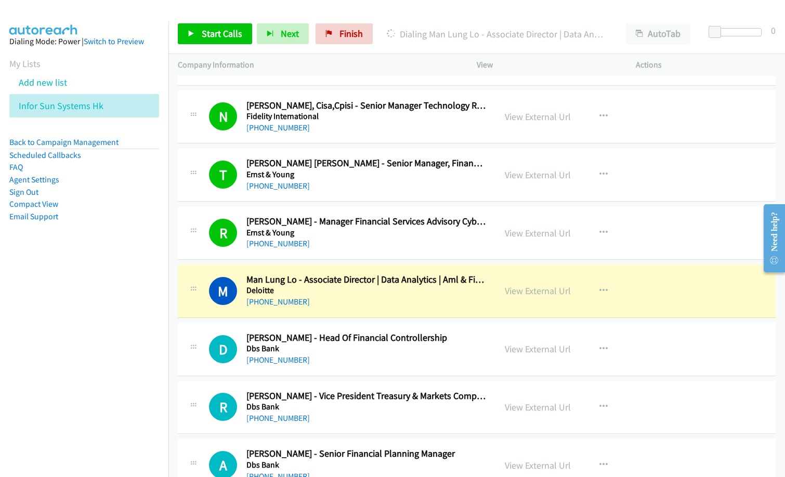
click at [400, 31] on p "Dialing Man Lung Lo - Associate Director | Data Analytics | Aml & Financial Cri…" at bounding box center [497, 34] width 220 height 14
click at [600, 287] on icon "button" at bounding box center [604, 291] width 8 height 8
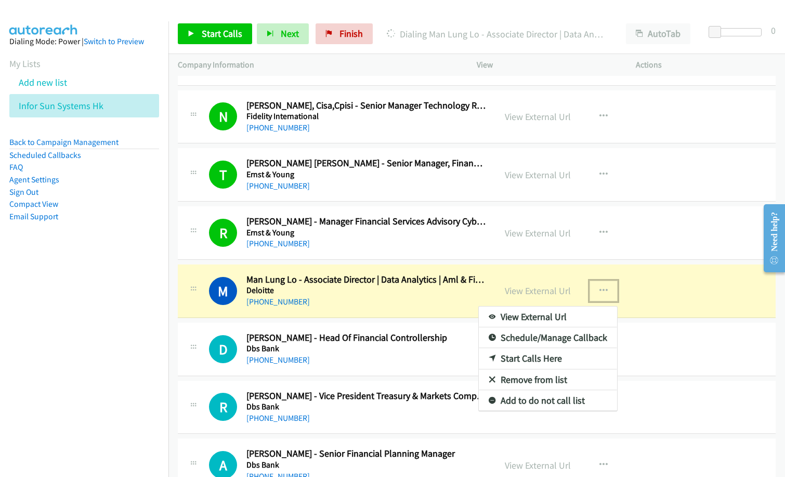
click at [633, 239] on div at bounding box center [392, 238] width 785 height 477
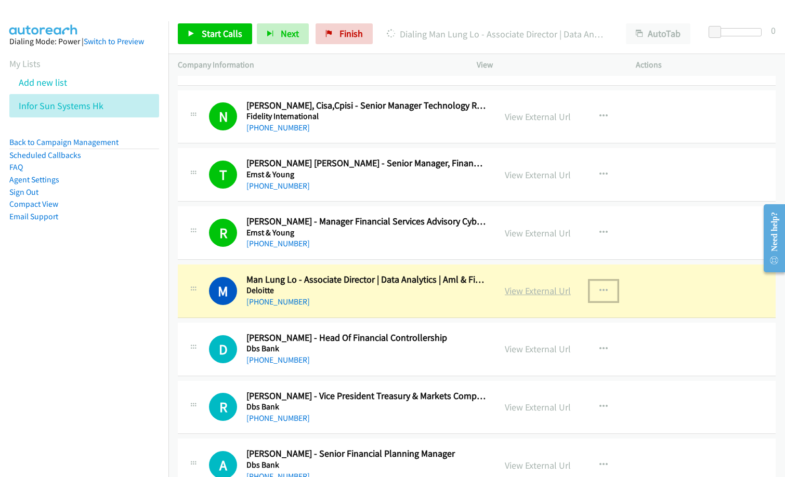
click at [533, 290] on link "View External Url" at bounding box center [538, 291] width 66 height 12
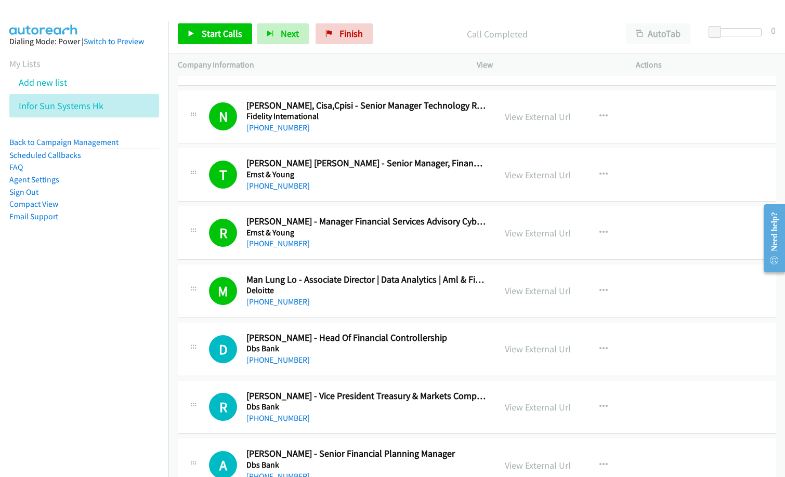
drag, startPoint x: 82, startPoint y: 275, endPoint x: 467, endPoint y: 0, distance: 472.7
click at [84, 275] on nav "Dialing Mode: Power | Switch to Preview My Lists Add new list Infor Sun Systems…" at bounding box center [84, 259] width 169 height 477
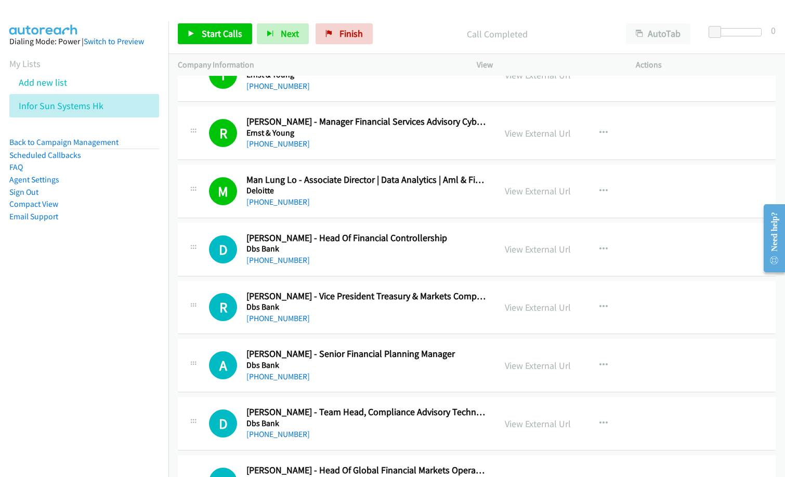
scroll to position [6656, 0]
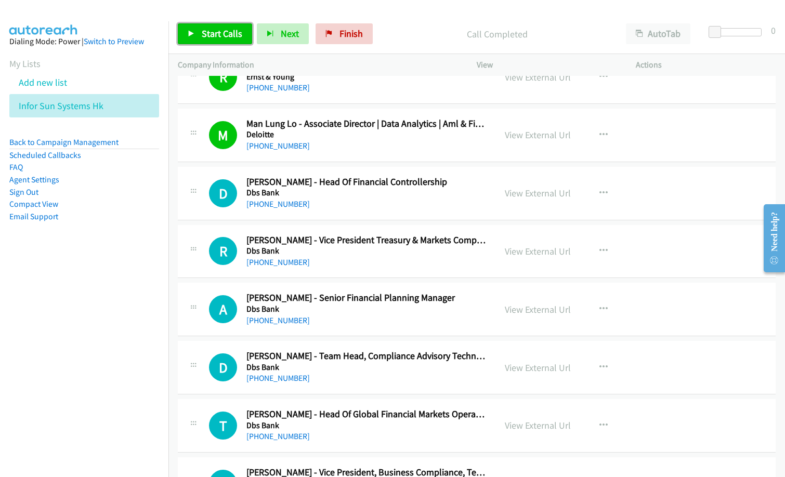
click at [238, 34] on span "Start Calls" at bounding box center [222, 34] width 41 height 12
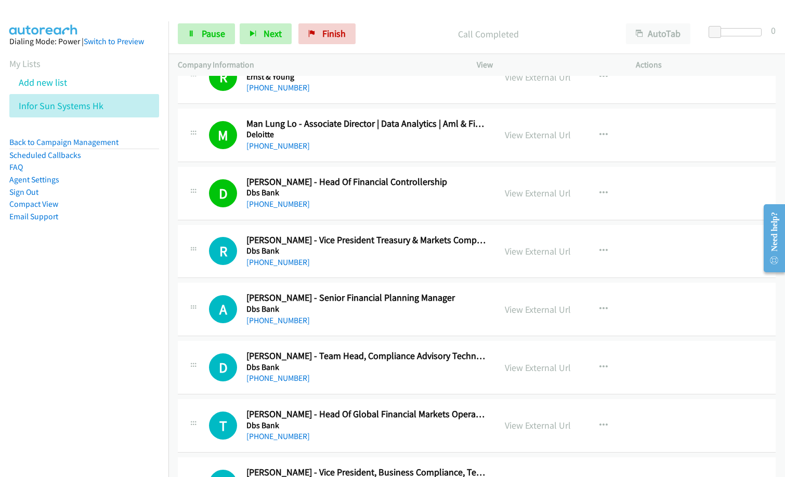
drag, startPoint x: 82, startPoint y: 267, endPoint x: 129, endPoint y: 165, distance: 111.7
click at [84, 264] on aside "Dialing Mode: Power | Switch to Preview My Lists Add new list Infor Sun Systems…" at bounding box center [84, 145] width 168 height 249
click at [186, 23] on link "Pause" at bounding box center [206, 33] width 57 height 21
click at [78, 340] on nav "Dialing Mode: Power | Switch to Preview My Lists Add new list Infor Sun Systems…" at bounding box center [84, 259] width 169 height 477
click at [223, 34] on span "Start Calls" at bounding box center [222, 34] width 41 height 12
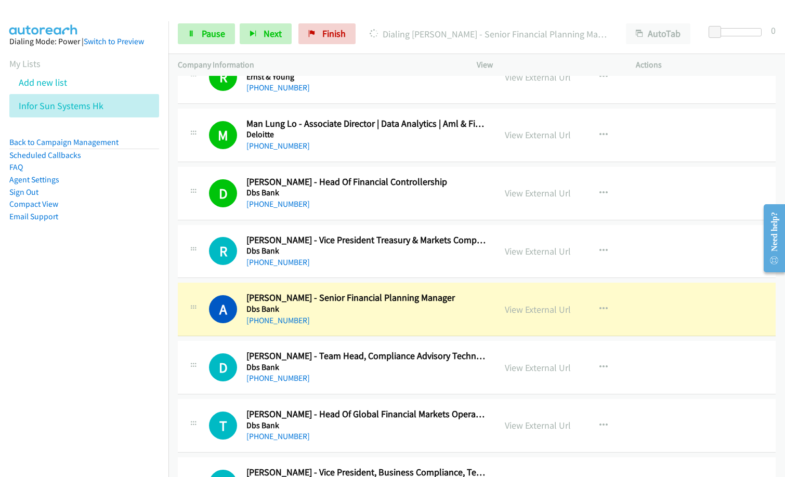
click at [103, 294] on nav "Dialing Mode: Power | Switch to Preview My Lists Add new list Infor Sun Systems…" at bounding box center [84, 259] width 169 height 477
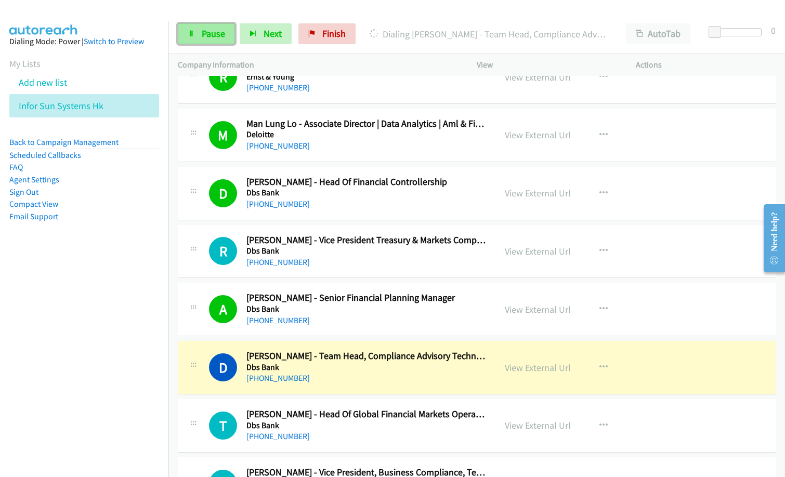
click at [216, 33] on span "Pause" at bounding box center [213, 34] width 23 height 12
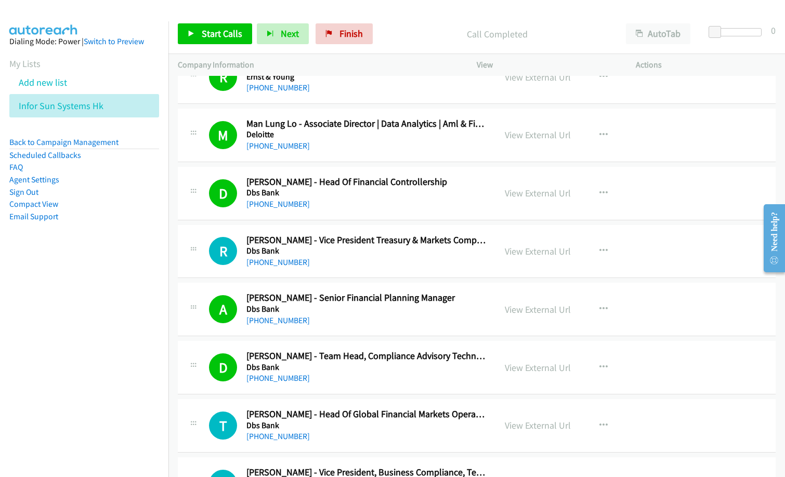
click at [99, 320] on nav "Dialing Mode: Power | Switch to Preview My Lists Add new list Infor Sun Systems…" at bounding box center [84, 259] width 169 height 477
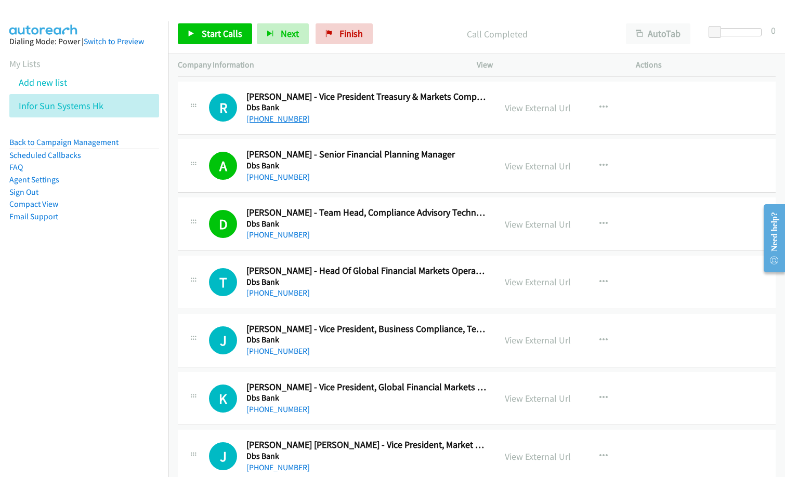
scroll to position [6812, 0]
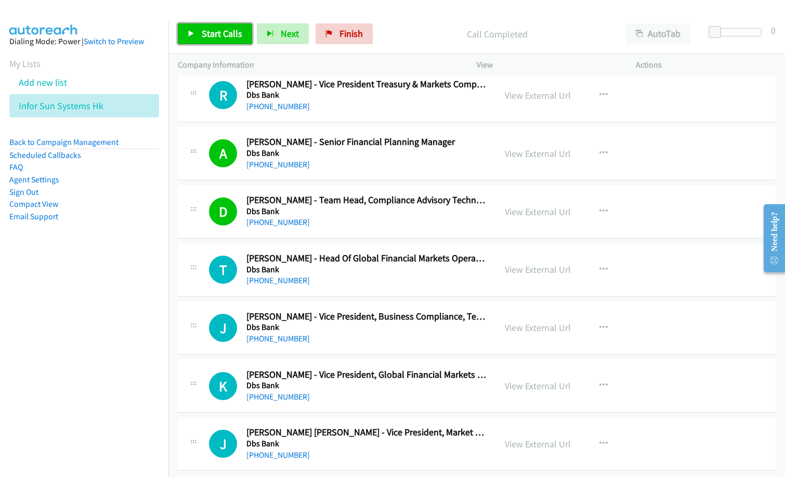
click at [222, 27] on link "Start Calls" at bounding box center [215, 33] width 74 height 21
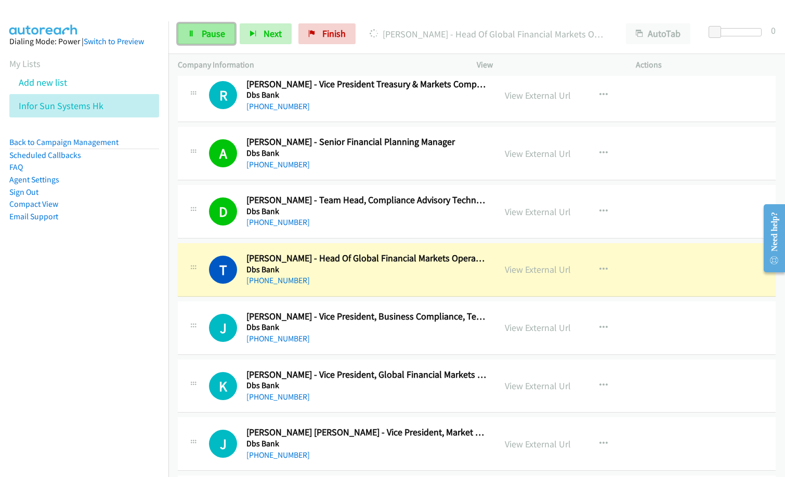
click at [206, 32] on span "Pause" at bounding box center [213, 34] width 23 height 12
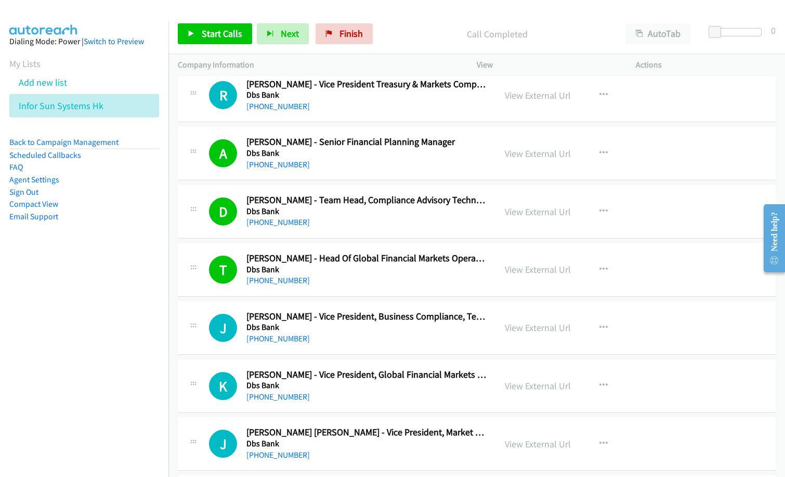
click at [400, 31] on p "Call Completed" at bounding box center [497, 34] width 220 height 14
click at [223, 29] on span "Start Calls" at bounding box center [222, 34] width 41 height 12
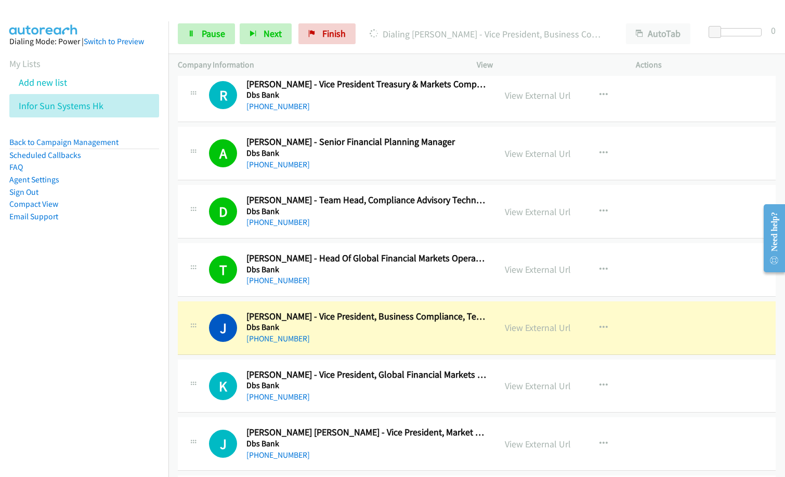
click at [84, 351] on nav "Dialing Mode: Power | Switch to Preview My Lists Add new list Infor Sun Systems…" at bounding box center [84, 259] width 169 height 477
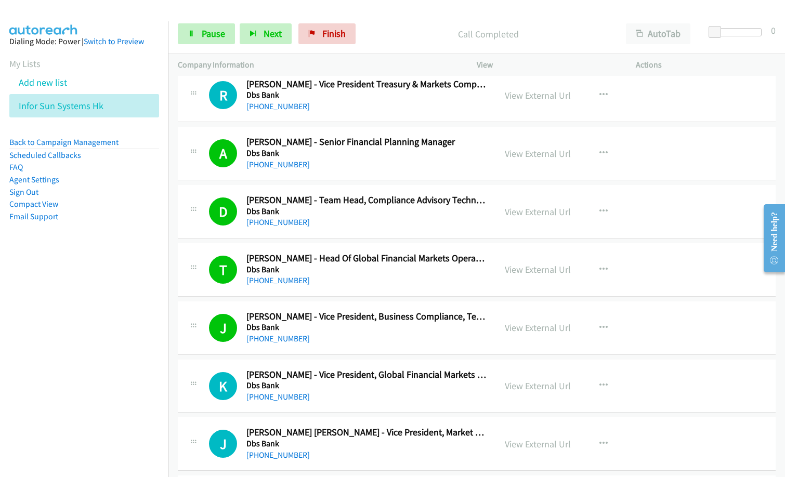
click at [403, 36] on p "Call Completed" at bounding box center [489, 34] width 238 height 14
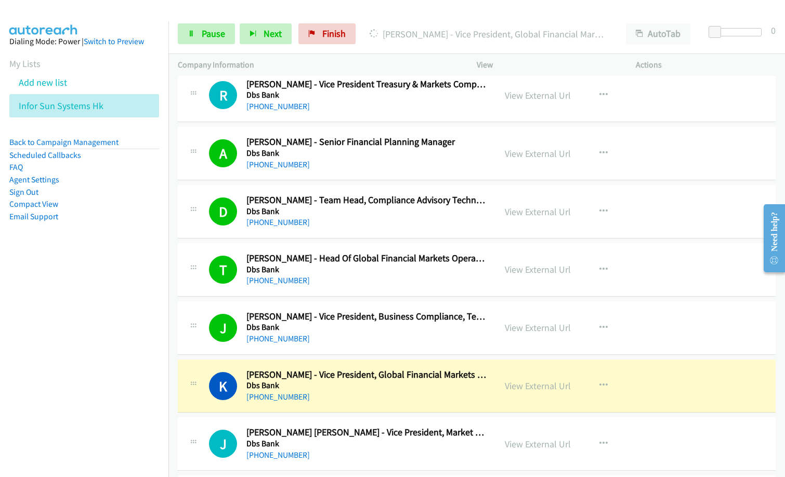
click at [390, 14] on main "Start Calls Pause Next Finish [PERSON_NAME] - Vice President, Global Financial …" at bounding box center [392, 24] width 785 height 49
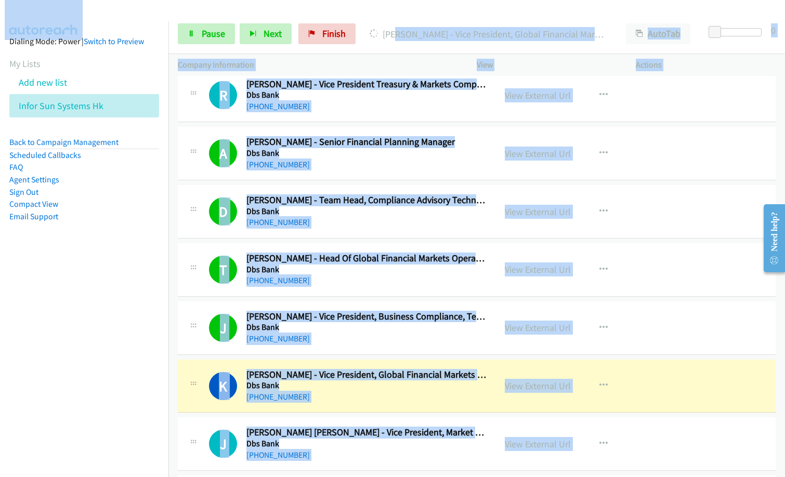
click at [471, 14] on div "Start Calls Pause Next Finish [PERSON_NAME] - Vice President, Global Financial …" at bounding box center [476, 34] width 617 height 40
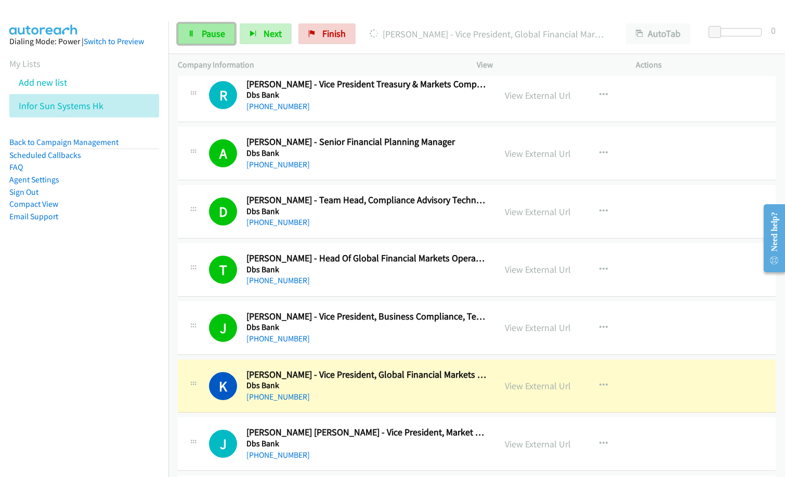
click at [213, 37] on span "Pause" at bounding box center [213, 34] width 23 height 12
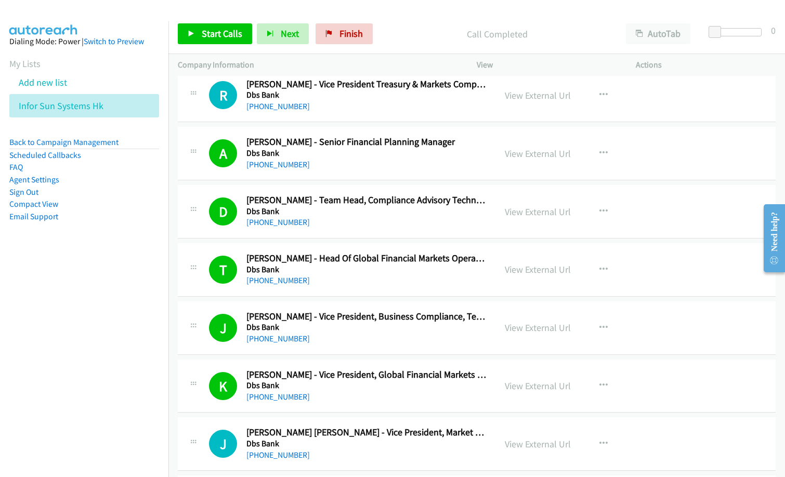
drag, startPoint x: 90, startPoint y: 262, endPoint x: 155, endPoint y: 249, distance: 66.8
click at [90, 262] on aside "Dialing Mode: Power | Switch to Preview My Lists Add new list Infor Sun Systems…" at bounding box center [84, 145] width 168 height 249
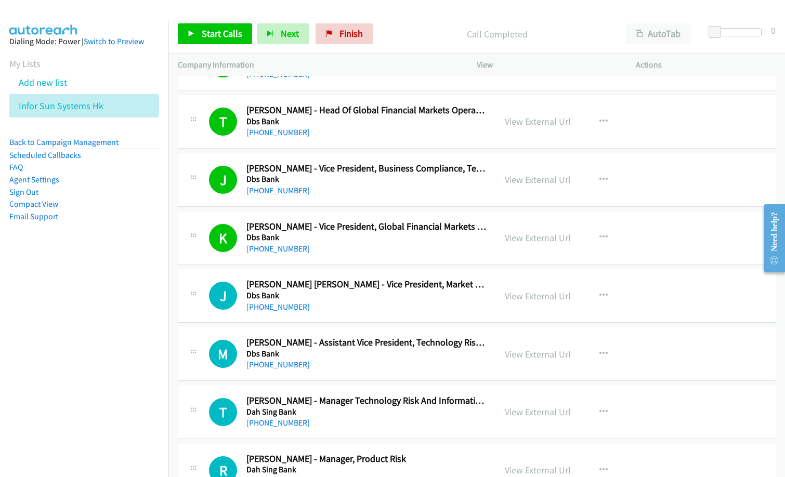
scroll to position [6968, 0]
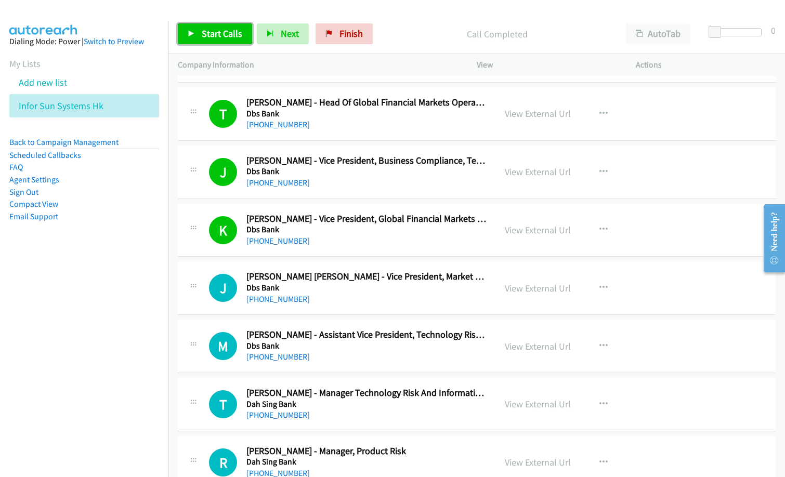
click at [224, 32] on span "Start Calls" at bounding box center [222, 34] width 41 height 12
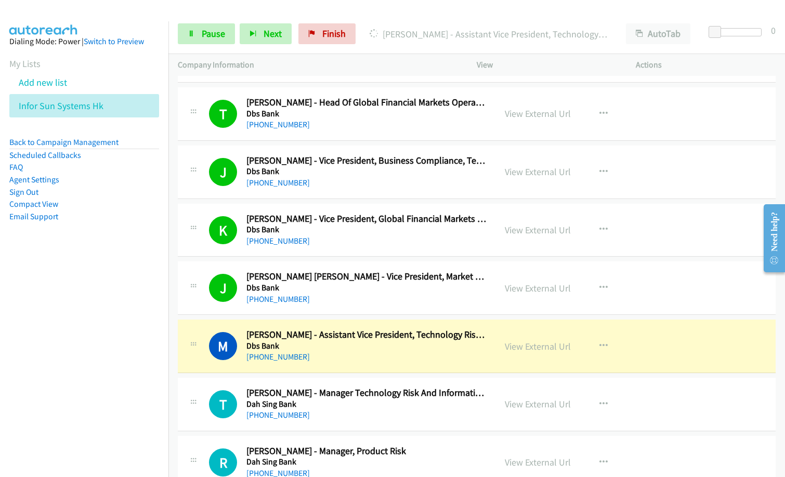
click at [73, 332] on nav "Dialing Mode: Power | Switch to Preview My Lists Add new list Infor Sun Systems…" at bounding box center [84, 259] width 169 height 477
click at [529, 349] on link "View External Url" at bounding box center [538, 347] width 66 height 12
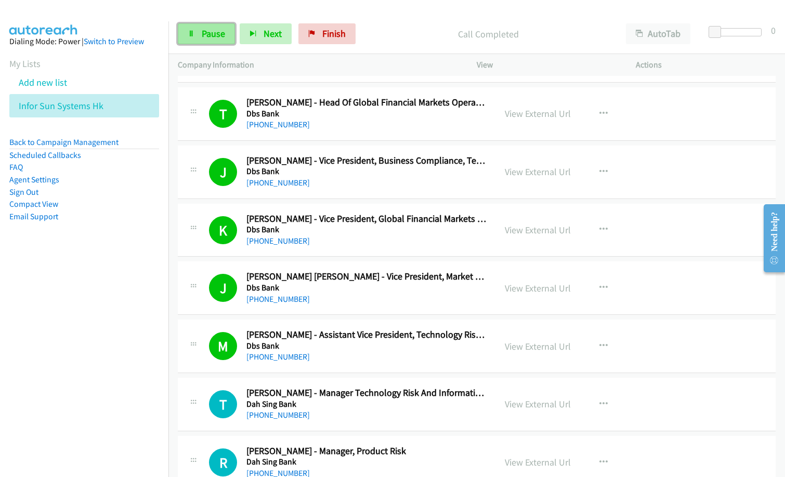
click at [229, 36] on link "Pause" at bounding box center [206, 33] width 57 height 21
click at [404, 36] on p "Paused" at bounding box center [497, 34] width 220 height 14
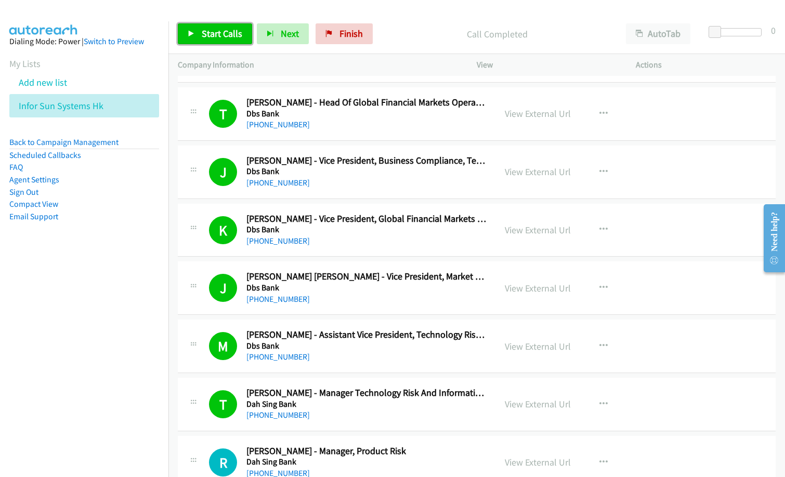
click at [234, 33] on span "Start Calls" at bounding box center [222, 34] width 41 height 12
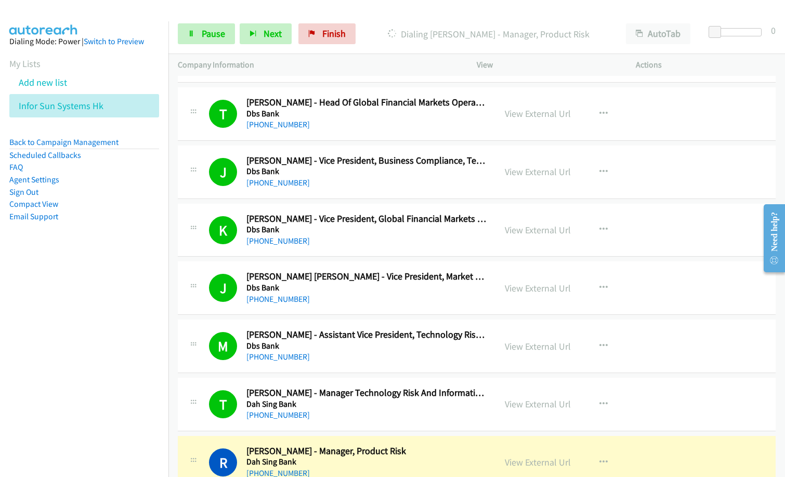
click at [401, 40] on p "Dialing [PERSON_NAME] - Manager, Product Risk" at bounding box center [489, 34] width 238 height 14
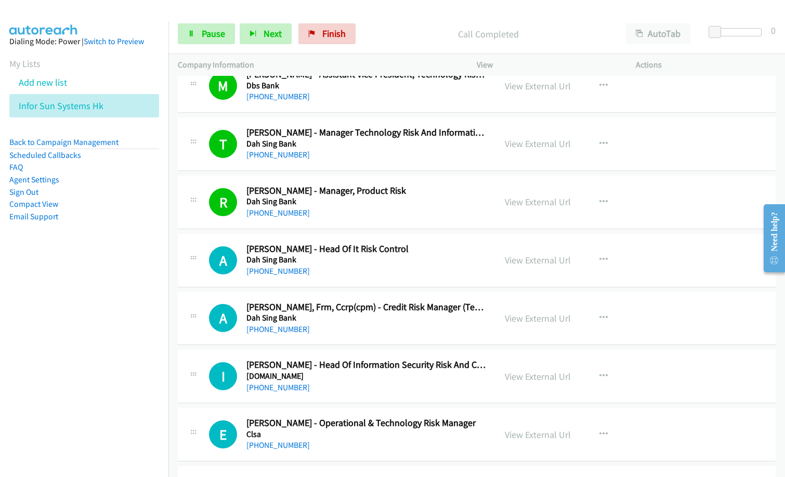
scroll to position [7228, 0]
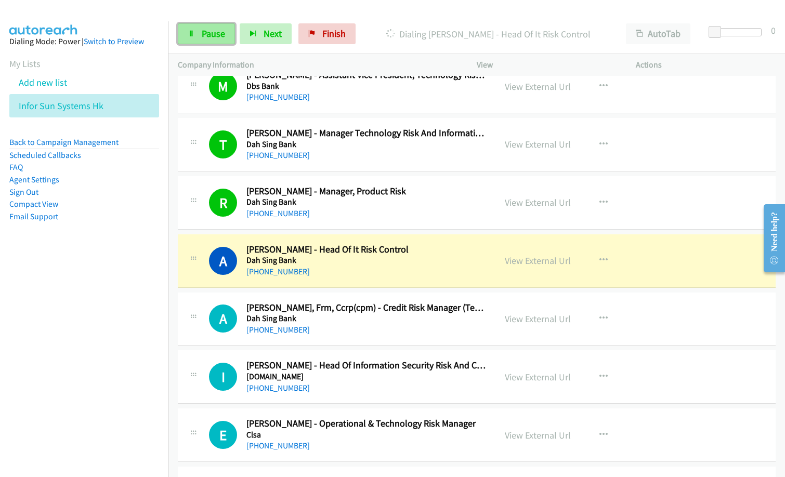
click at [215, 35] on span "Pause" at bounding box center [213, 34] width 23 height 12
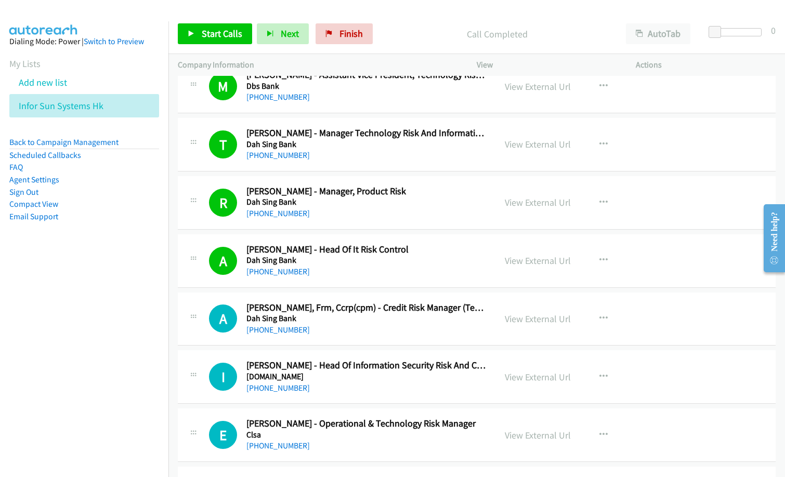
drag, startPoint x: 48, startPoint y: 416, endPoint x: 122, endPoint y: 370, distance: 87.6
click at [50, 414] on nav "Dialing Mode: Power | Switch to Preview My Lists Add new list Infor Sun Systems…" at bounding box center [84, 259] width 169 height 477
click at [211, 32] on span "Start Calls" at bounding box center [222, 34] width 41 height 12
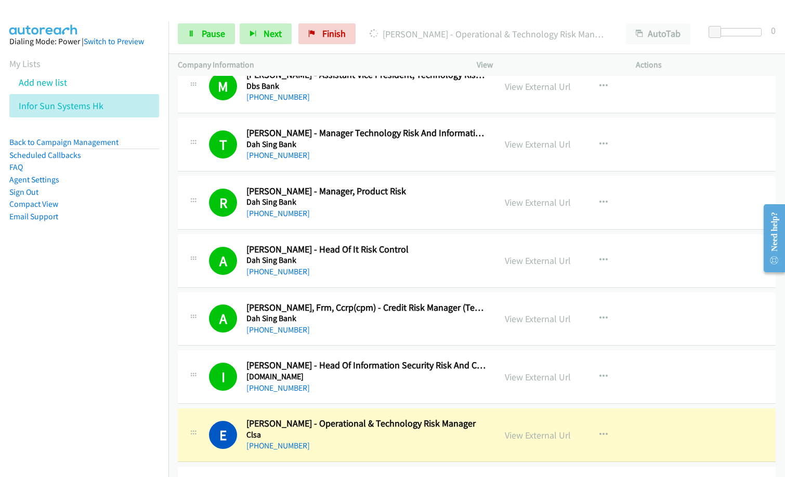
drag, startPoint x: 101, startPoint y: 370, endPoint x: 549, endPoint y: 69, distance: 540.3
click at [102, 368] on nav "Dialing Mode: Power | Switch to Preview My Lists Add new list Infor Sun Systems…" at bounding box center [84, 259] width 169 height 477
click at [147, 365] on nav "Dialing Mode: Power | Switch to Preview My Lists Add new list Infor Sun Systems…" at bounding box center [84, 259] width 169 height 477
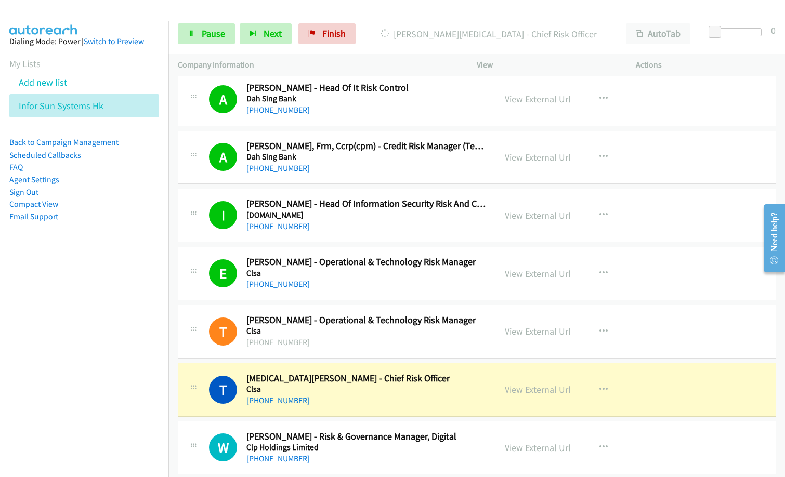
scroll to position [7436, 0]
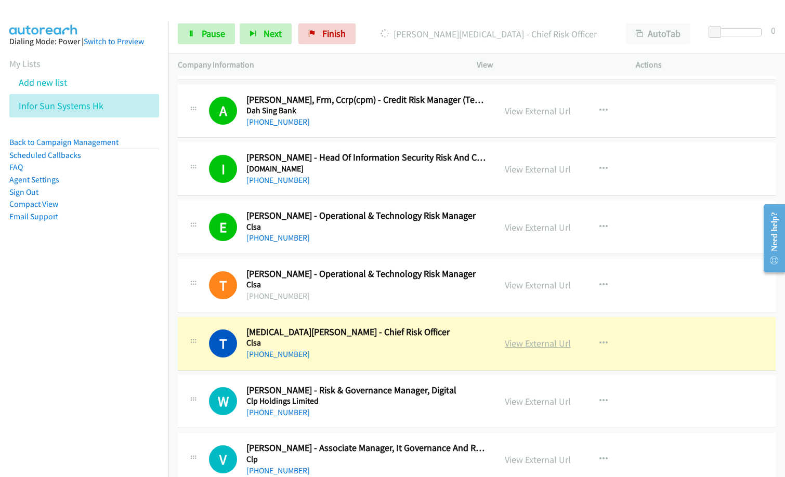
click at [547, 343] on link "View External Url" at bounding box center [538, 344] width 66 height 12
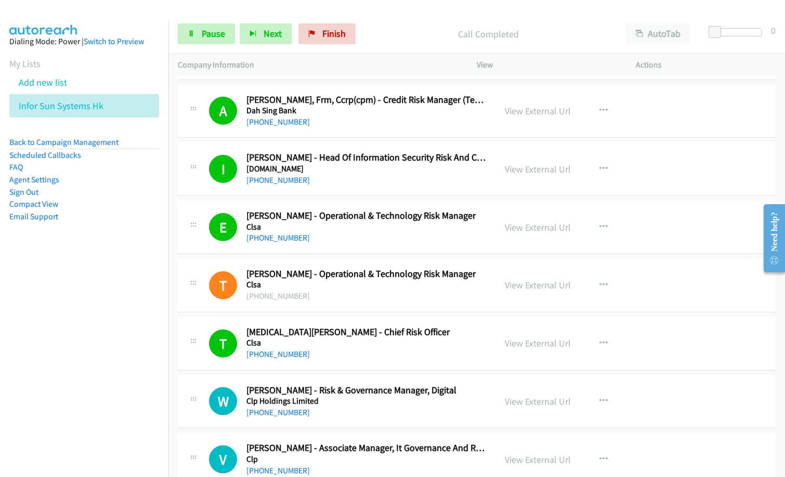
click at [400, 34] on p "Call Completed" at bounding box center [489, 34] width 238 height 14
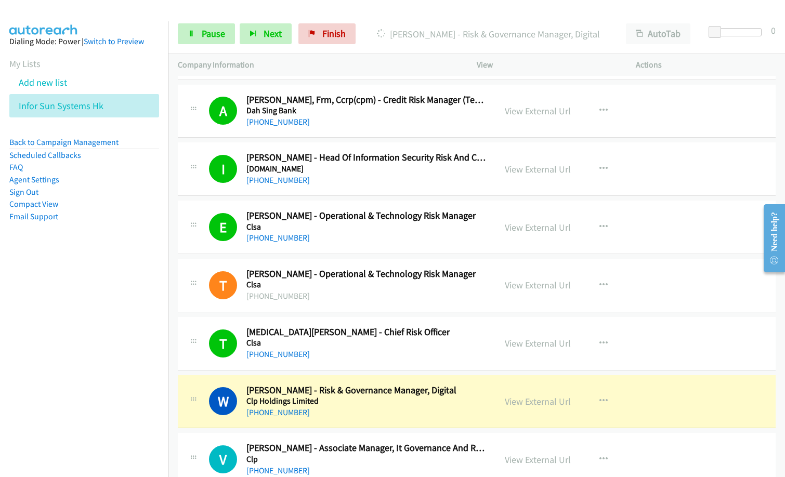
click at [394, 348] on div "[PHONE_NUMBER]" at bounding box center [366, 354] width 240 height 12
click at [525, 340] on link "View External Url" at bounding box center [538, 344] width 66 height 12
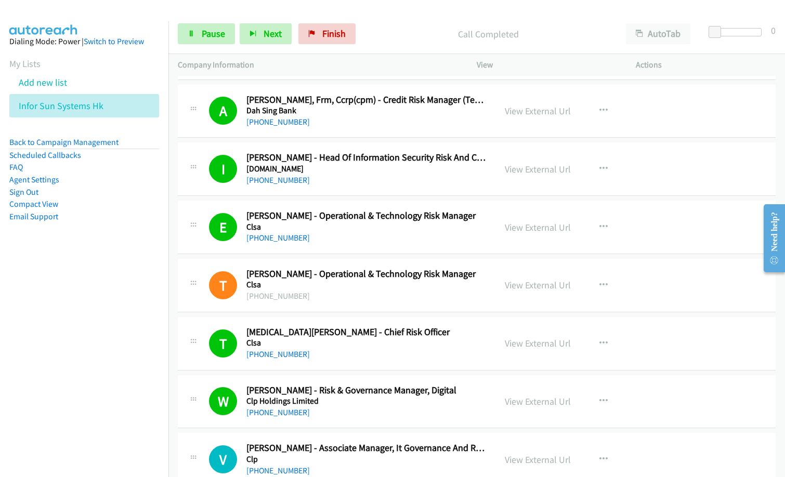
scroll to position [7592, 0]
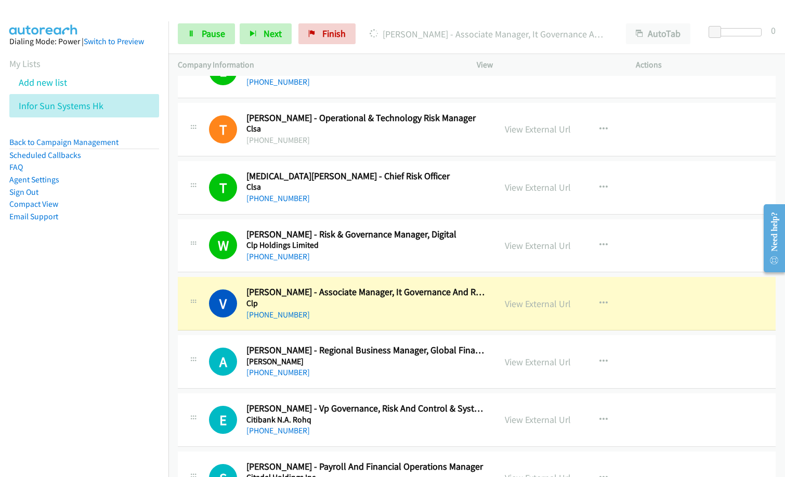
click at [18, 373] on nav "Dialing Mode: Power | Switch to Preview My Lists Add new list Infor Sun Systems…" at bounding box center [84, 259] width 169 height 477
drag, startPoint x: 68, startPoint y: 307, endPoint x: 104, endPoint y: 285, distance: 42.5
click at [68, 307] on nav "Dialing Mode: Power | Switch to Preview My Lists Add new list Infor Sun Systems…" at bounding box center [84, 259] width 169 height 477
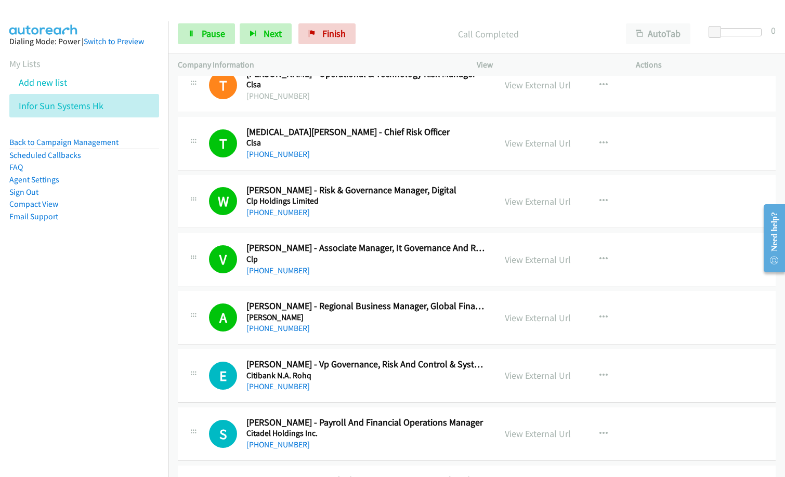
scroll to position [7696, 0]
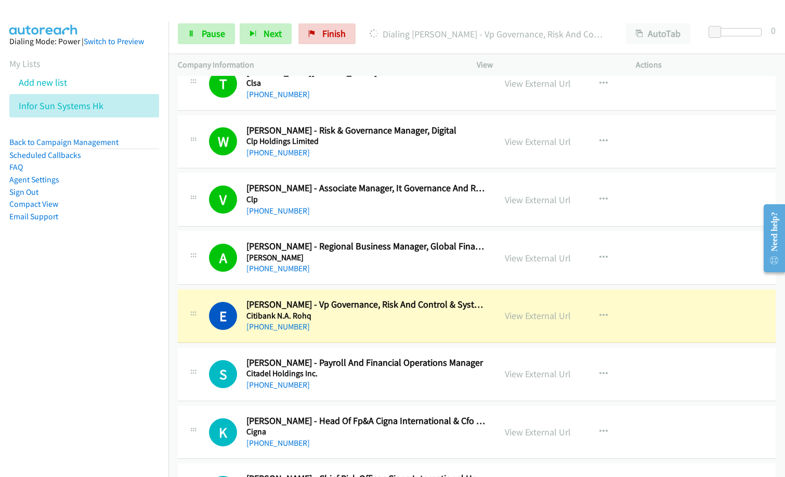
click at [102, 369] on nav "Dialing Mode: Power | Switch to Preview My Lists Add new list Infor Sun Systems…" at bounding box center [84, 259] width 169 height 477
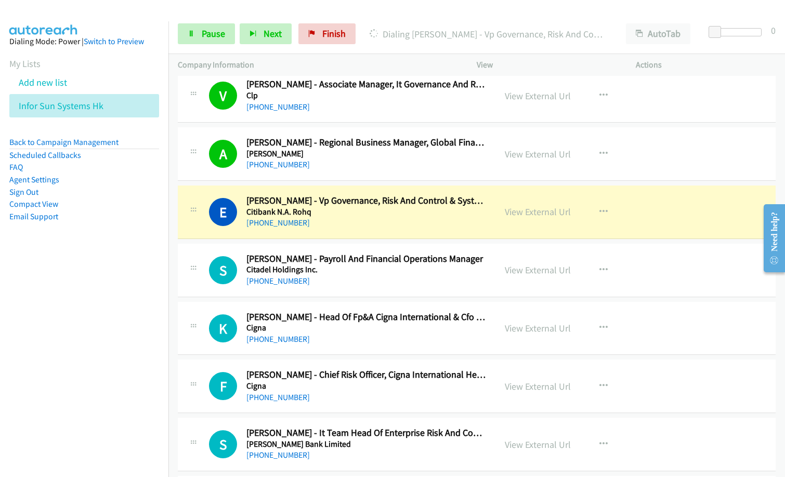
scroll to position [7852, 0]
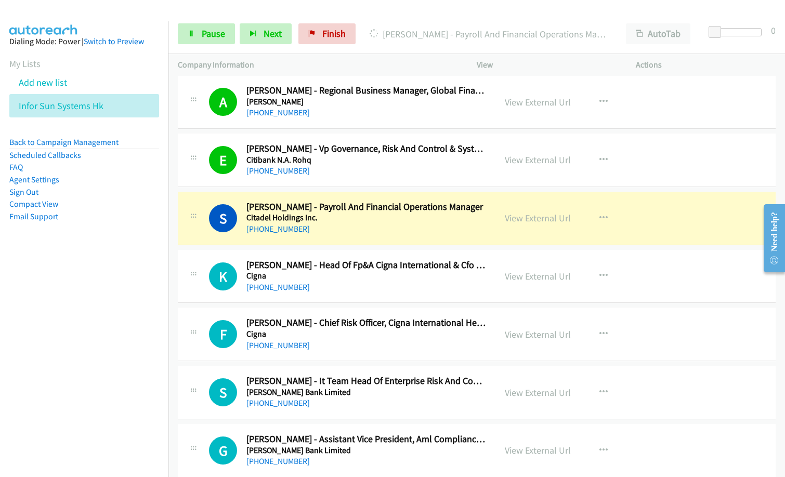
click at [77, 373] on nav "Dialing Mode: Power | Switch to Preview My Lists Add new list Infor Sun Systems…" at bounding box center [84, 259] width 169 height 477
click at [535, 218] on link "View External Url" at bounding box center [538, 218] width 66 height 12
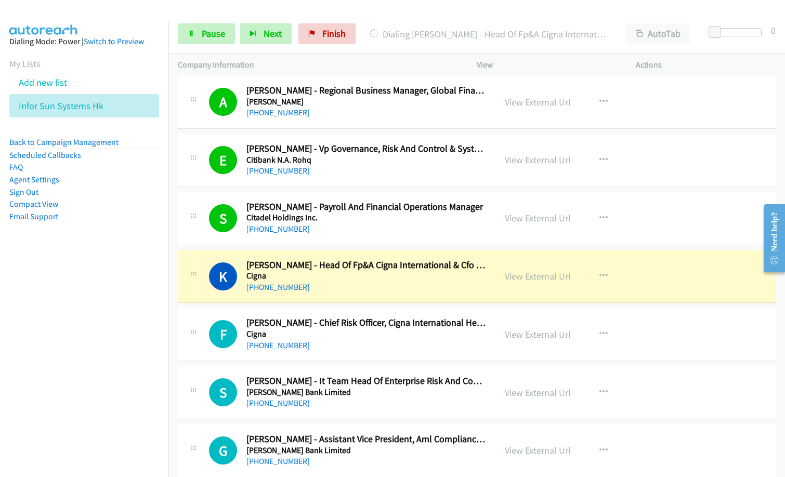
click at [396, 26] on div "Dialing [PERSON_NAME] - Head Of Fp&A Cigna International & Cfo [GEOGRAPHIC_DATA]" at bounding box center [488, 33] width 256 height 21
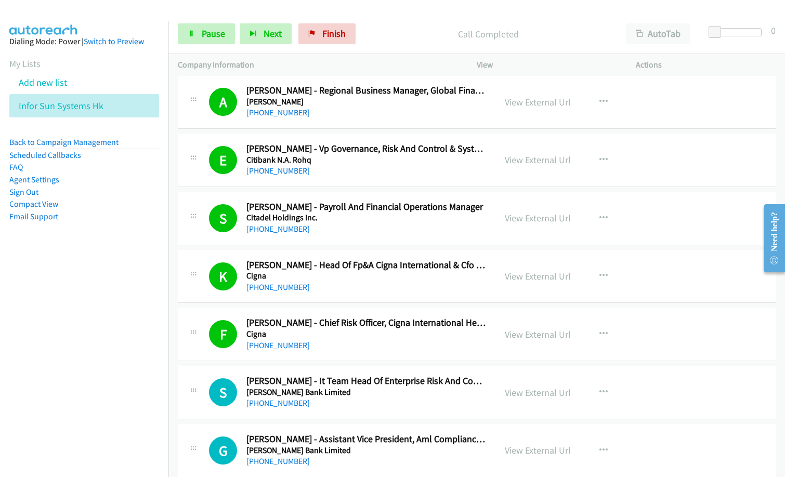
drag, startPoint x: 72, startPoint y: 358, endPoint x: 456, endPoint y: 50, distance: 492.3
click at [72, 358] on nav "Dialing Mode: Power | Switch to Preview My Lists Add new list Infor Sun Systems…" at bounding box center [84, 259] width 169 height 477
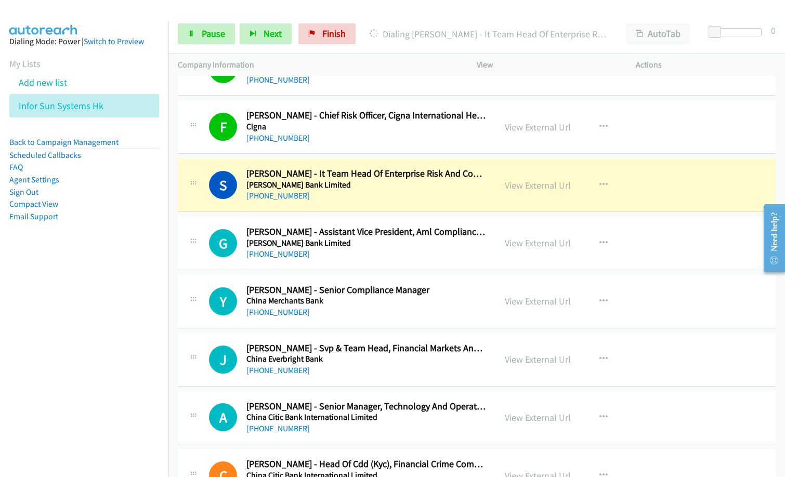
scroll to position [8061, 0]
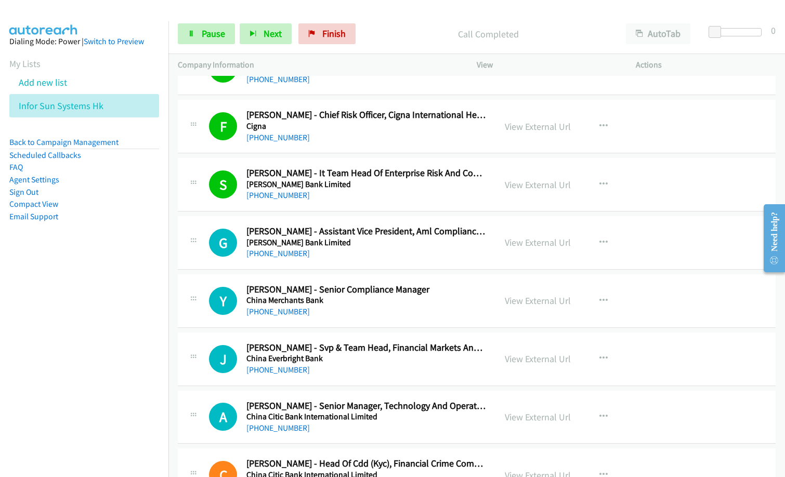
click at [56, 369] on nav "Dialing Mode: Power | Switch to Preview My Lists Add new list Infor Sun Systems…" at bounding box center [84, 259] width 169 height 477
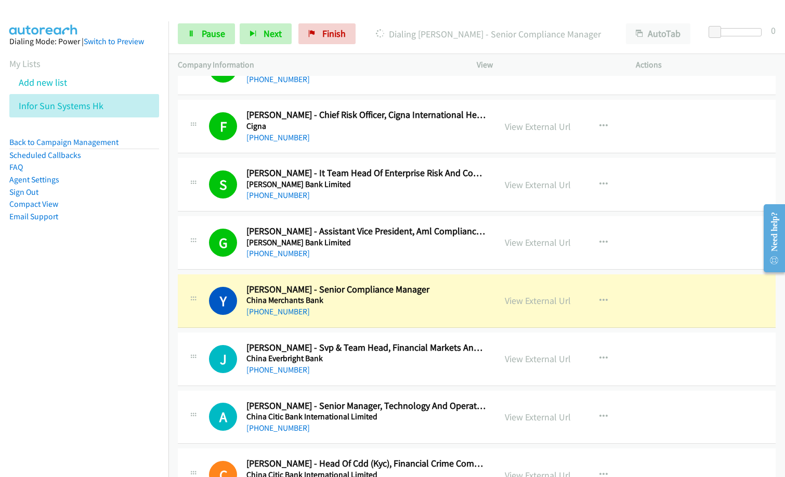
click at [380, 38] on p "Dialing [PERSON_NAME] - Senior Compliance Manager" at bounding box center [489, 34] width 238 height 14
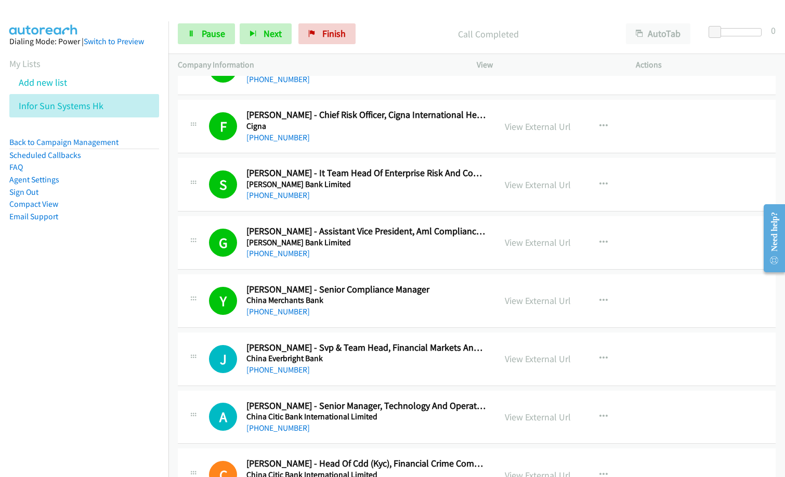
click at [387, 371] on div "[PHONE_NUMBER]" at bounding box center [366, 370] width 240 height 12
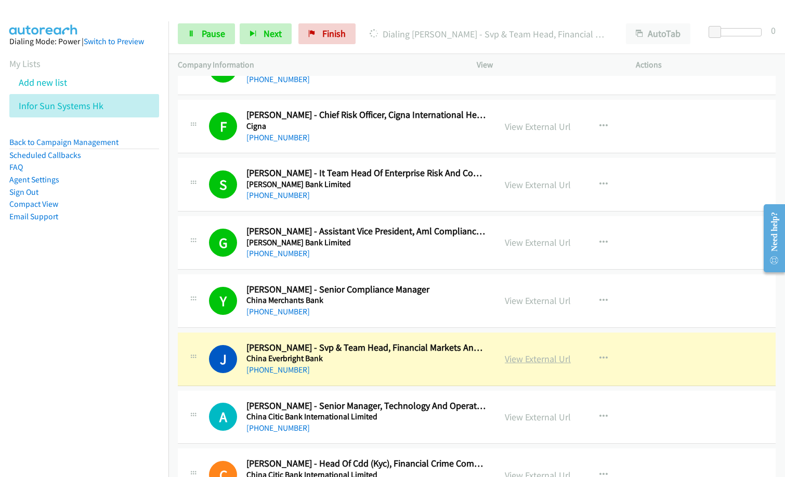
click at [542, 354] on link "View External Url" at bounding box center [538, 359] width 66 height 12
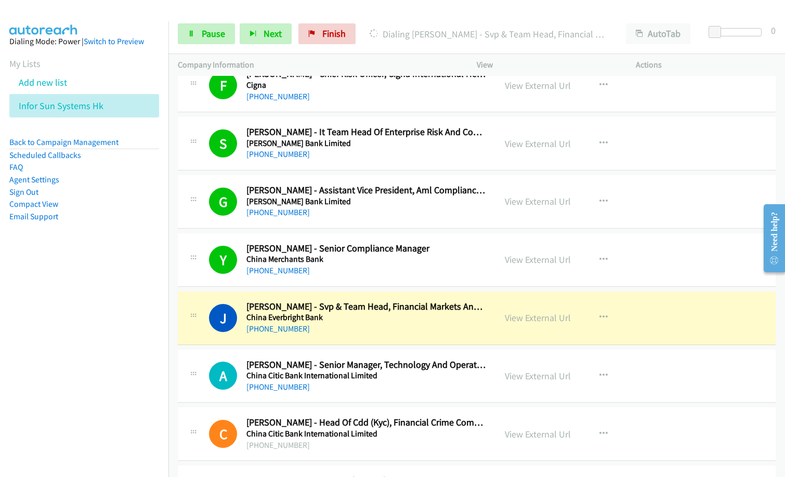
scroll to position [8165, 0]
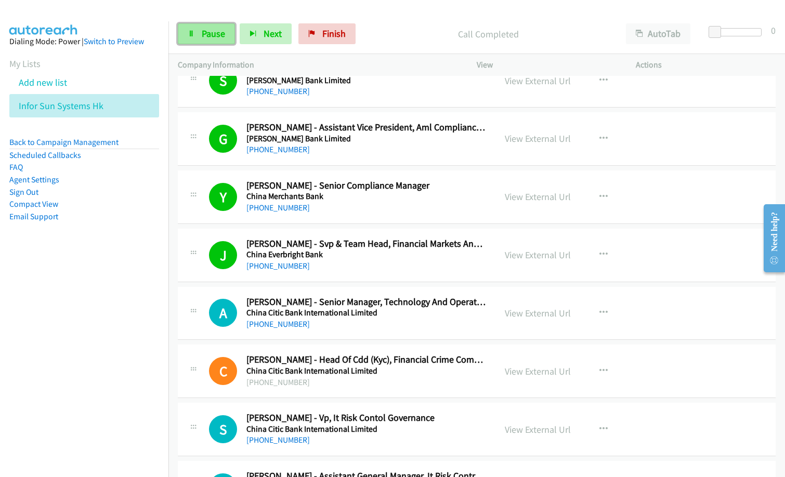
click at [204, 34] on span "Pause" at bounding box center [213, 34] width 23 height 12
click at [403, 28] on p "Paused" at bounding box center [497, 34] width 220 height 14
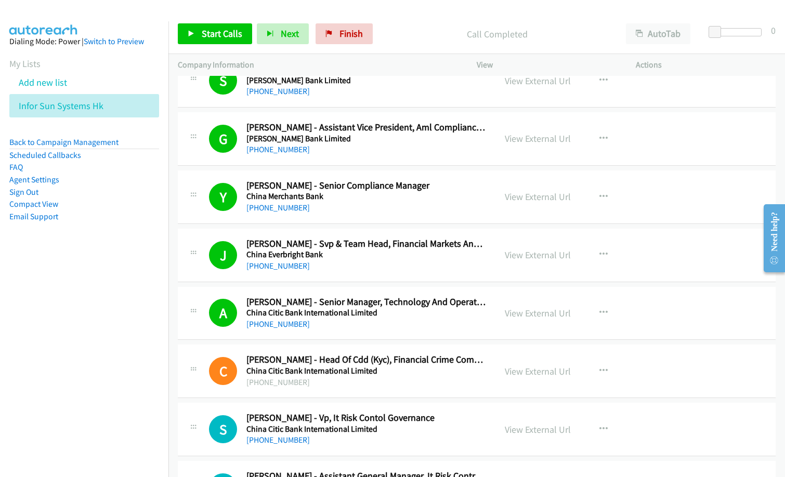
click at [91, 362] on nav "Dialing Mode: Power | Switch to Preview My Lists Add new list Infor Sun Systems…" at bounding box center [84, 259] width 169 height 477
click at [402, 36] on p "Call Completed" at bounding box center [497, 34] width 220 height 14
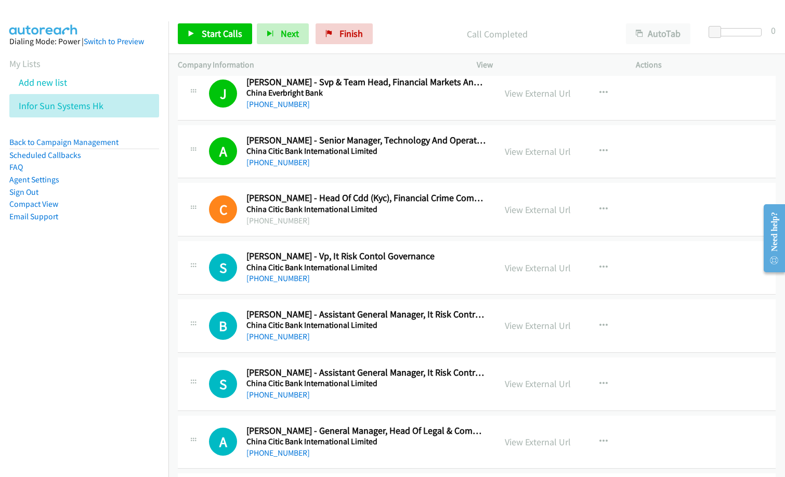
scroll to position [8373, 0]
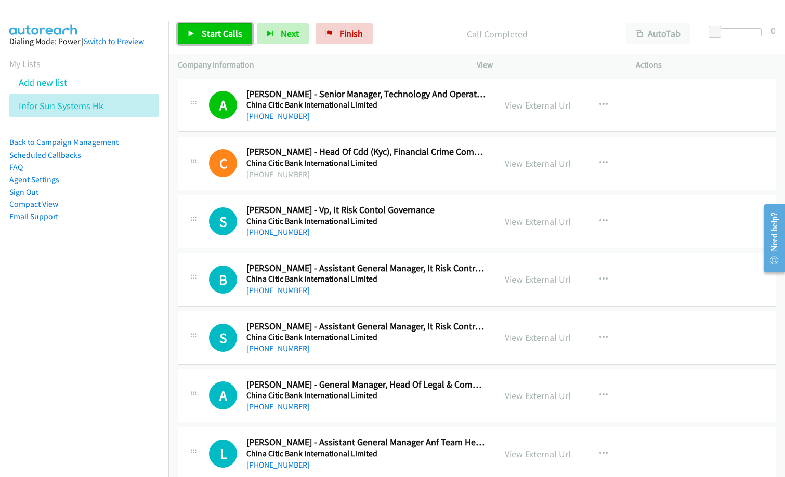
click at [229, 35] on span "Start Calls" at bounding box center [222, 34] width 41 height 12
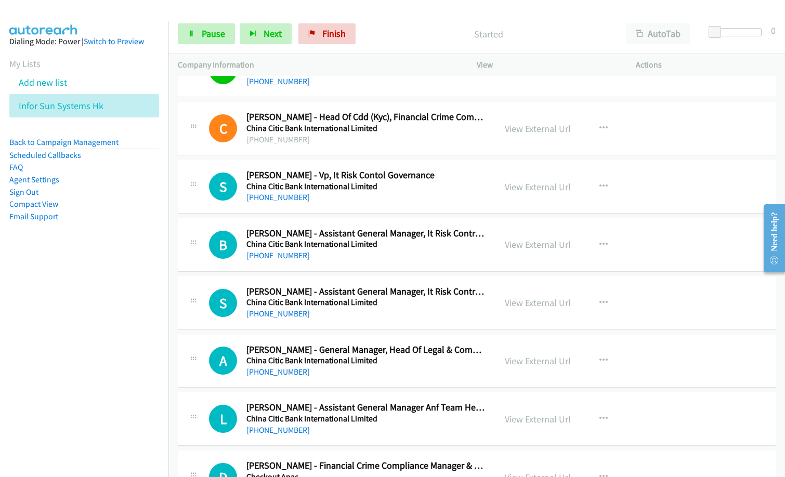
scroll to position [8425, 0]
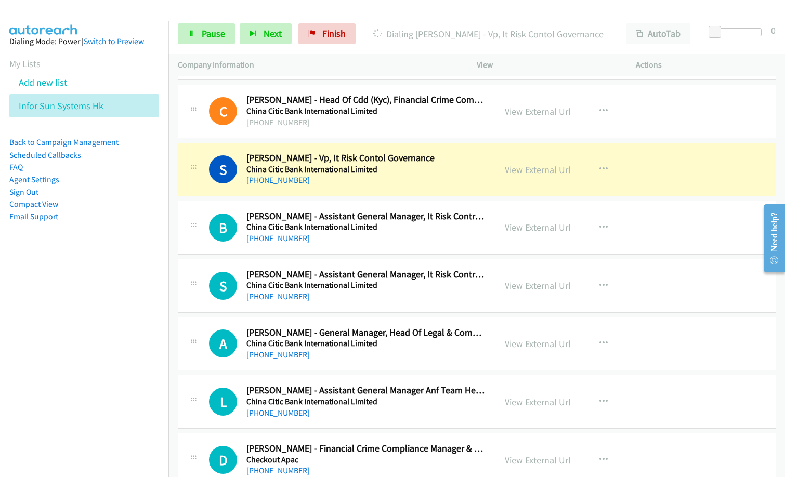
click at [116, 359] on nav "Dialing Mode: Power | Switch to Preview My Lists Add new list Infor Sun Systems…" at bounding box center [84, 259] width 169 height 477
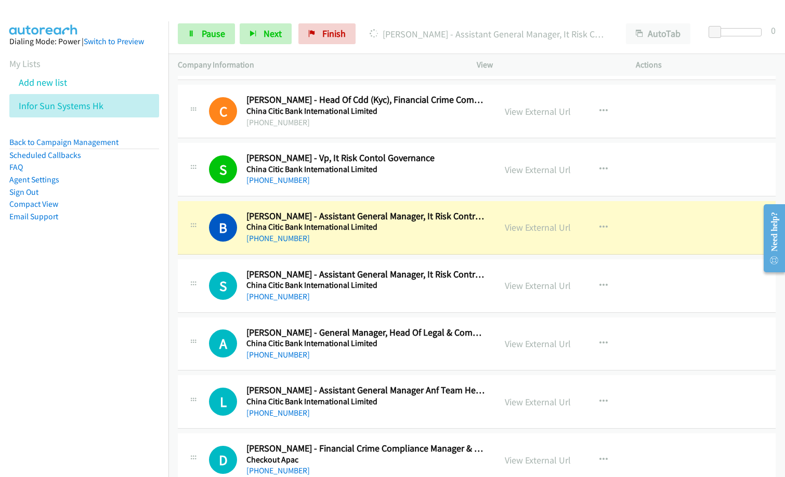
click at [106, 309] on nav "Dialing Mode: Power | Switch to Preview My Lists Add new list Infor Sun Systems…" at bounding box center [84, 259] width 169 height 477
click at [23, 367] on nav "Dialing Mode: Power | Switch to Preview My Lists Add new list Infor Sun Systems…" at bounding box center [84, 259] width 169 height 477
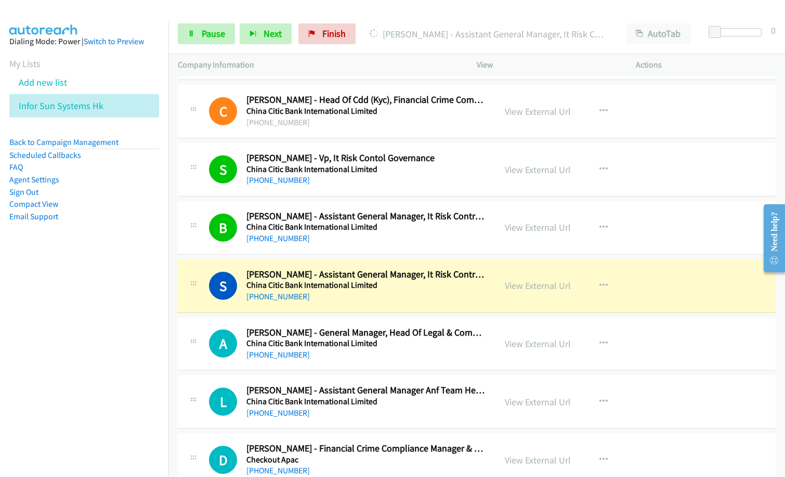
click at [71, 401] on nav "Dialing Mode: Power | Switch to Preview My Lists Add new list Infor Sun Systems…" at bounding box center [84, 259] width 169 height 477
click at [523, 287] on link "View External Url" at bounding box center [538, 286] width 66 height 12
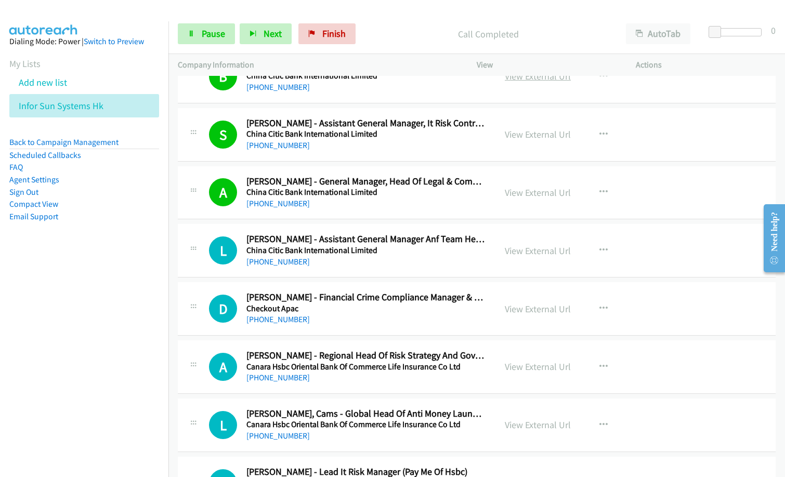
scroll to position [8581, 0]
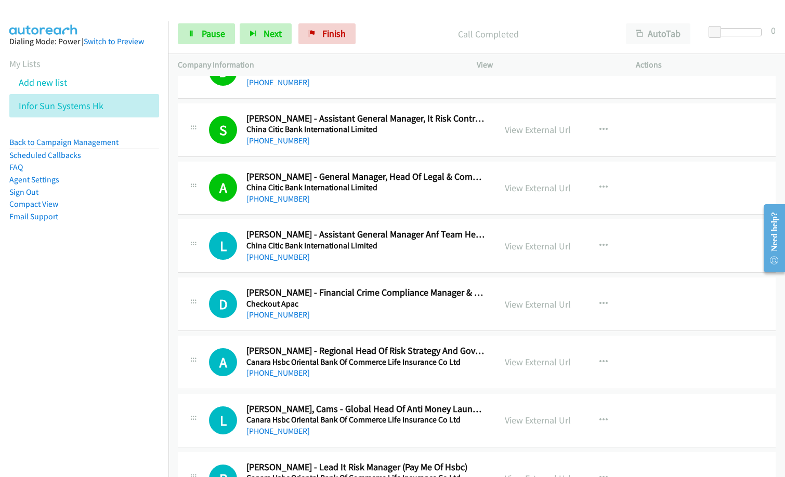
click at [410, 35] on p "Call Completed" at bounding box center [489, 34] width 238 height 14
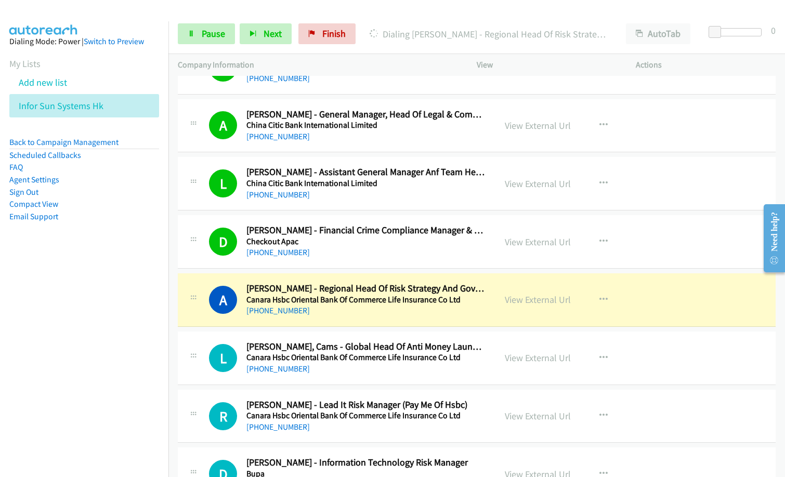
scroll to position [8685, 0]
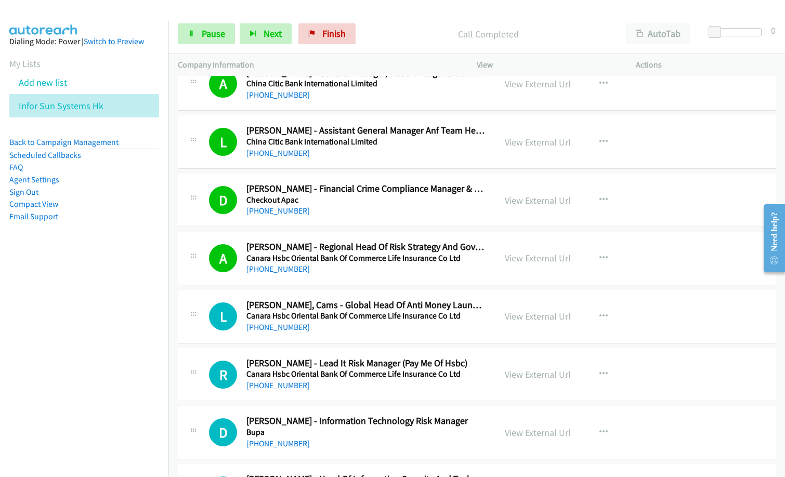
click at [92, 384] on nav "Dialing Mode: Power | Switch to Preview My Lists Add new list Infor Sun Systems…" at bounding box center [84, 259] width 169 height 477
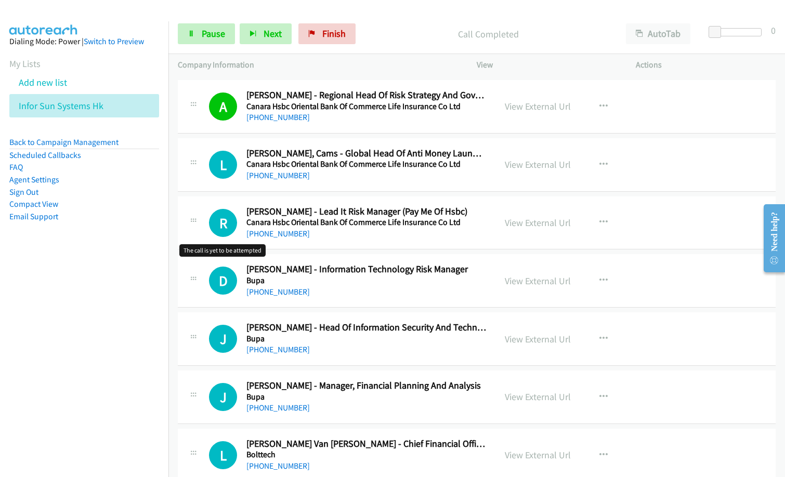
scroll to position [8841, 0]
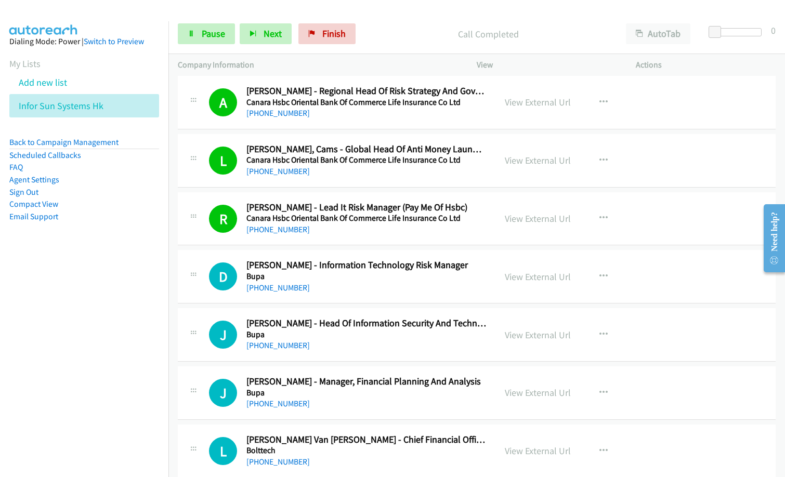
click at [41, 334] on nav "Dialing Mode: Power | Switch to Preview My Lists Add new list Infor Sun Systems…" at bounding box center [84, 259] width 169 height 477
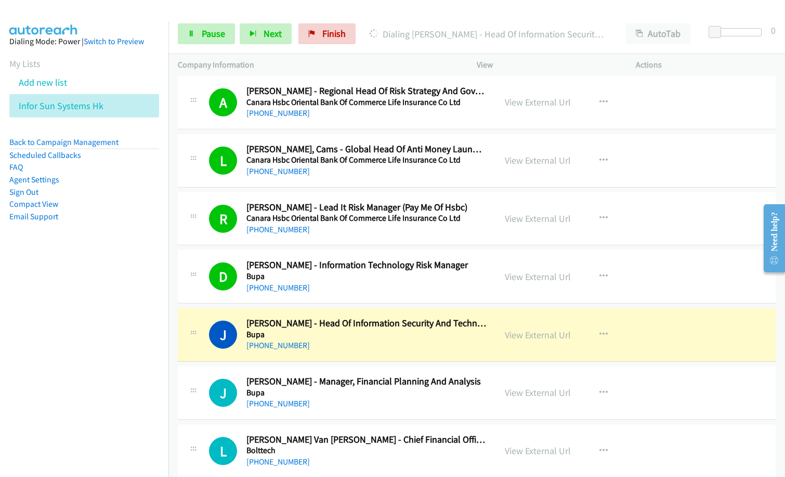
click at [383, 354] on div "J Callback Scheduled [PERSON_NAME] - Head Of Information Security And Technolog…" at bounding box center [477, 335] width 598 height 54
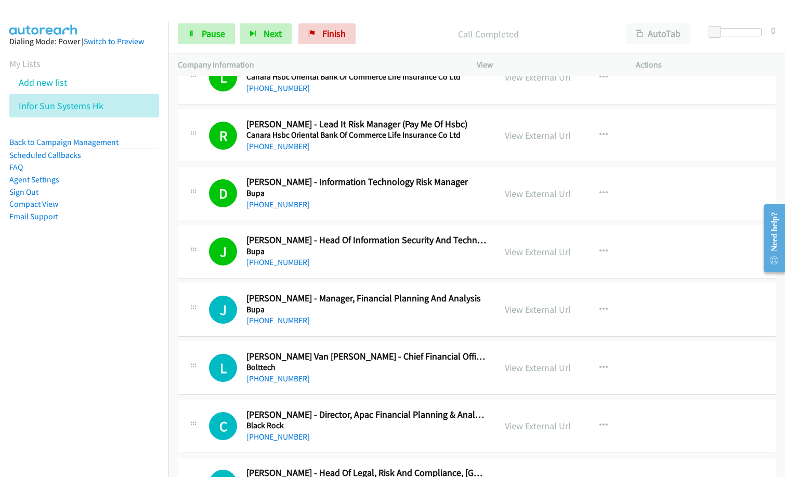
scroll to position [8997, 0]
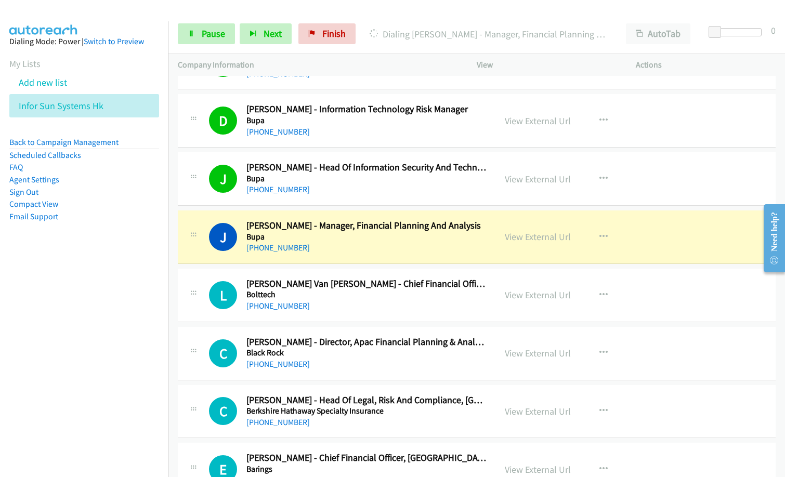
click at [134, 256] on aside "Dialing Mode: Power | Switch to Preview My Lists Add new list Infor Sun Systems…" at bounding box center [84, 145] width 168 height 249
click at [198, 30] on link "Pause" at bounding box center [206, 33] width 57 height 21
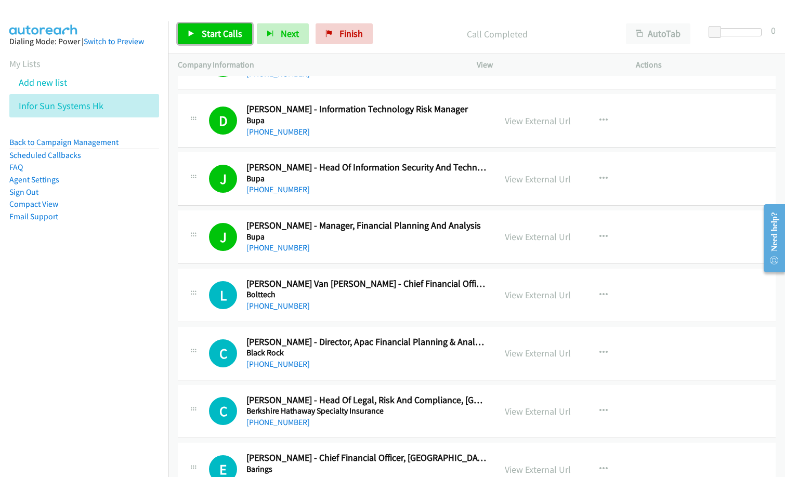
click at [192, 25] on link "Start Calls" at bounding box center [215, 33] width 74 height 21
click at [385, 32] on p "Started" at bounding box center [489, 34] width 238 height 14
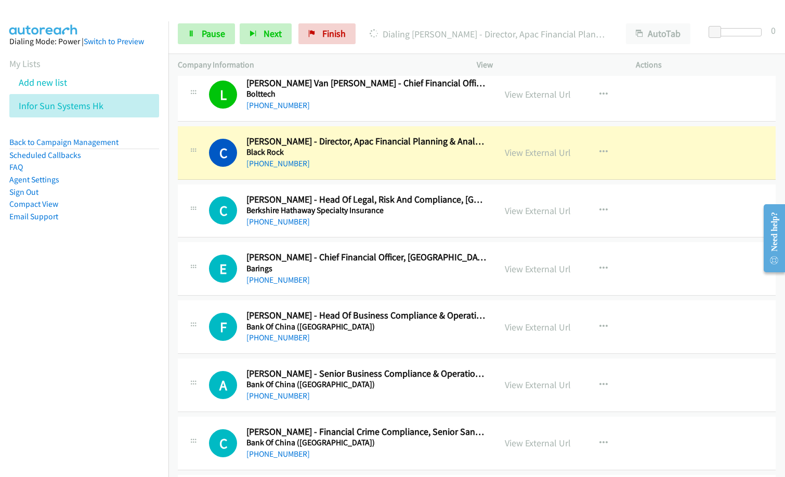
scroll to position [9205, 0]
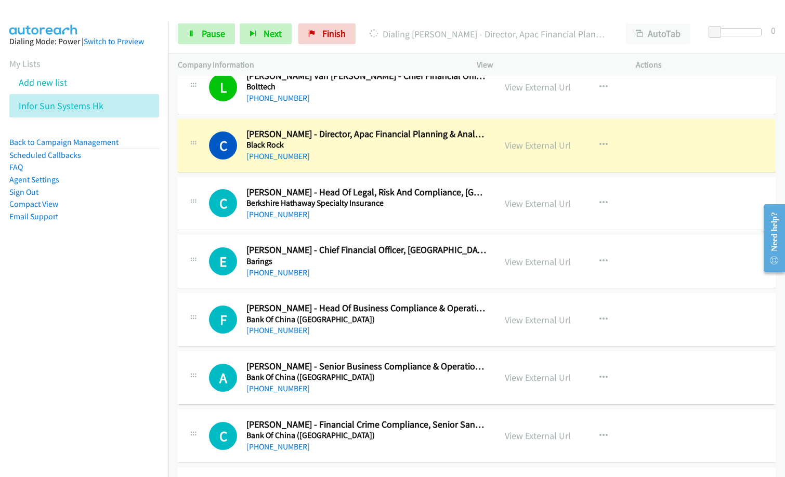
click at [129, 325] on nav "Dialing Mode: Power | Switch to Preview My Lists Add new list Infor Sun Systems…" at bounding box center [84, 259] width 169 height 477
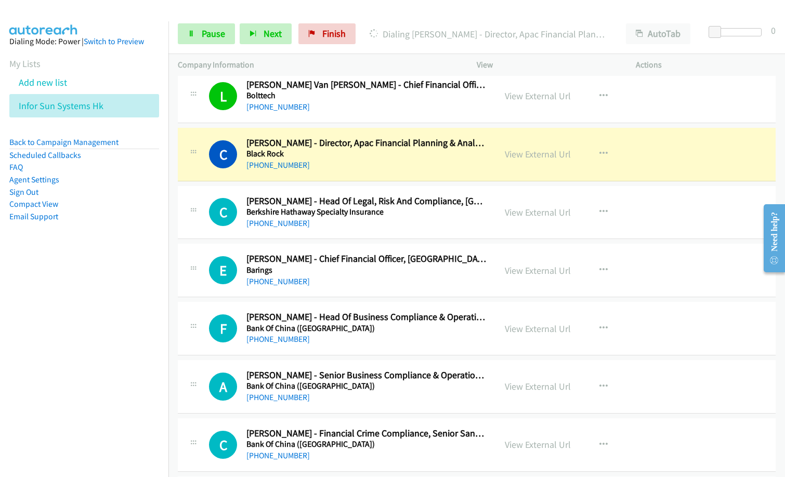
scroll to position [9153, 0]
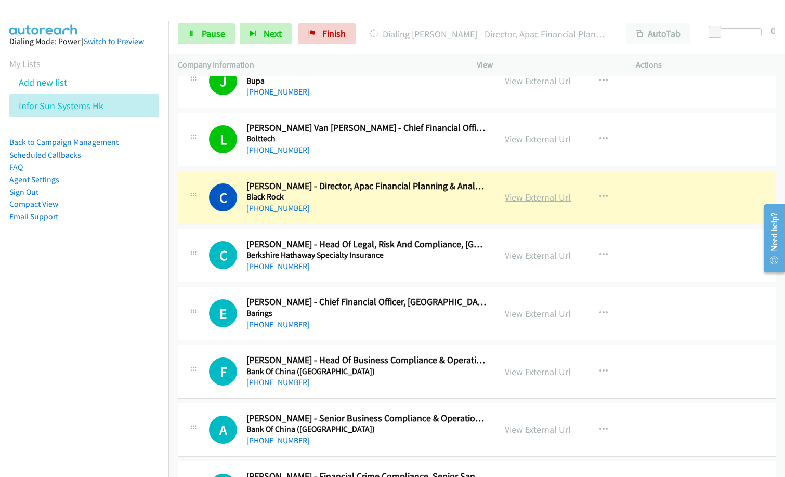
click at [543, 196] on link "View External Url" at bounding box center [538, 197] width 66 height 12
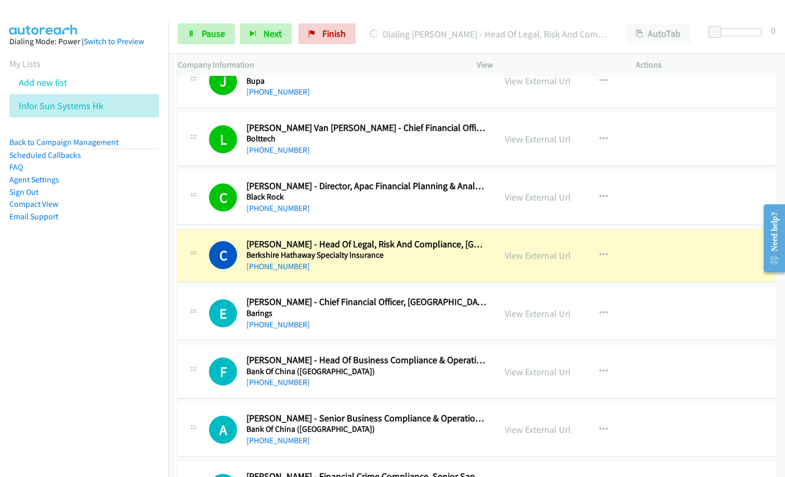
drag, startPoint x: 380, startPoint y: 66, endPoint x: 471, endPoint y: 32, distance: 97.4
click at [381, 65] on p "Company Information" at bounding box center [318, 65] width 280 height 12
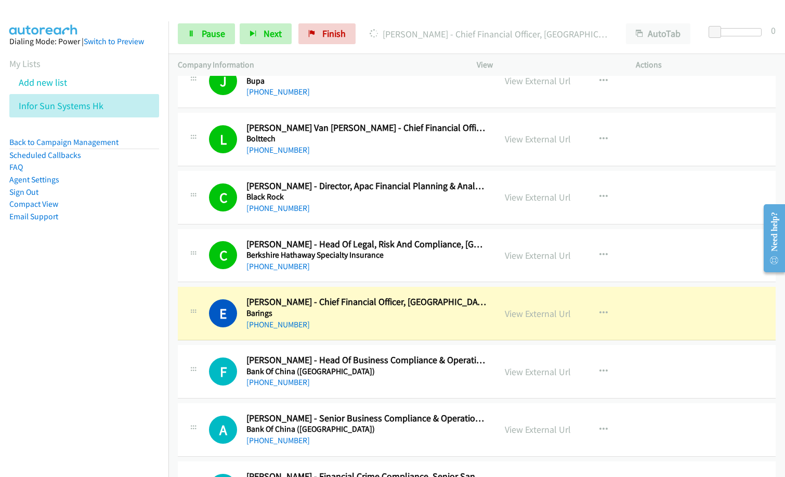
drag, startPoint x: 350, startPoint y: 72, endPoint x: 362, endPoint y: 69, distance: 12.4
click at [350, 71] on div "Company Information" at bounding box center [317, 65] width 299 height 22
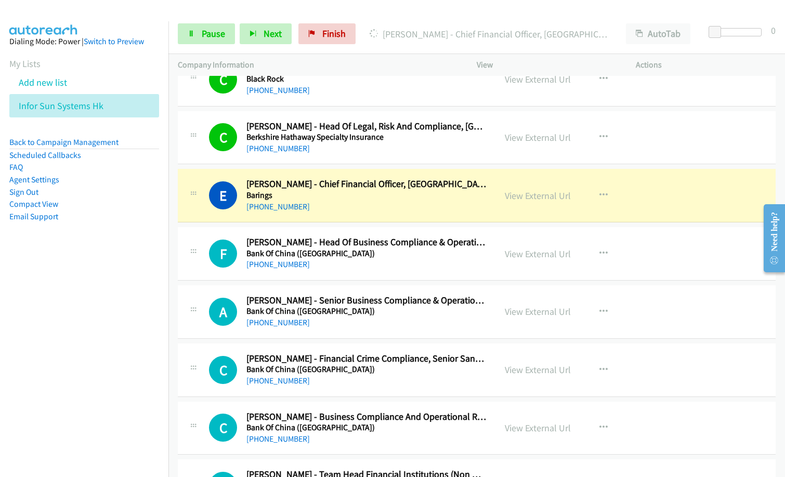
scroll to position [9309, 0]
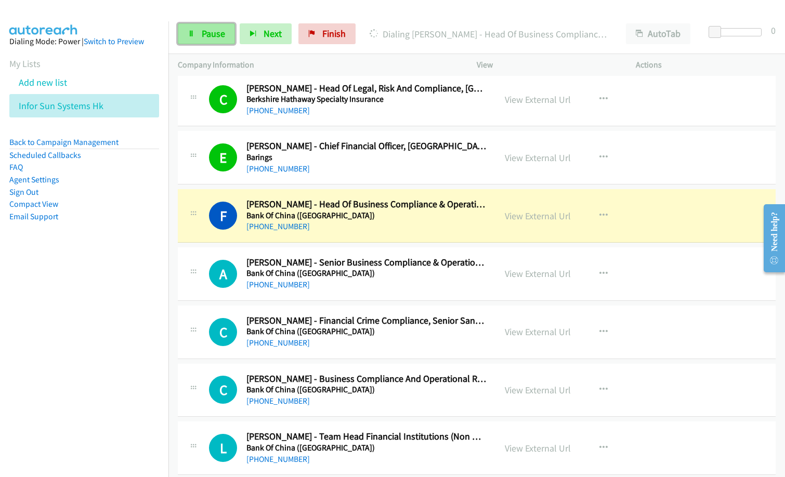
click at [198, 34] on link "Pause" at bounding box center [206, 33] width 57 height 21
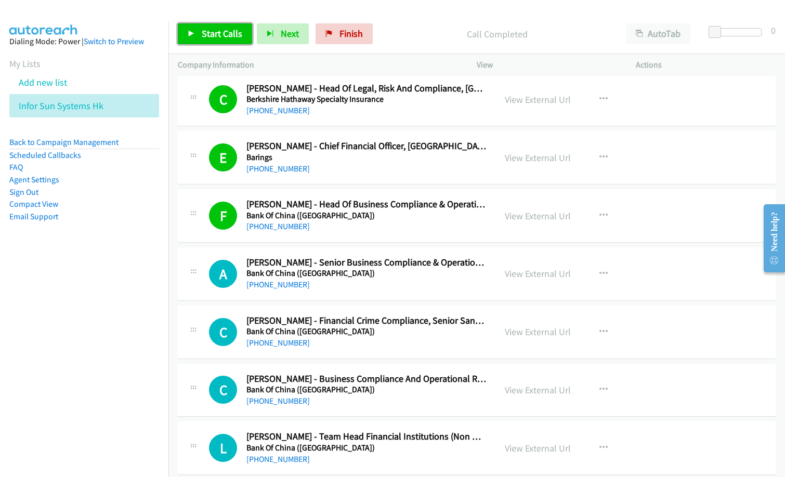
click at [229, 36] on span "Start Calls" at bounding box center [222, 34] width 41 height 12
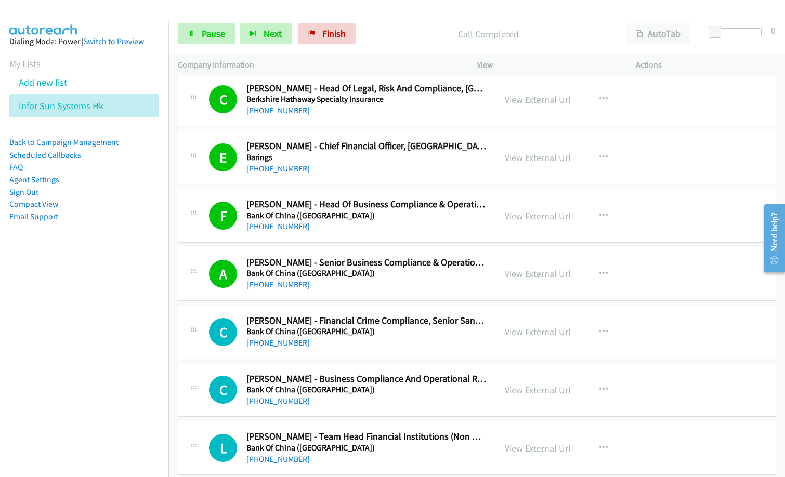
scroll to position [9413, 0]
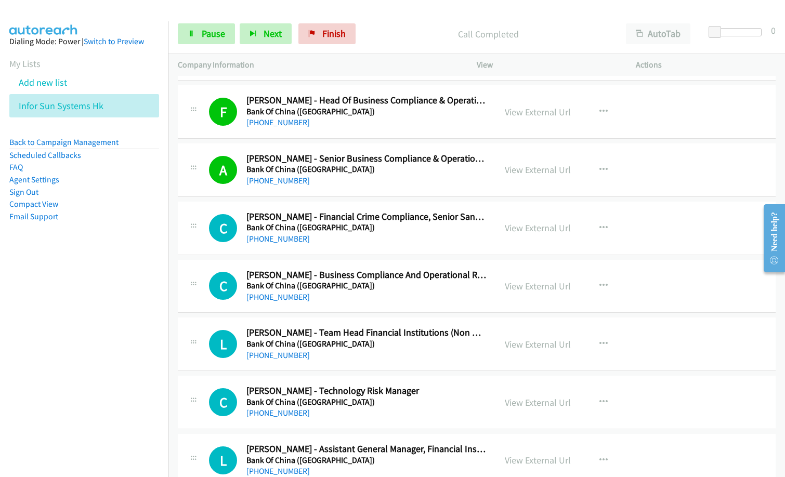
click at [81, 323] on nav "Dialing Mode: Power | Switch to Preview My Lists Add new list Infor Sun Systems…" at bounding box center [84, 259] width 169 height 477
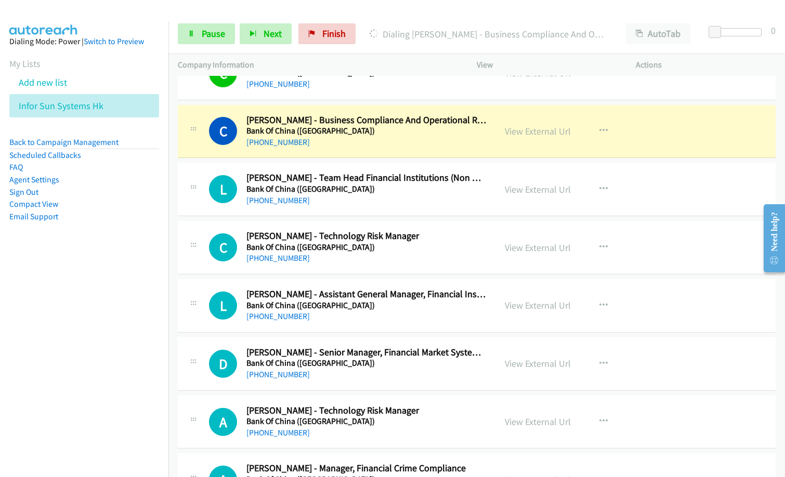
scroll to position [9569, 0]
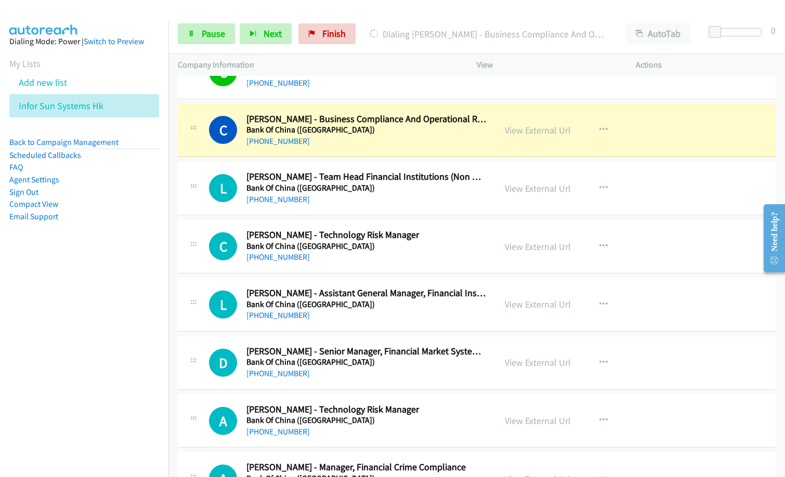
click at [140, 382] on nav "Dialing Mode: Power | Switch to Preview My Lists Add new list Infor Sun Systems…" at bounding box center [84, 259] width 169 height 477
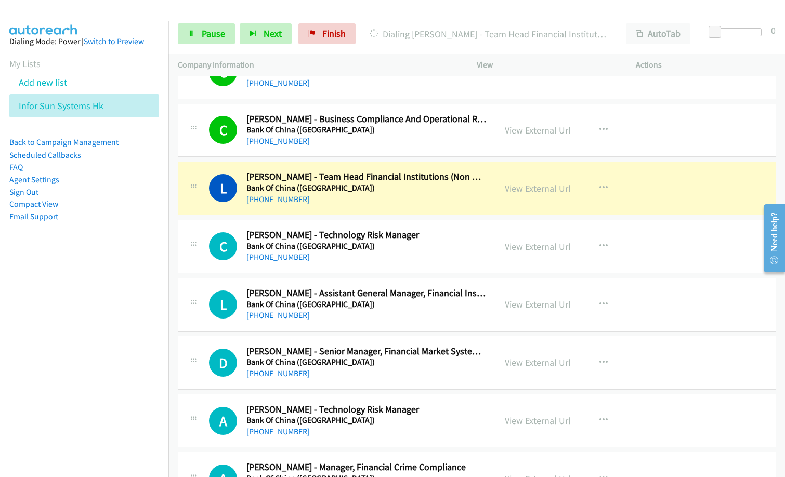
click at [119, 328] on nav "Dialing Mode: Power | Switch to Preview My Lists Add new list Infor Sun Systems…" at bounding box center [84, 259] width 169 height 477
click at [524, 189] on link "View External Url" at bounding box center [538, 189] width 66 height 12
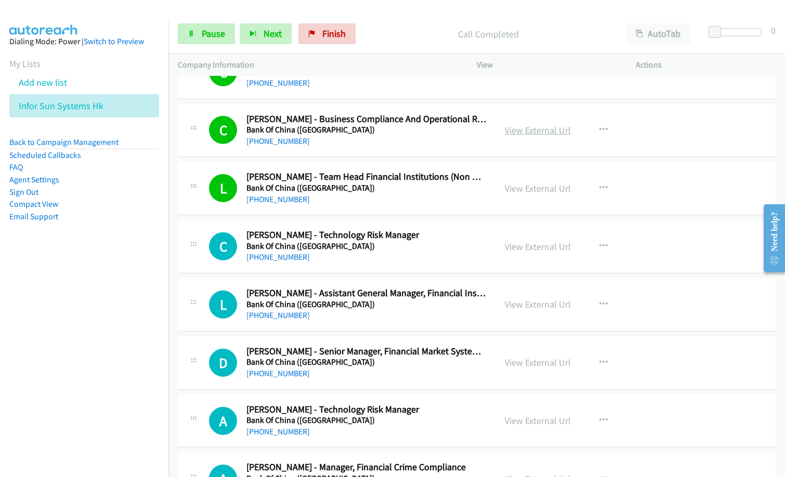
scroll to position [9621, 0]
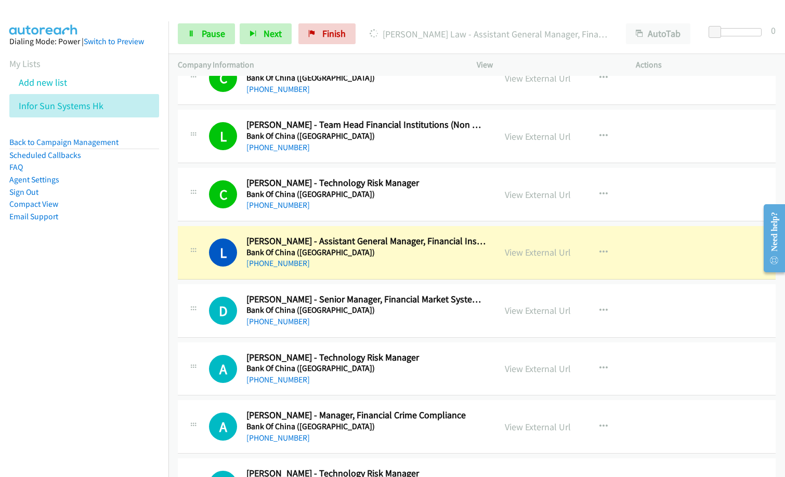
click at [398, 38] on p "[PERSON_NAME] Law - Assistant General Manager, Financial Institutions (Non Bank…" at bounding box center [489, 34] width 238 height 14
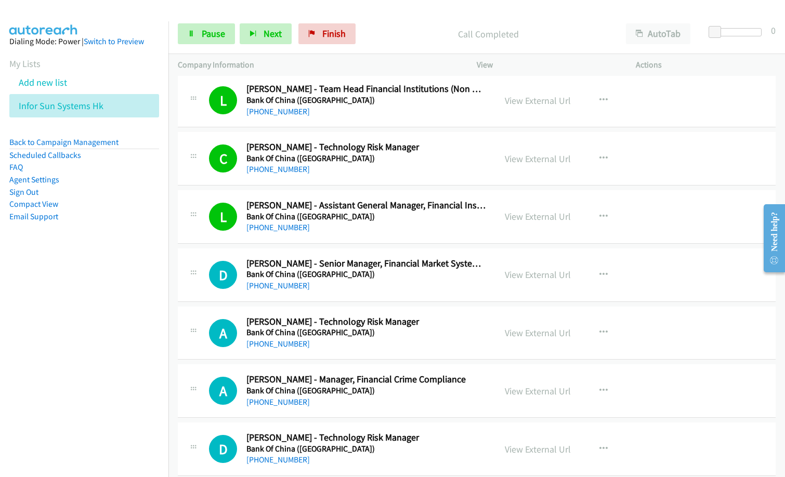
scroll to position [9725, 0]
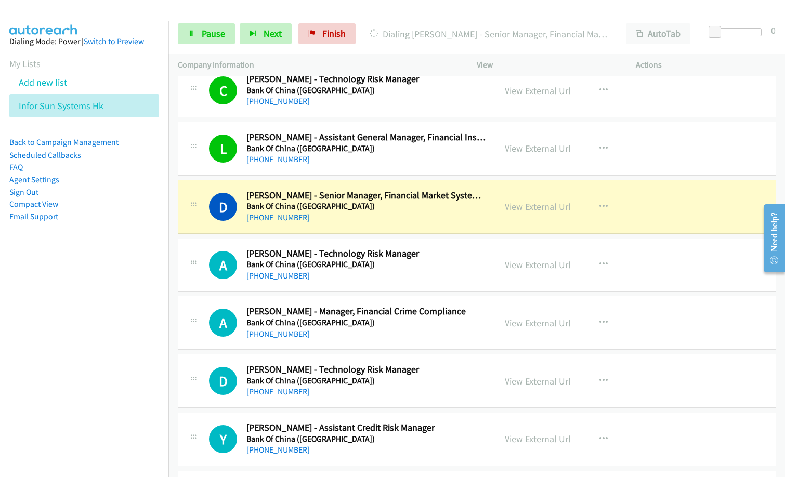
click at [60, 369] on nav "Dialing Mode: Power | Switch to Preview My Lists Add new list Infor Sun Systems…" at bounding box center [84, 259] width 169 height 477
click at [74, 418] on nav "Dialing Mode: Power | Switch to Preview My Lists Add new list Infor Sun Systems…" at bounding box center [84, 259] width 169 height 477
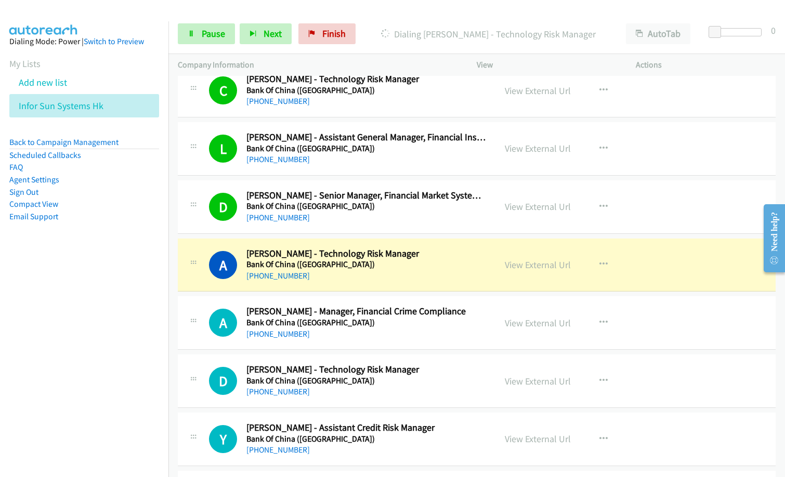
drag, startPoint x: 191, startPoint y: 401, endPoint x: 73, endPoint y: 264, distance: 180.7
click at [73, 264] on aside "Dialing Mode: Power | Switch to Preview My Lists Add new list Infor Sun Systems…" at bounding box center [84, 145] width 168 height 249
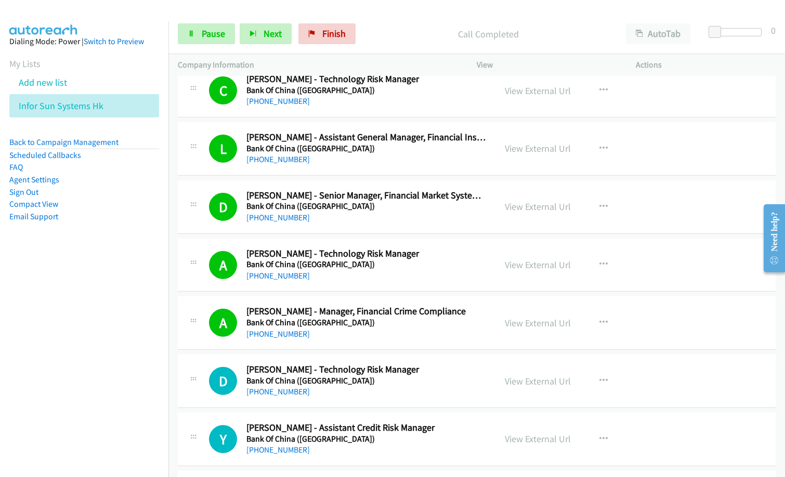
drag, startPoint x: 108, startPoint y: 368, endPoint x: 118, endPoint y: 367, distance: 9.9
click at [108, 367] on nav "Dialing Mode: Power | Switch to Preview My Lists Add new list Infor Sun Systems…" at bounding box center [84, 259] width 169 height 477
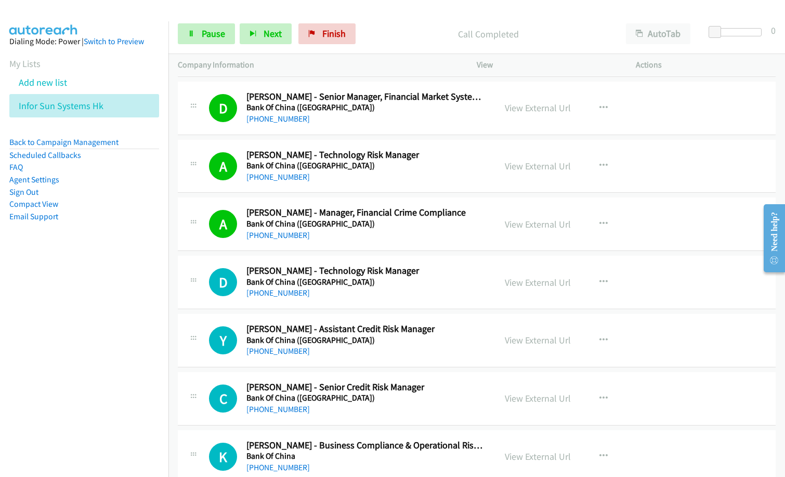
scroll to position [9881, 0]
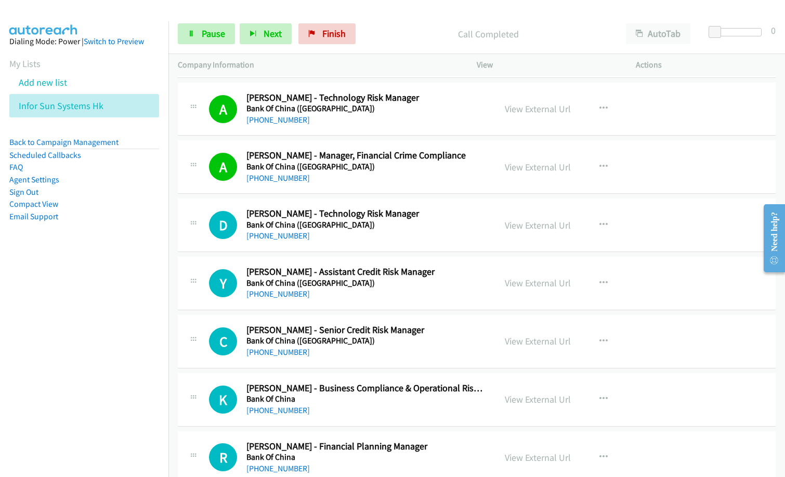
click at [93, 362] on nav "Dialing Mode: Power | Switch to Preview My Lists Add new list Infor Sun Systems…" at bounding box center [84, 259] width 169 height 477
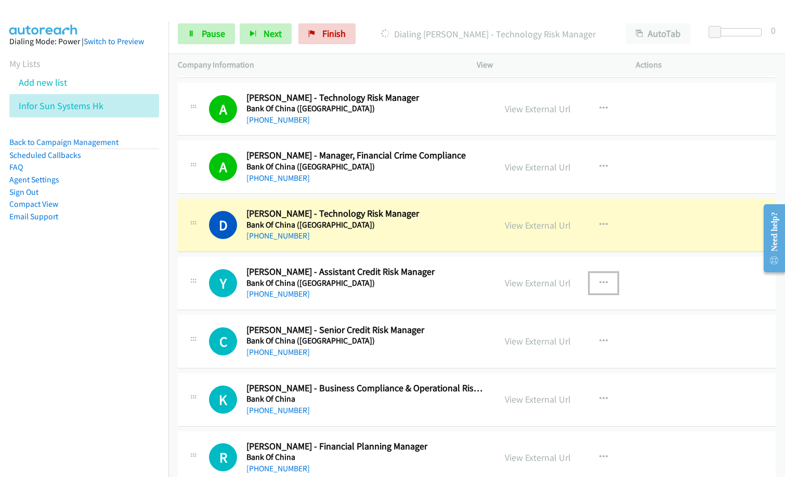
click at [600, 281] on icon "button" at bounding box center [604, 283] width 8 height 8
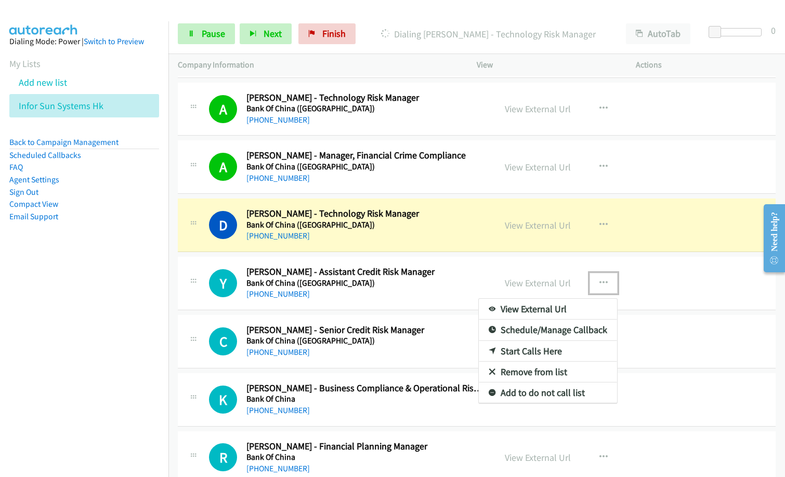
click at [515, 373] on link "Remove from list" at bounding box center [548, 372] width 138 height 21
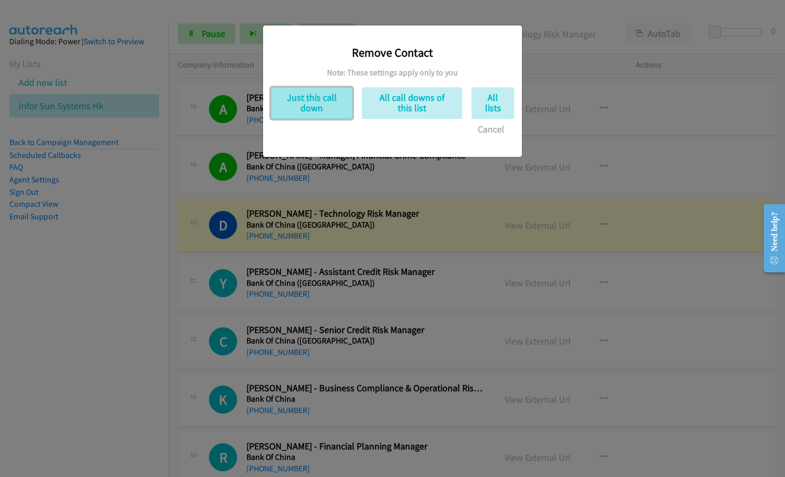
click at [325, 102] on button "Just this call down" at bounding box center [312, 103] width 82 height 32
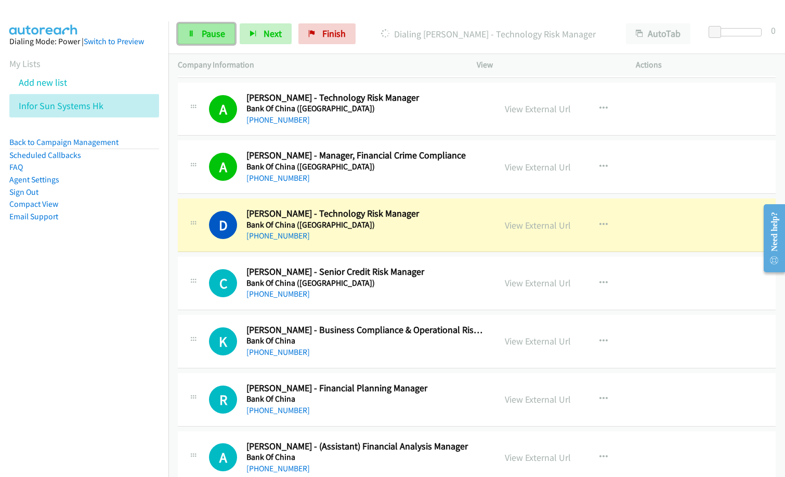
click at [205, 34] on span "Pause" at bounding box center [213, 34] width 23 height 12
